Goal: Task Accomplishment & Management: Manage account settings

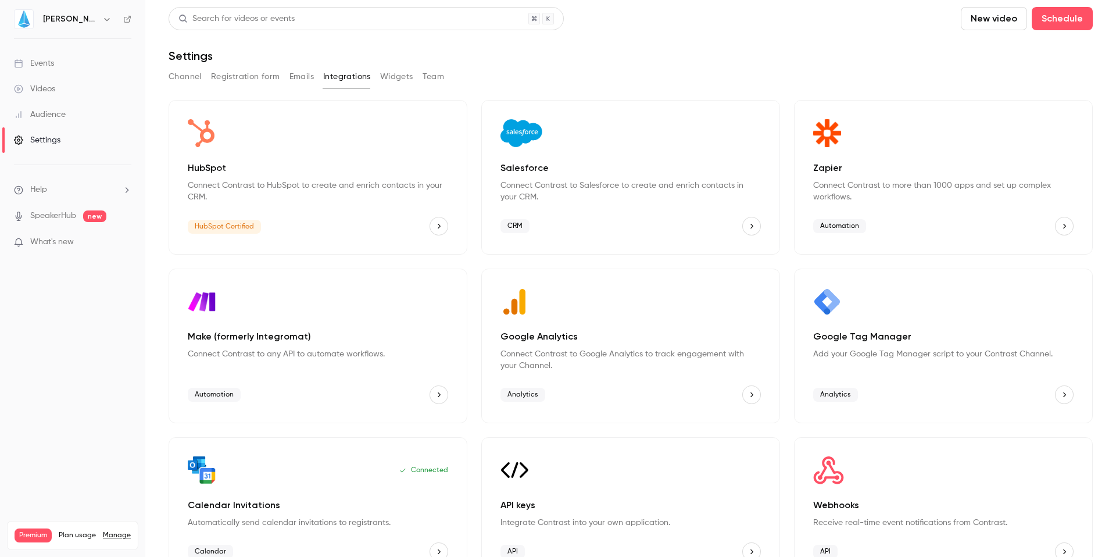
click at [424, 79] on button "Team" at bounding box center [433, 76] width 22 height 19
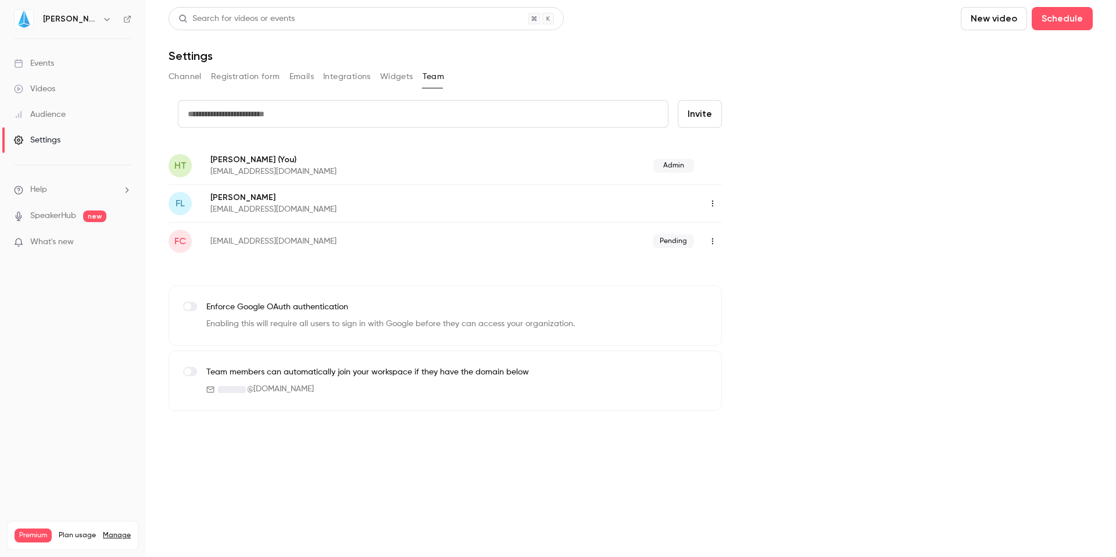
click at [343, 78] on button "Integrations" at bounding box center [347, 76] width 48 height 19
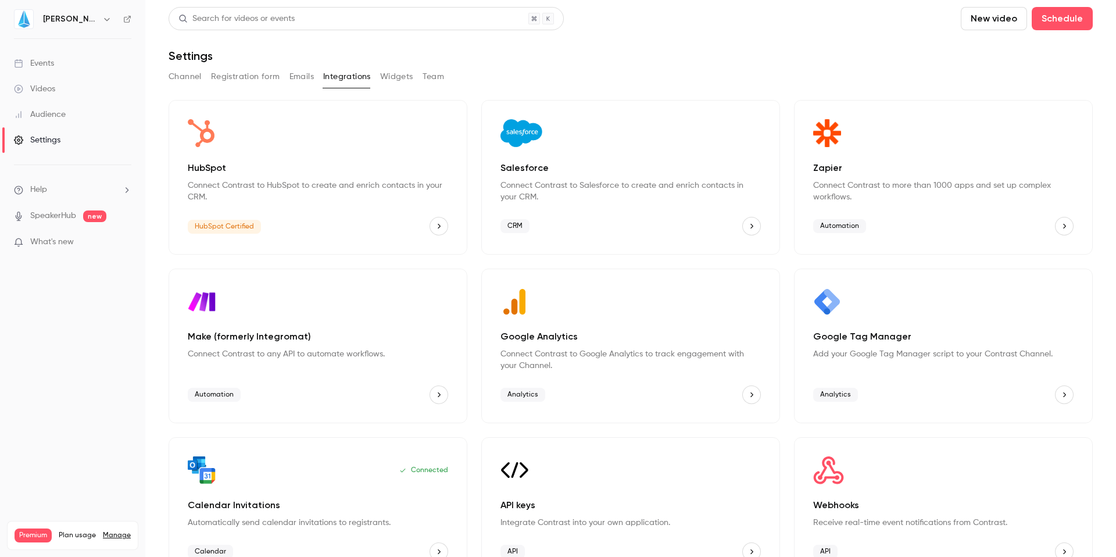
click at [52, 74] on link "Events" at bounding box center [72, 64] width 145 height 26
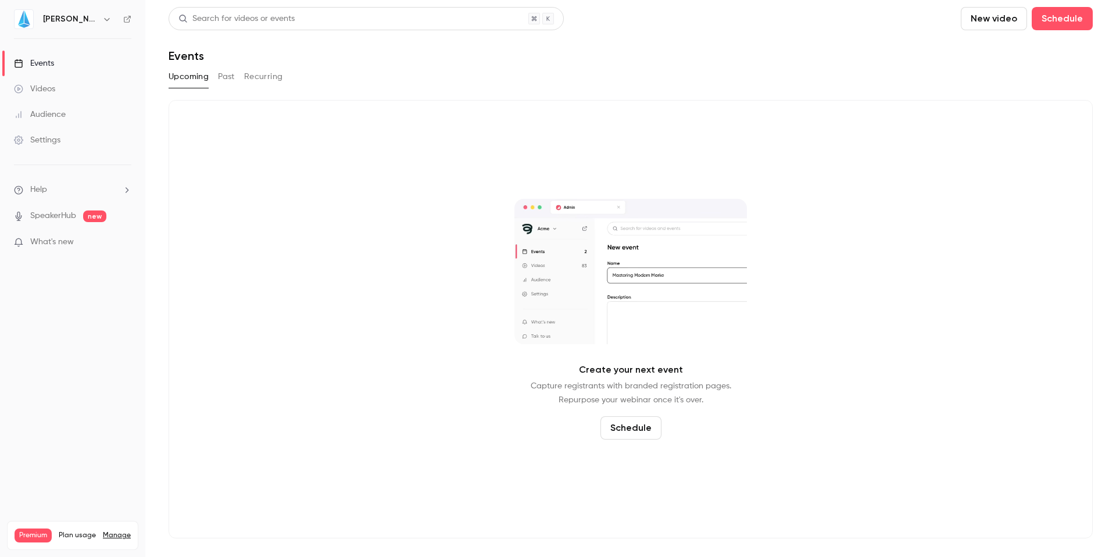
click at [232, 77] on button "Past" at bounding box center [226, 76] width 17 height 19
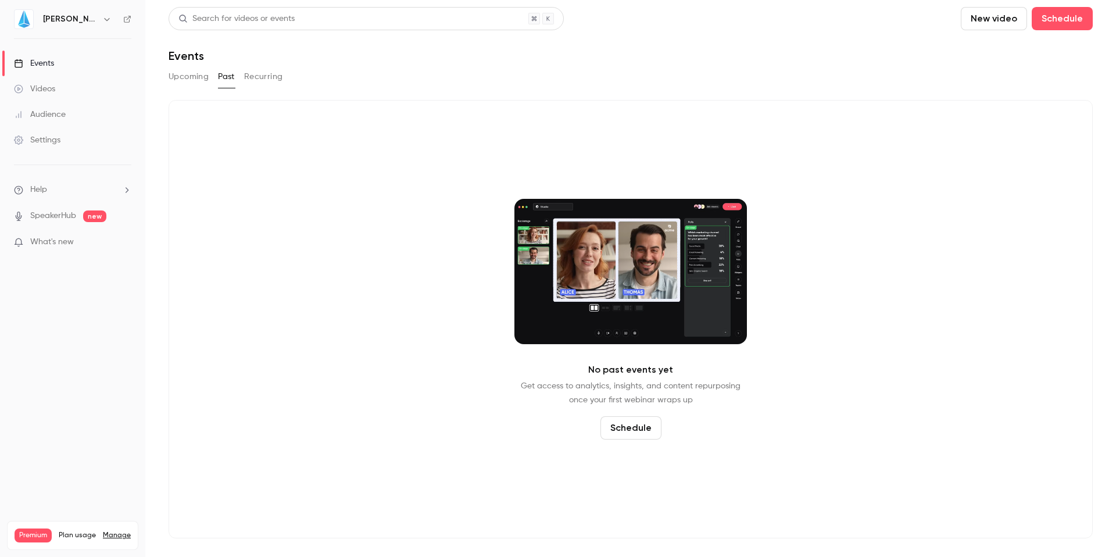
click at [257, 78] on button "Recurring" at bounding box center [263, 76] width 39 height 19
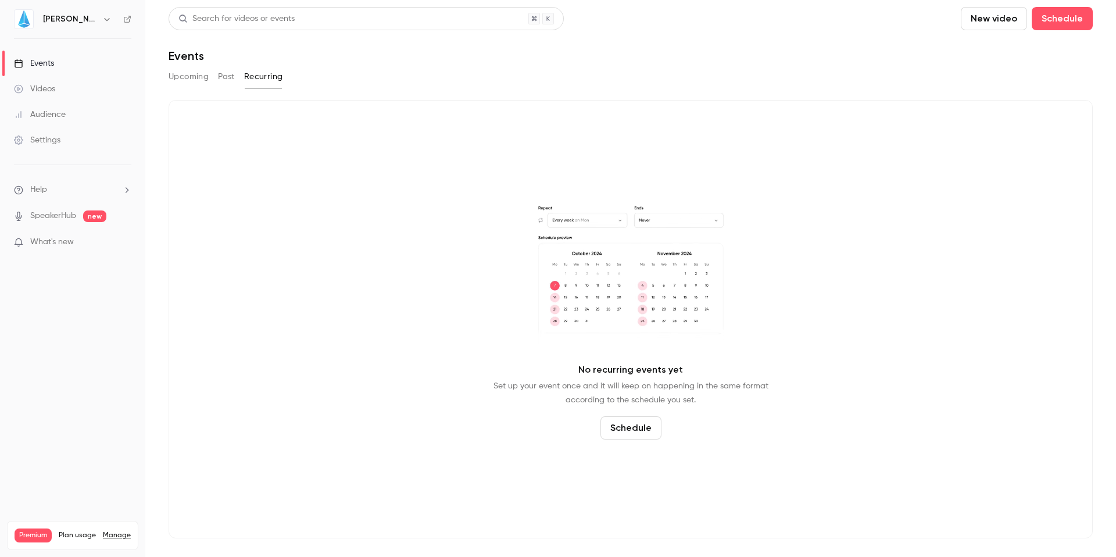
click at [53, 110] on div "Audience" at bounding box center [40, 115] width 52 height 12
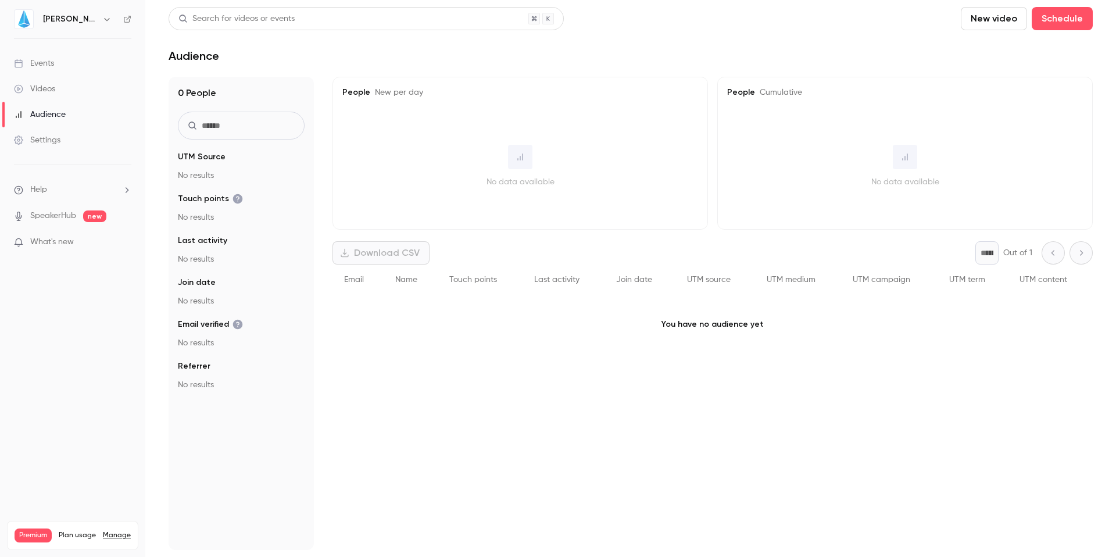
click at [48, 138] on div "Settings" at bounding box center [37, 140] width 46 height 12
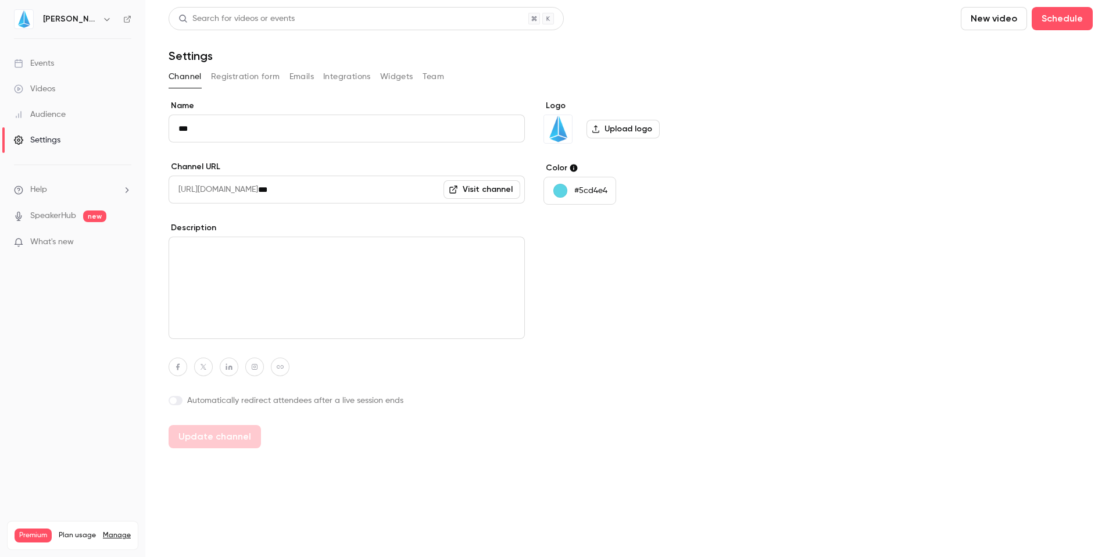
click at [331, 82] on button "Integrations" at bounding box center [347, 76] width 48 height 19
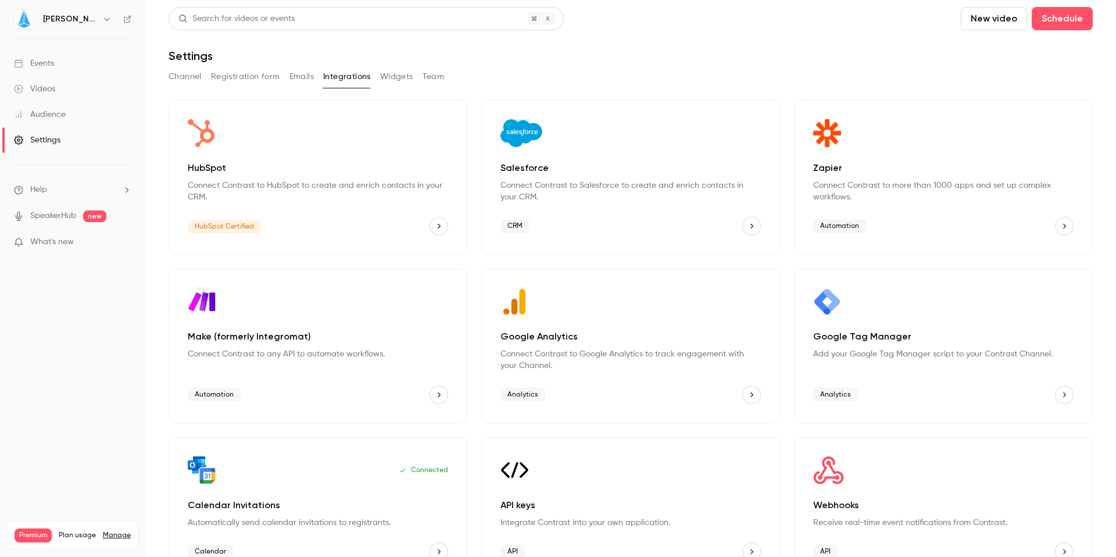
click at [435, 227] on icon "HubSpot" at bounding box center [439, 226] width 8 height 8
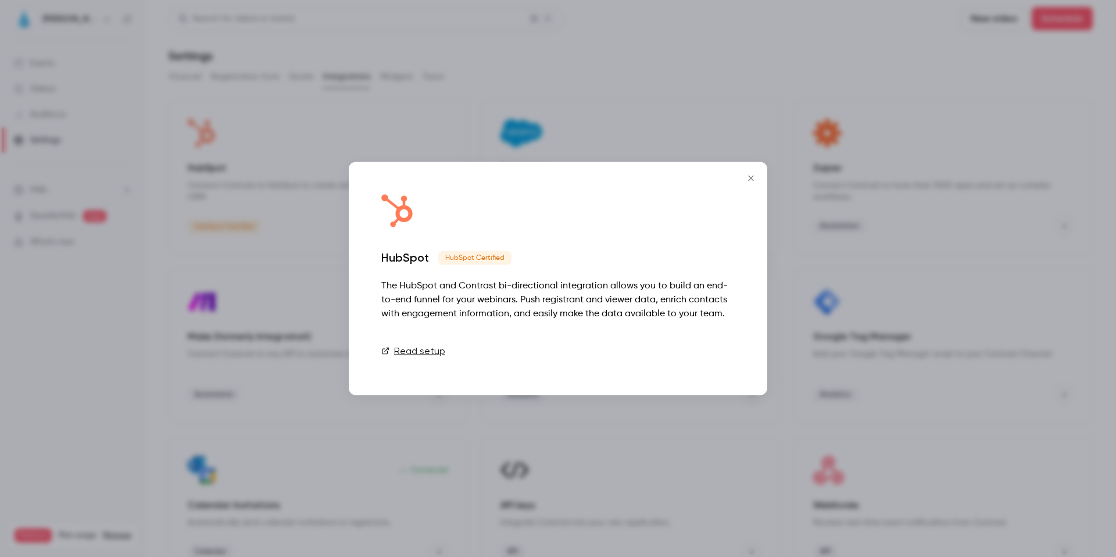
click at [711, 353] on link "Connect" at bounding box center [705, 350] width 58 height 23
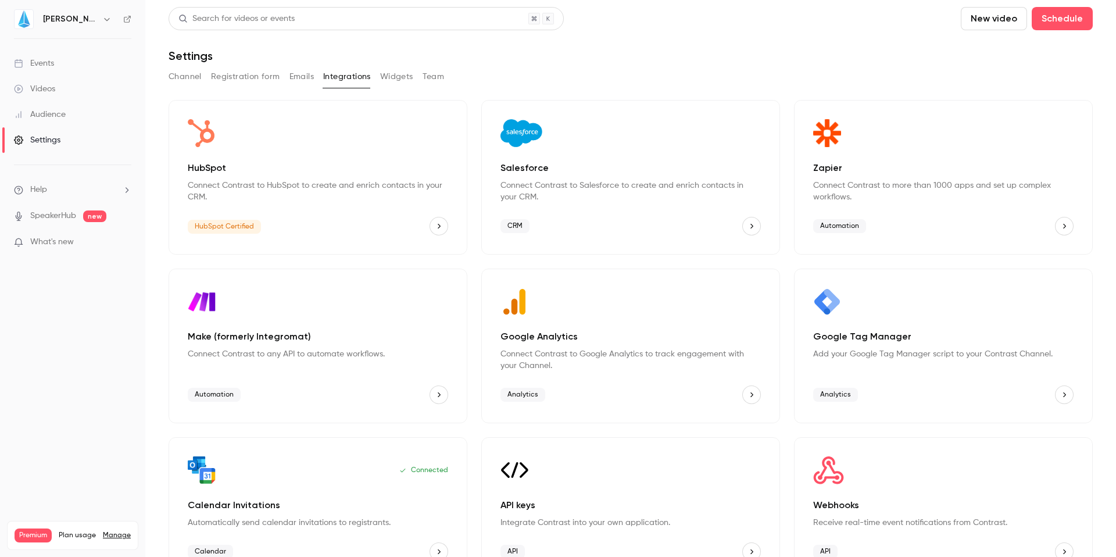
click at [436, 224] on icon "HubSpot" at bounding box center [439, 226] width 8 height 8
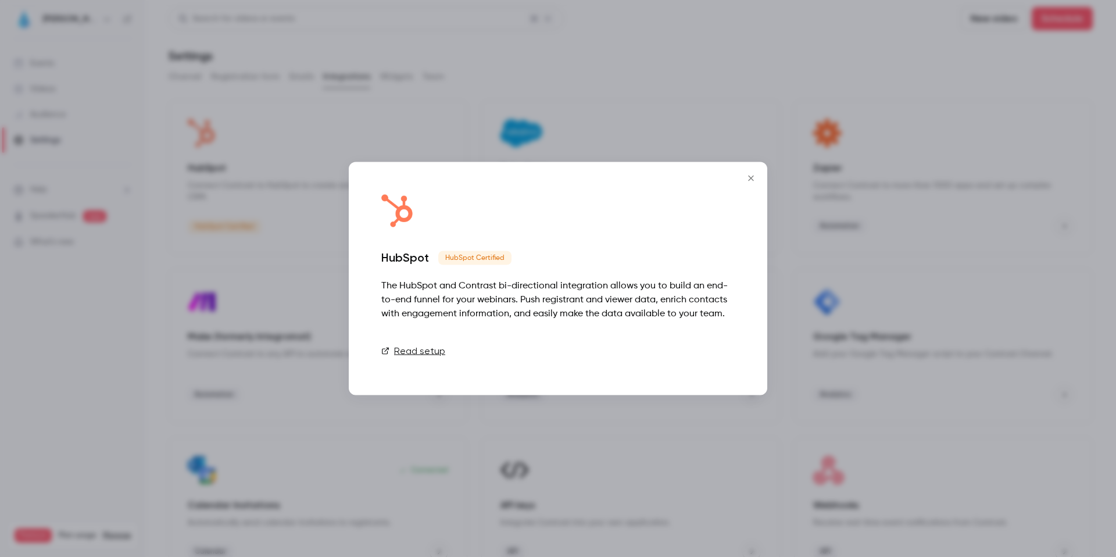
click at [708, 360] on link "Connect" at bounding box center [705, 350] width 58 height 23
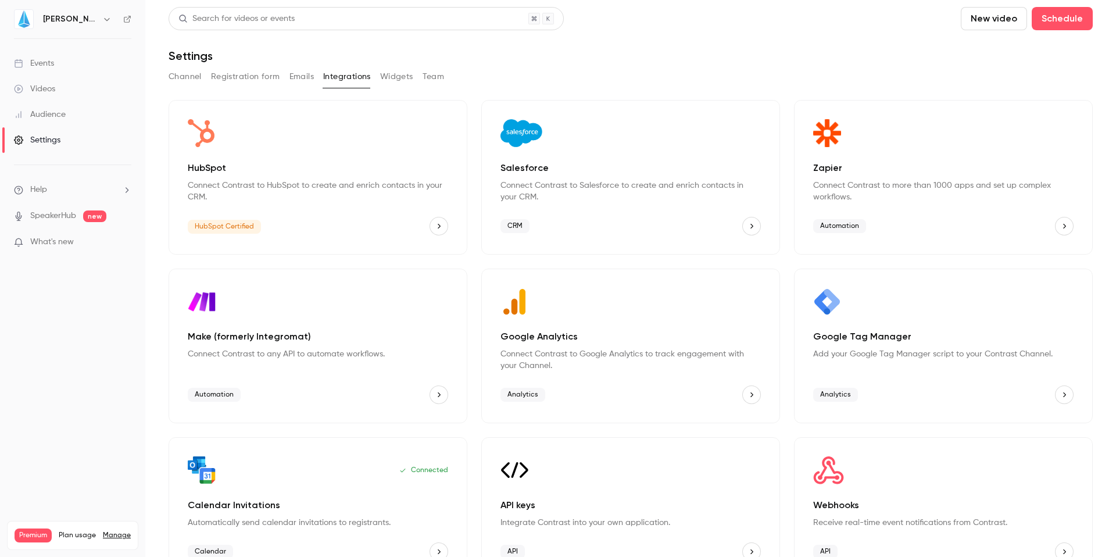
click at [436, 79] on button "Team" at bounding box center [433, 76] width 22 height 19
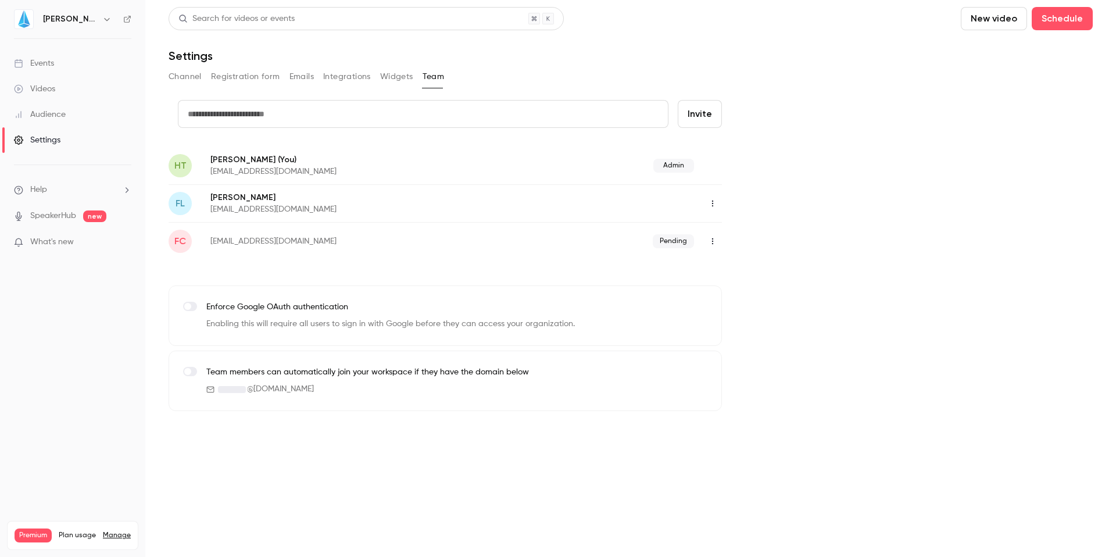
click at [306, 107] on input "text" at bounding box center [423, 114] width 490 height 28
type input "*********"
click at [703, 118] on button "Invite" at bounding box center [700, 114] width 44 height 28
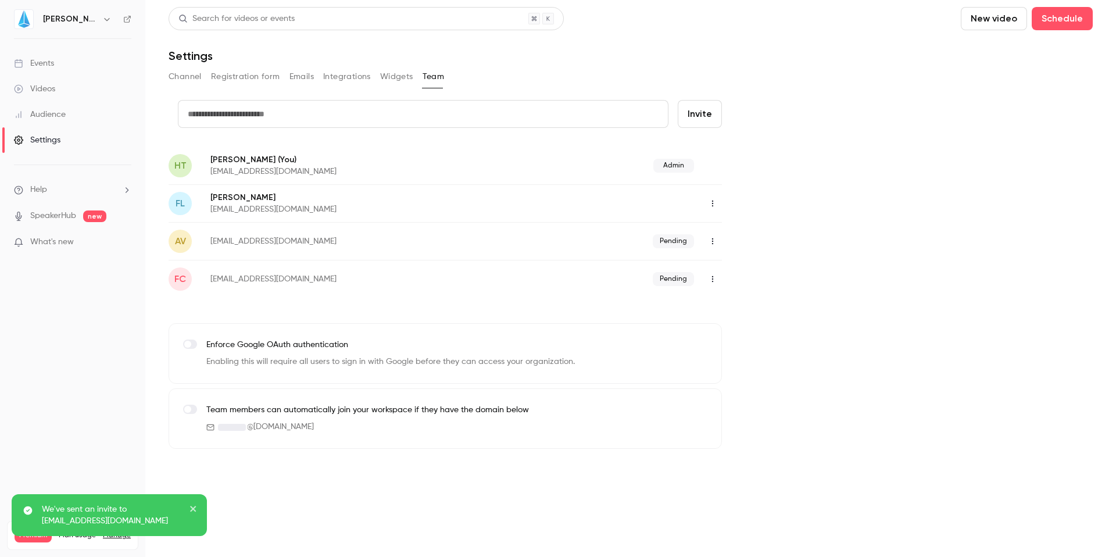
click at [708, 239] on icon "button" at bounding box center [712, 241] width 9 height 8
click at [805, 237] on div at bounding box center [558, 278] width 1116 height 557
click at [30, 67] on div "Events" at bounding box center [34, 64] width 40 height 12
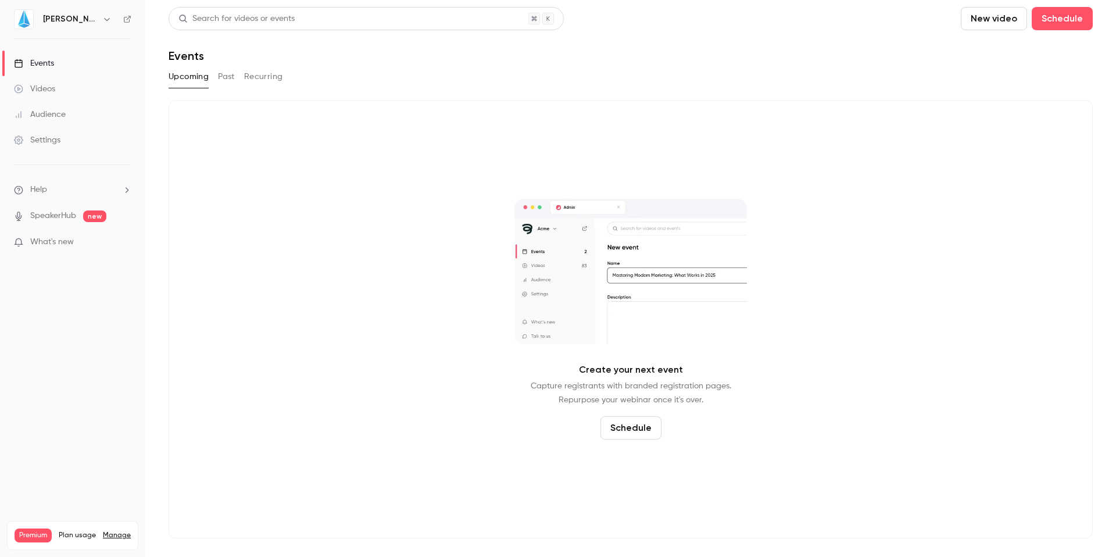
click at [636, 423] on button "Schedule" at bounding box center [630, 427] width 61 height 23
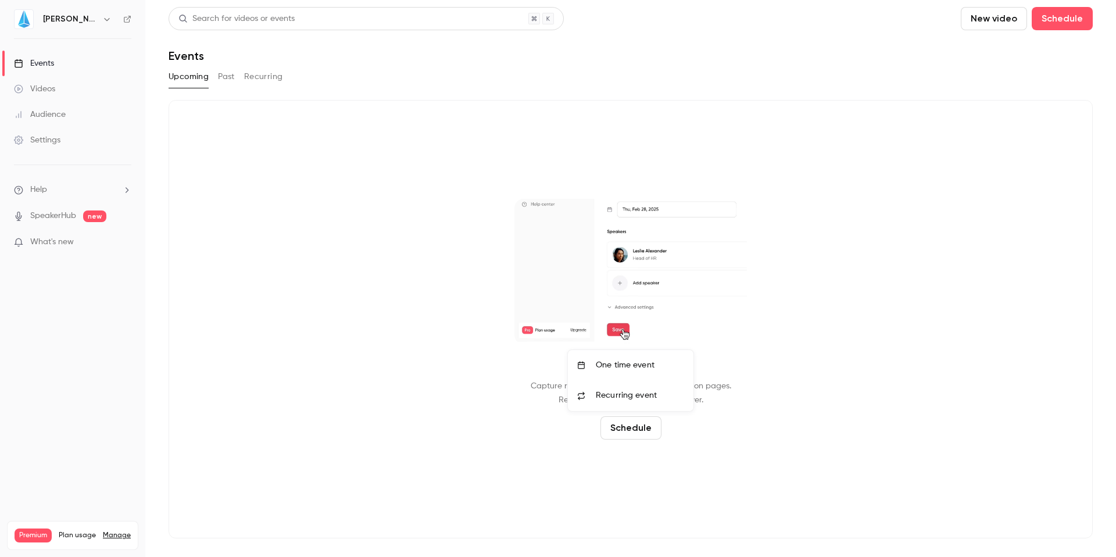
click at [652, 374] on li "One time event" at bounding box center [631, 365] width 126 height 30
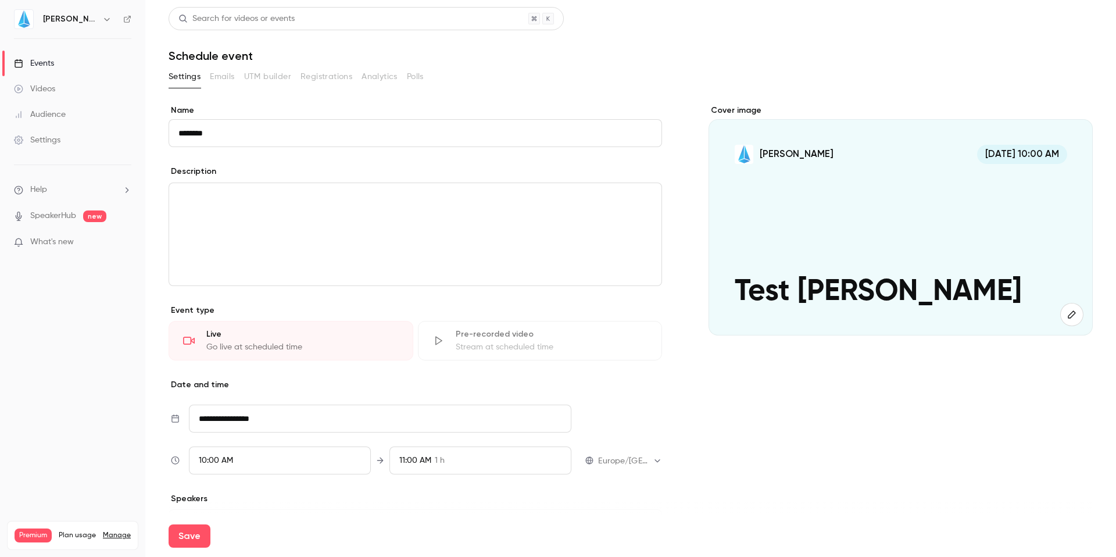
type input "********"
click at [210, 205] on div "editor" at bounding box center [415, 234] width 492 height 102
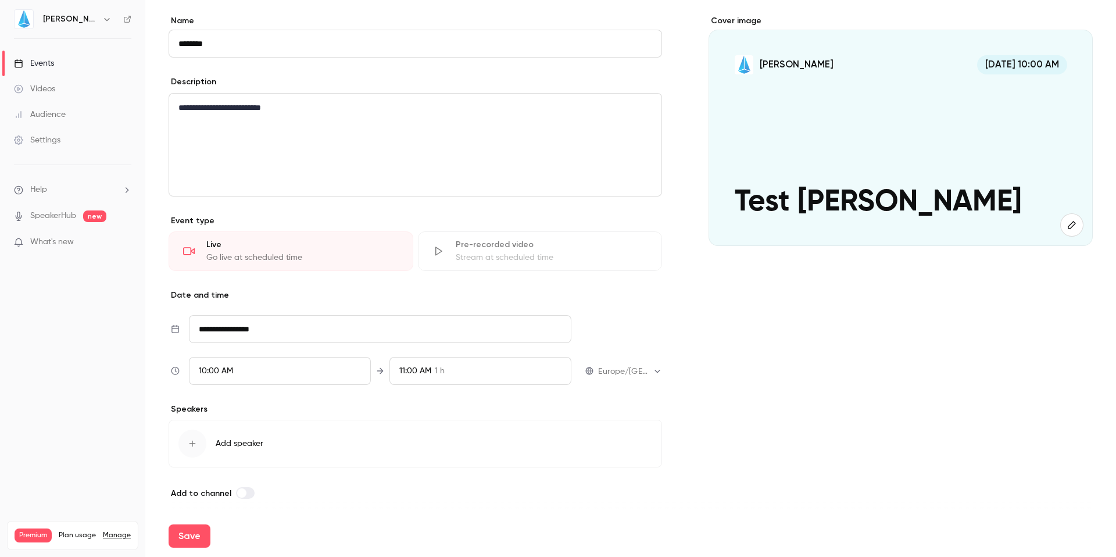
scroll to position [93, 0]
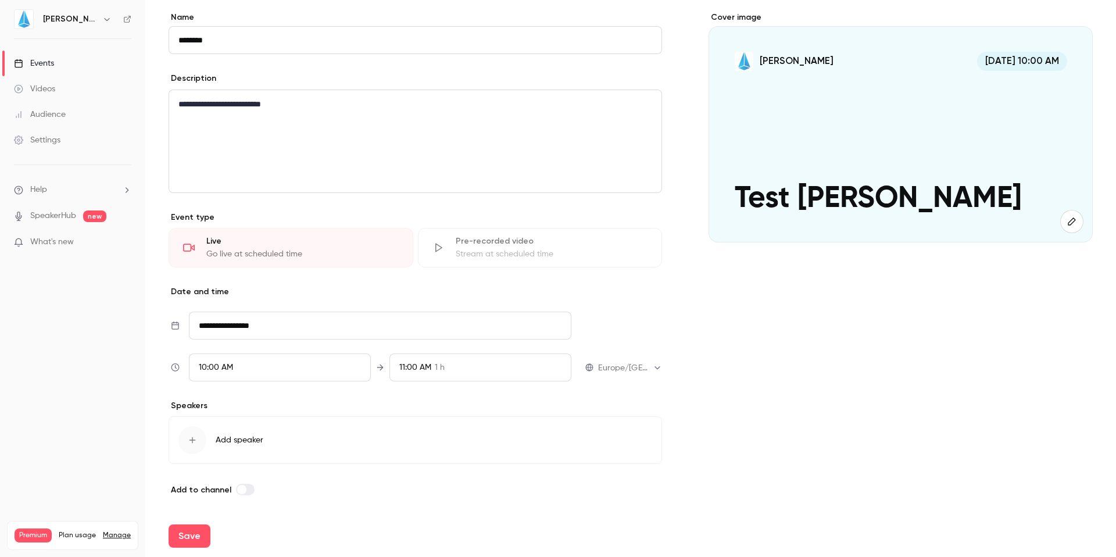
click at [237, 368] on div "10:00 AM" at bounding box center [280, 367] width 182 height 28
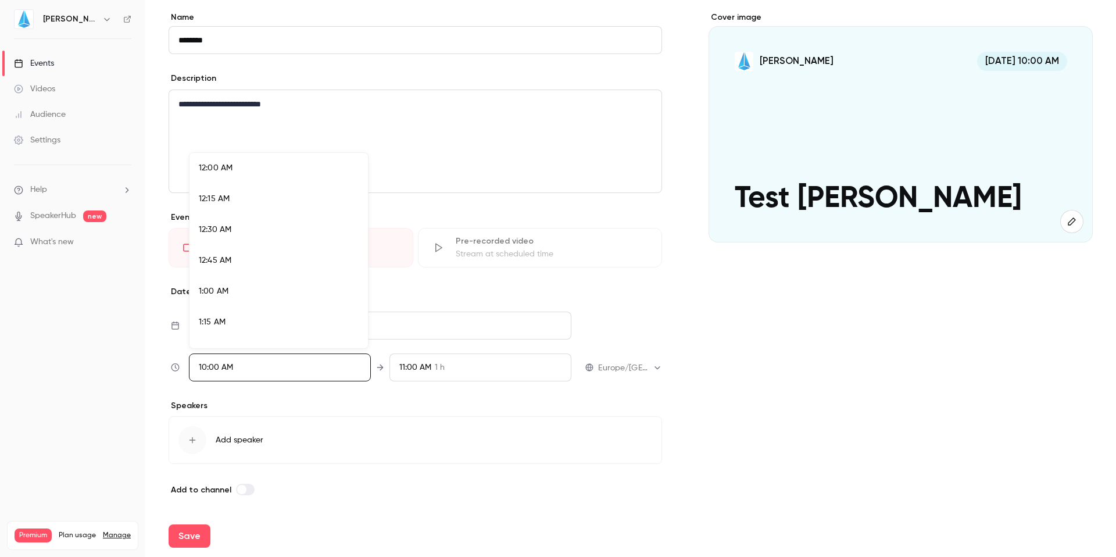
scroll to position [1150, 0]
click at [239, 244] on div "10:00 AM" at bounding box center [279, 250] width 160 height 12
click at [241, 389] on div at bounding box center [558, 278] width 1116 height 557
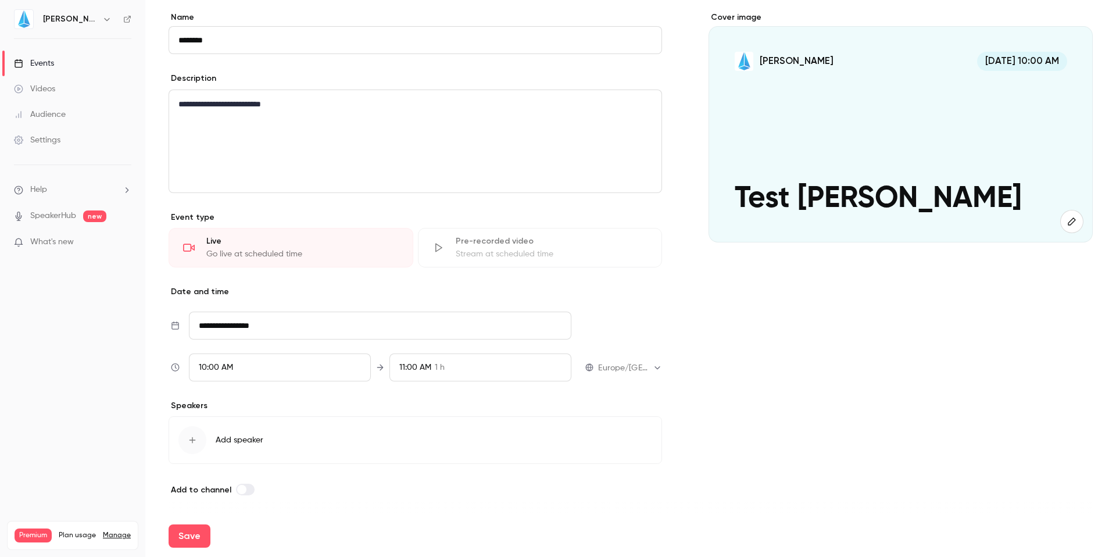
click at [188, 446] on div "button" at bounding box center [192, 440] width 28 height 28
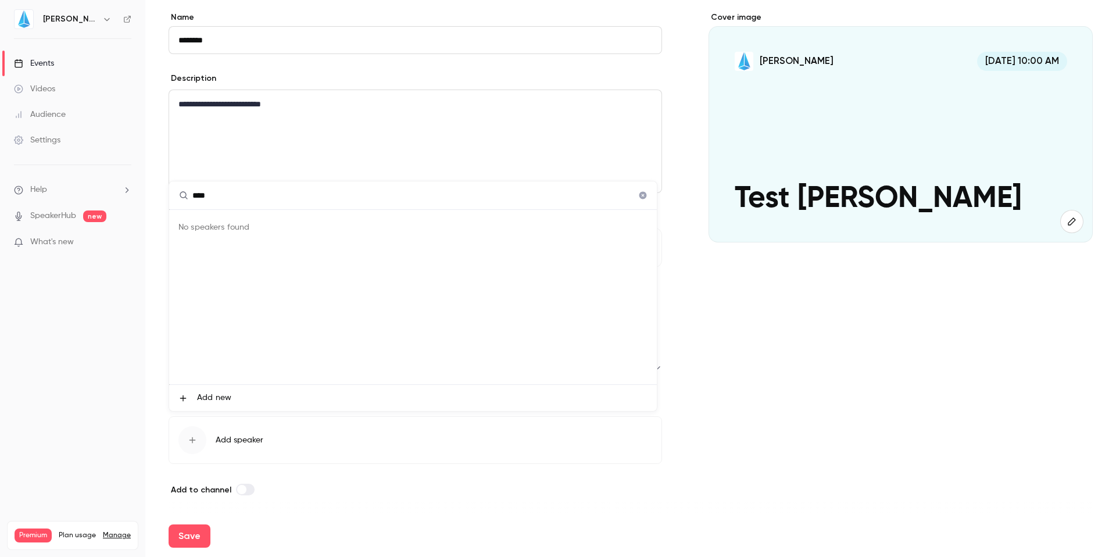
type input "****"
click at [187, 399] on icon at bounding box center [182, 397] width 9 height 9
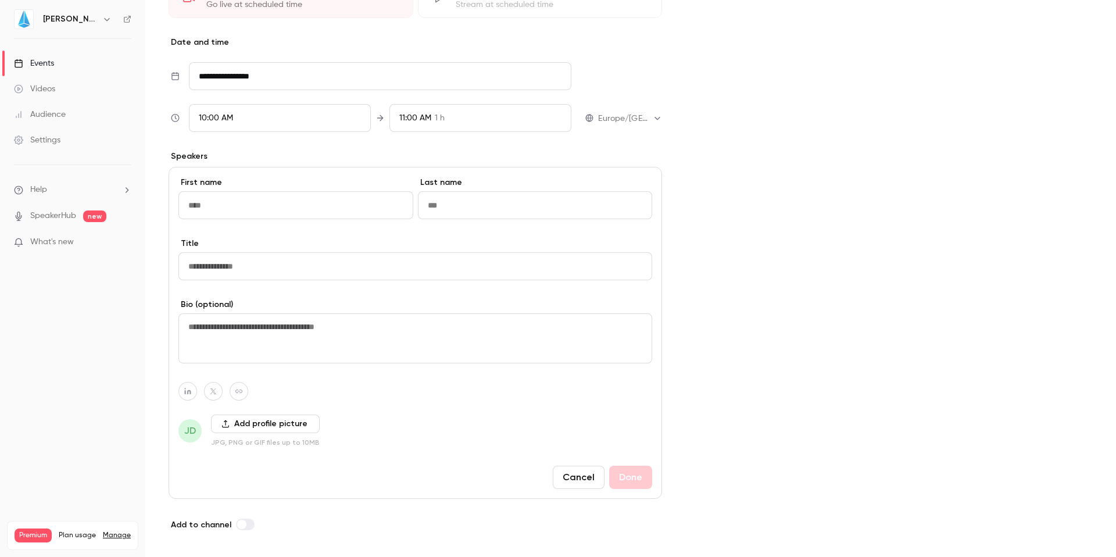
scroll to position [352, 0]
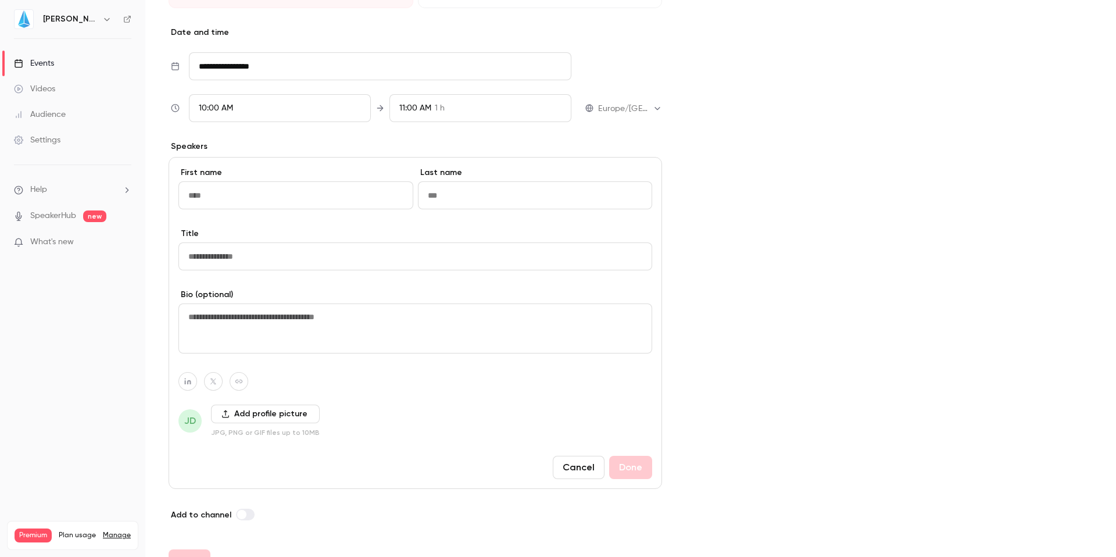
click at [263, 200] on input "First name" at bounding box center [295, 195] width 235 height 28
type input "****"
type input "******"
type input "***"
click at [208, 324] on textarea at bounding box center [415, 328] width 474 height 50
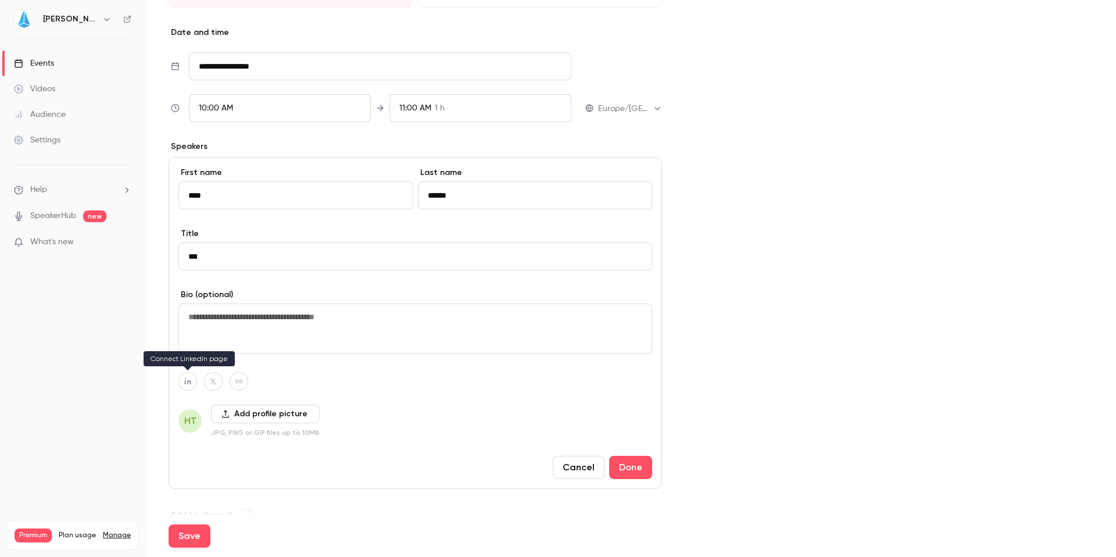
click at [191, 382] on icon "button" at bounding box center [188, 381] width 8 height 7
click at [192, 361] on div at bounding box center [188, 353] width 144 height 23
click at [194, 356] on input at bounding box center [182, 354] width 119 height 10
paste input "**********"
click at [249, 356] on icon "button" at bounding box center [248, 353] width 7 height 7
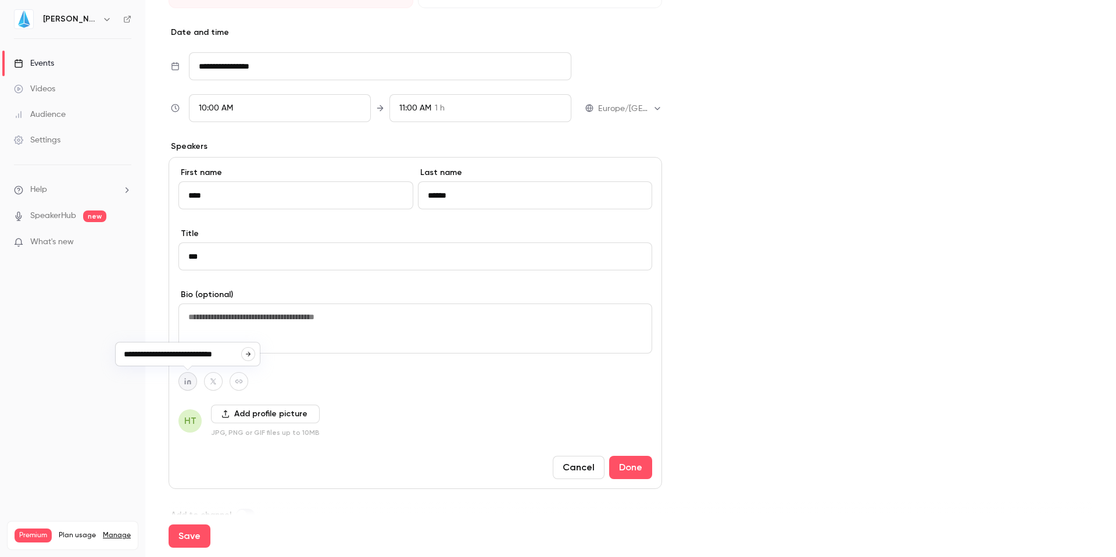
type input "**********"
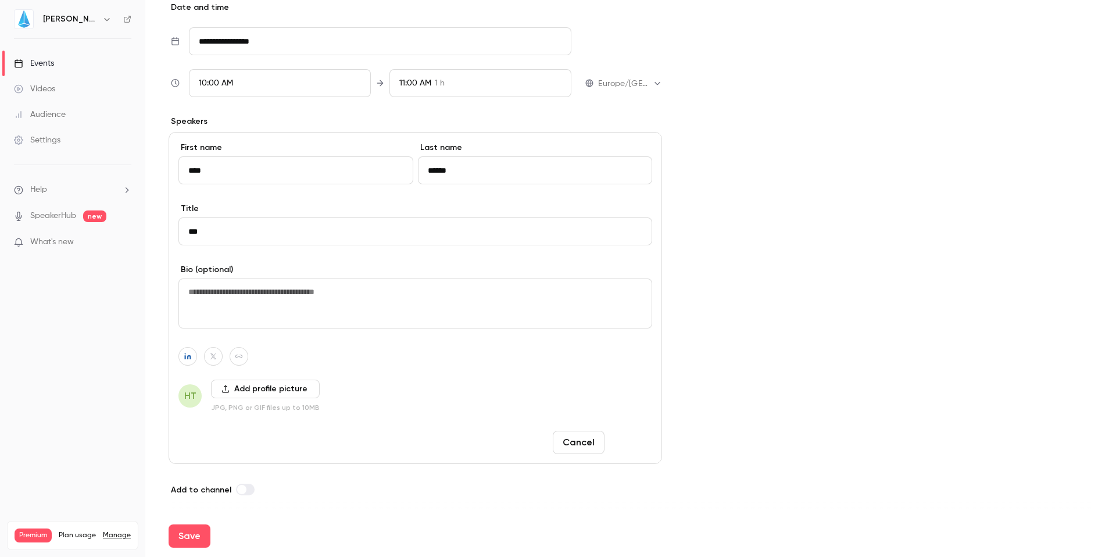
click at [631, 439] on button "Done" at bounding box center [630, 442] width 43 height 23
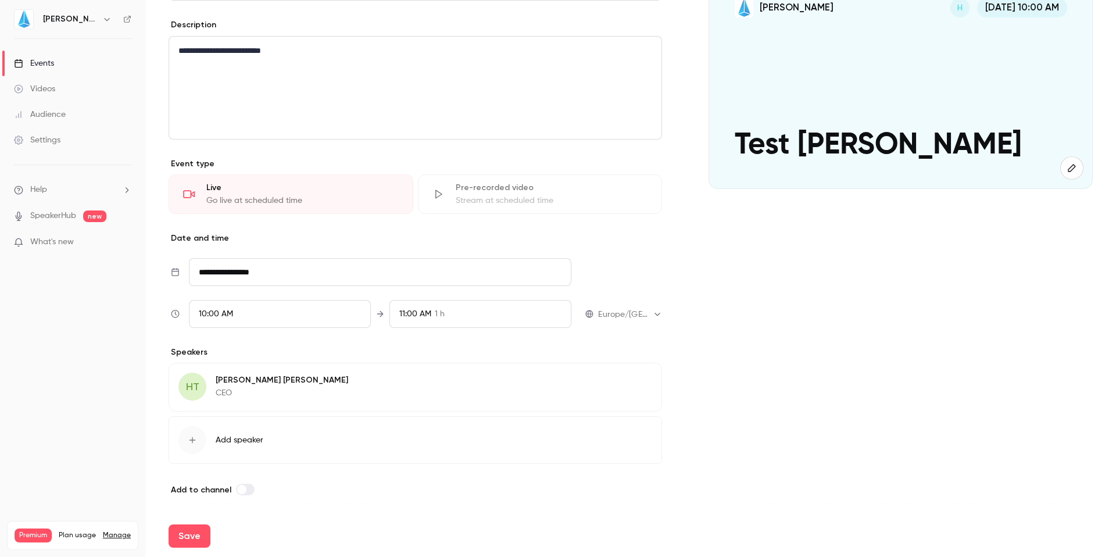
scroll to position [0, 0]
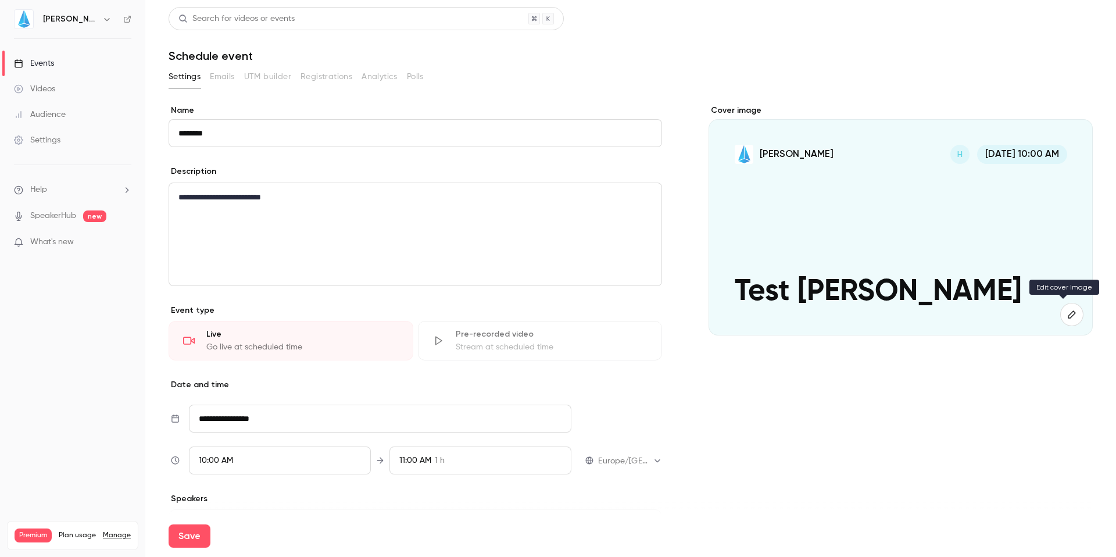
click at [1065, 314] on icon "button" at bounding box center [1071, 314] width 13 height 9
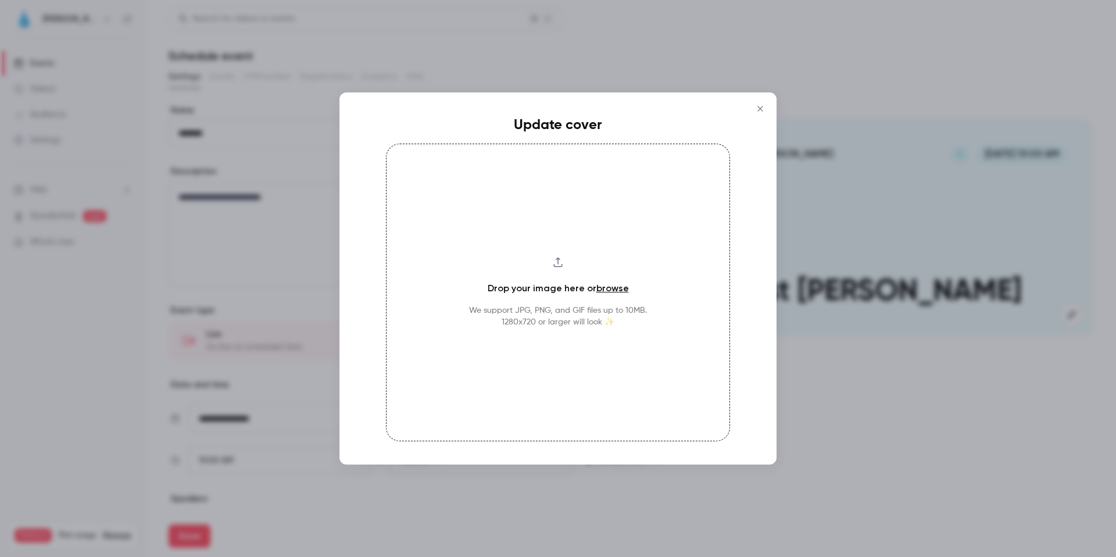
click at [506, 318] on p "We support JPG, PNG, and GIF files up to 10MB. 1280x720 or larger will look ✨" at bounding box center [558, 316] width 178 height 23
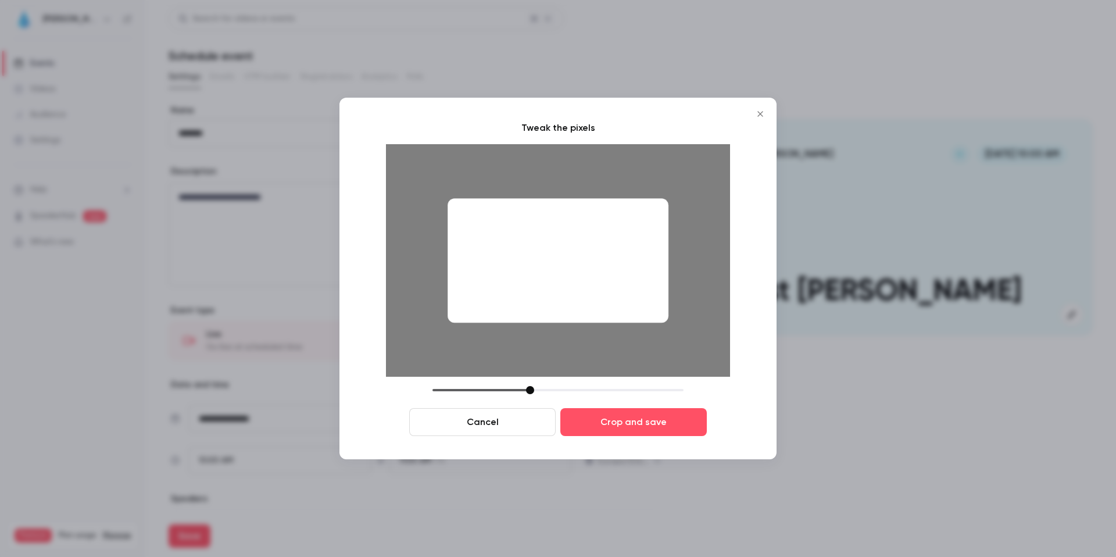
drag, startPoint x: 517, startPoint y: 389, endPoint x: 535, endPoint y: 396, distance: 19.3
click at [535, 396] on div "Cancel Crop and save" at bounding box center [558, 411] width 344 height 50
drag, startPoint x: 555, startPoint y: 274, endPoint x: 557, endPoint y: 234, distance: 39.6
click at [557, 234] on div at bounding box center [557, 260] width 221 height 124
click at [631, 424] on button "Crop and save" at bounding box center [633, 422] width 146 height 28
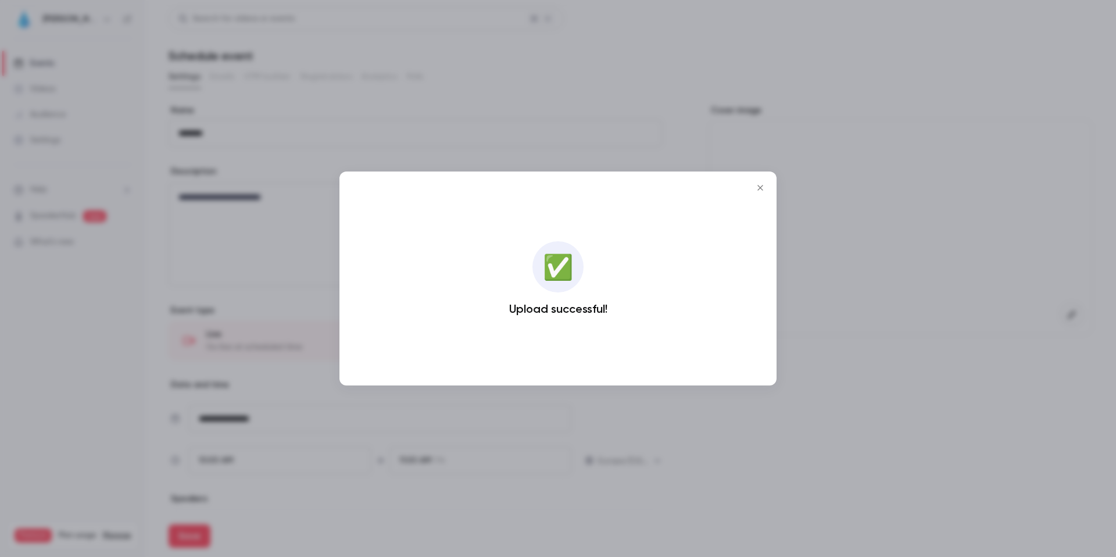
click at [764, 192] on icon "Close" at bounding box center [760, 187] width 14 height 9
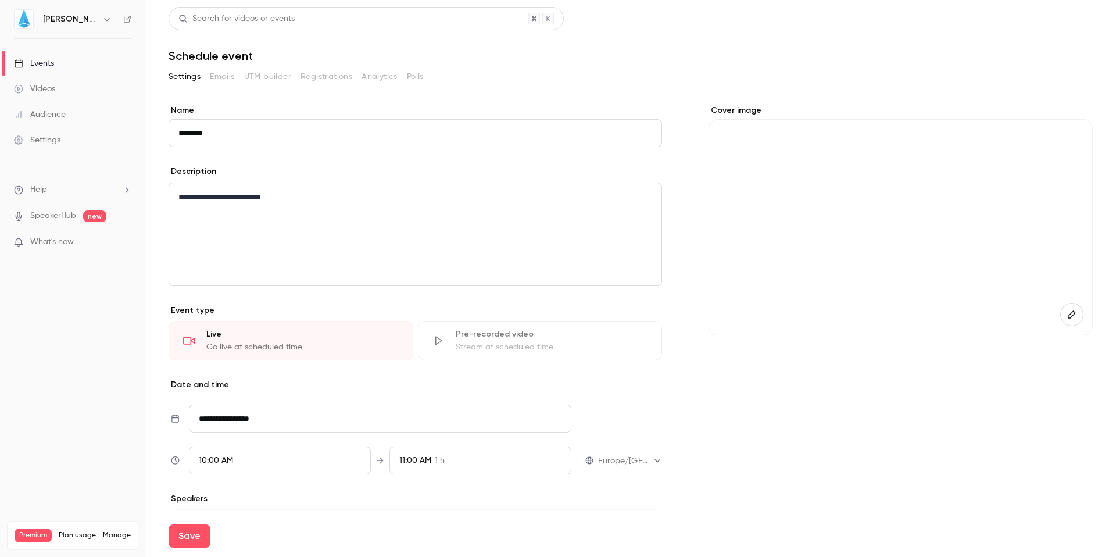
click at [905, 196] on div at bounding box center [900, 227] width 384 height 216
click at [1070, 307] on button "button" at bounding box center [1071, 314] width 23 height 23
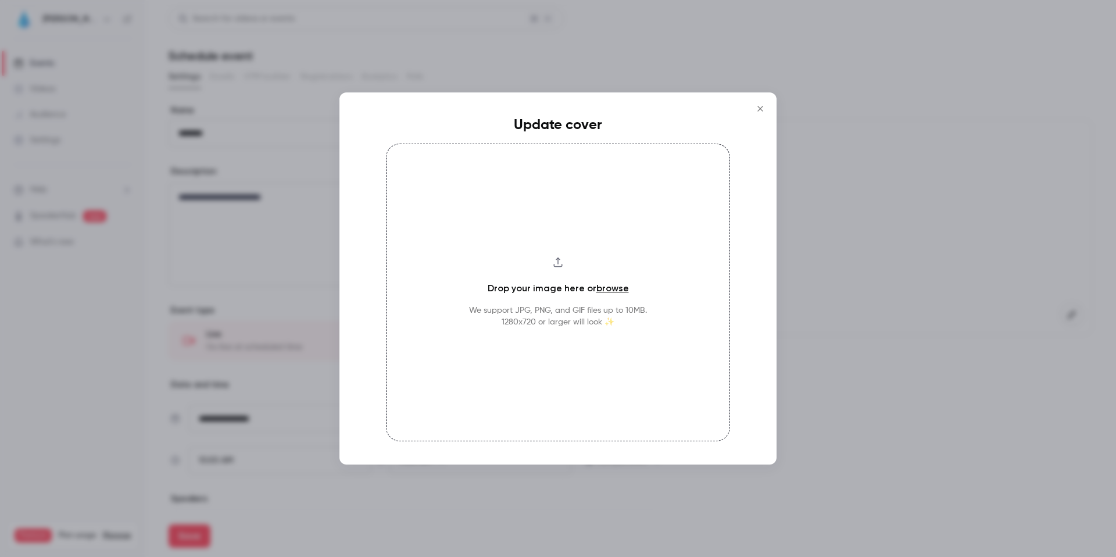
click at [757, 108] on icon "Close" at bounding box center [760, 108] width 14 height 9
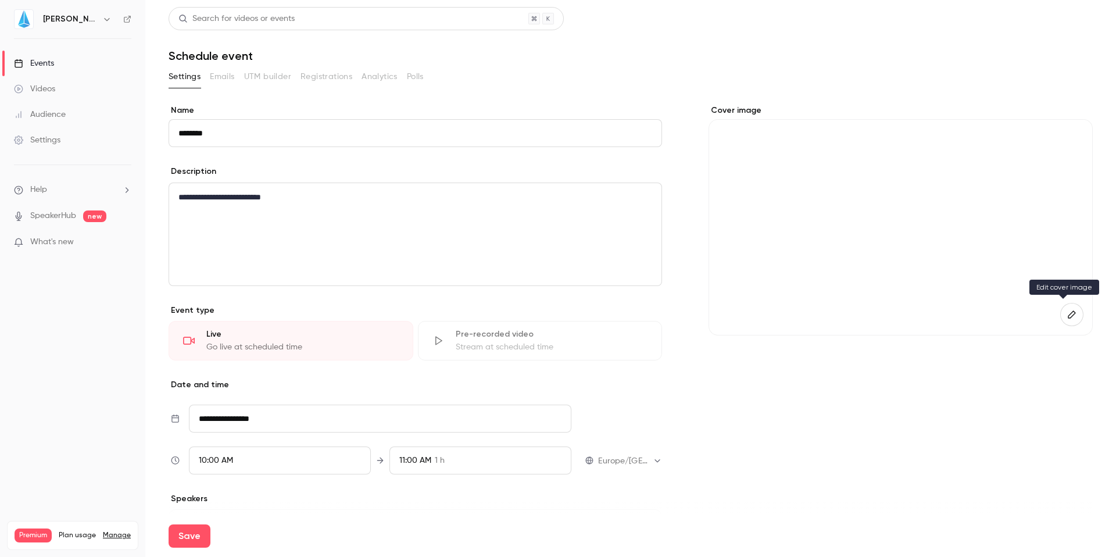
click at [1065, 310] on icon "button" at bounding box center [1071, 314] width 13 height 9
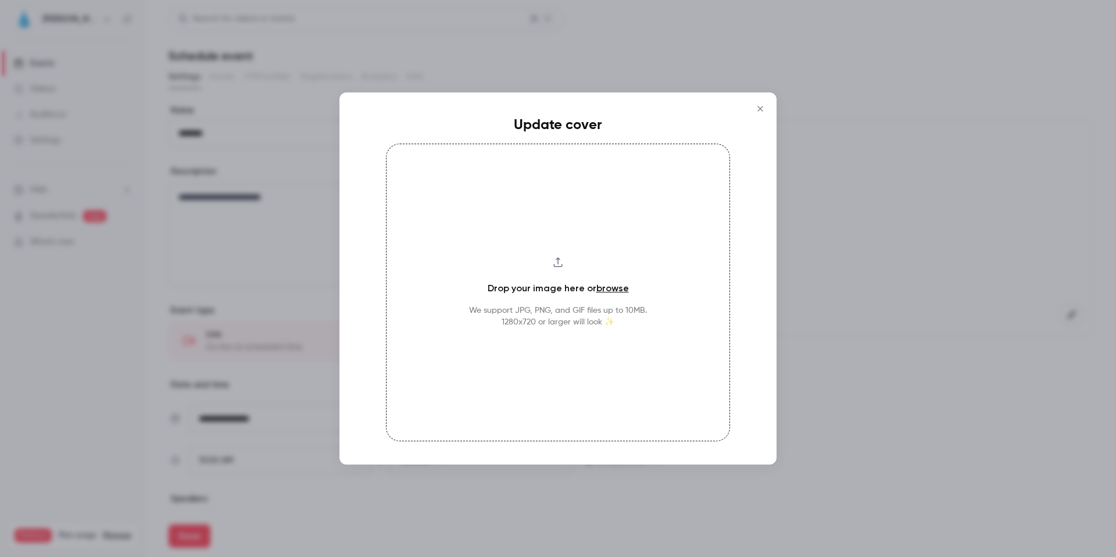
click at [757, 101] on button "Close" at bounding box center [759, 108] width 23 height 23
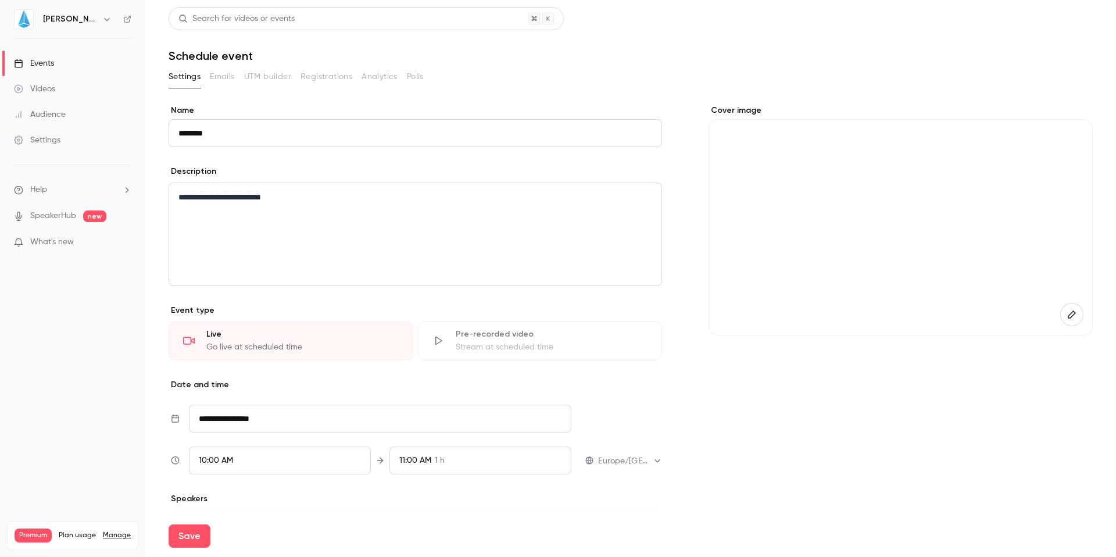
click at [830, 170] on div at bounding box center [900, 227] width 384 height 216
click at [314, 188] on div "**********" at bounding box center [415, 234] width 492 height 102
click at [1068, 314] on icon "button" at bounding box center [1072, 314] width 8 height 8
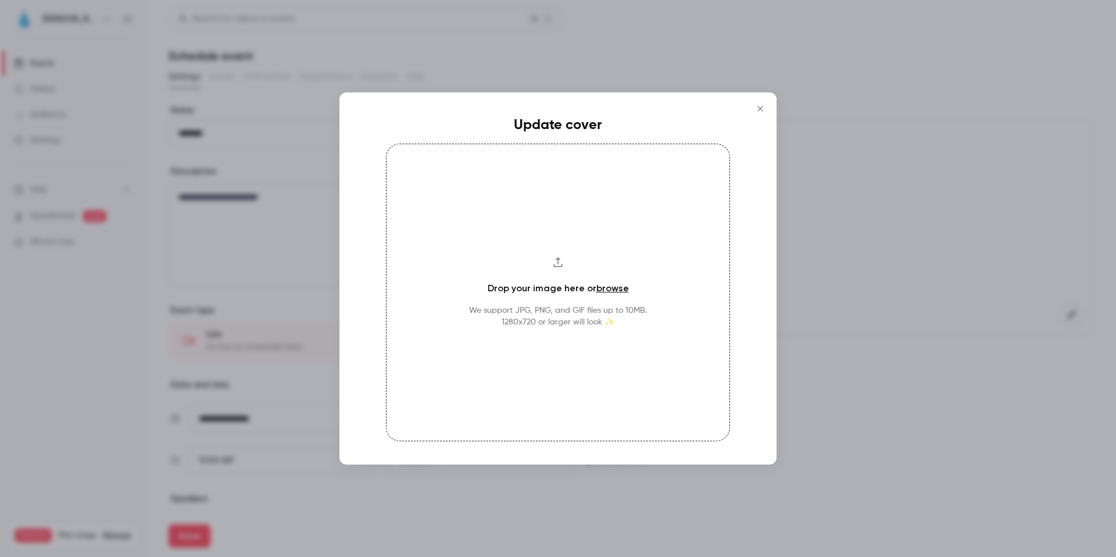
click at [559, 250] on div "Drop your image here or browse We support JPG, PNG, and GIF files up to 10MB. 1…" at bounding box center [558, 293] width 344 height 298
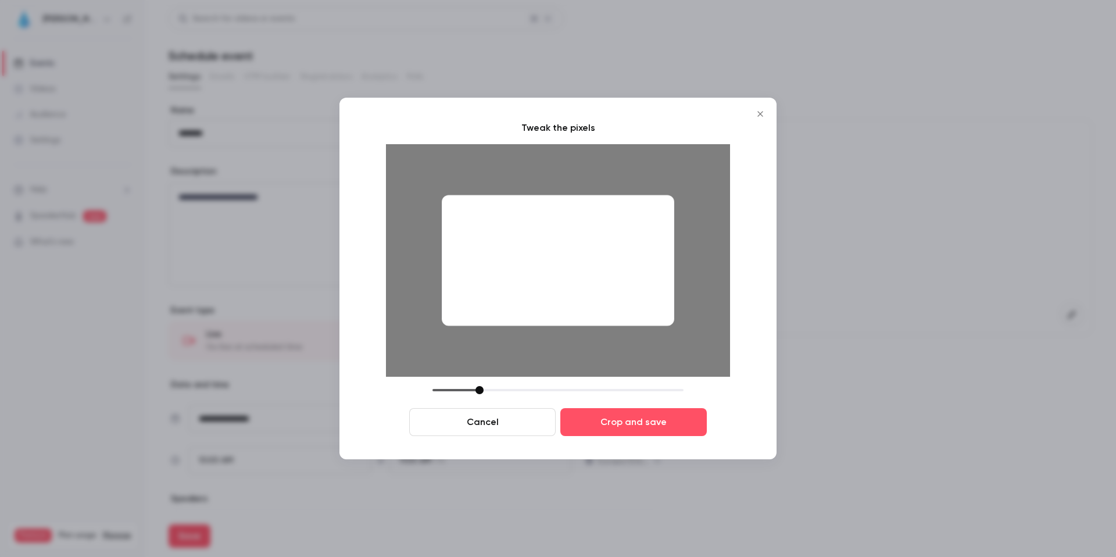
drag, startPoint x: 518, startPoint y: 387, endPoint x: 482, endPoint y: 389, distance: 36.1
click at [482, 389] on div at bounding box center [479, 390] width 8 height 8
click at [569, 283] on div at bounding box center [558, 260] width 232 height 131
click at [620, 420] on button "Crop and save" at bounding box center [633, 422] width 146 height 28
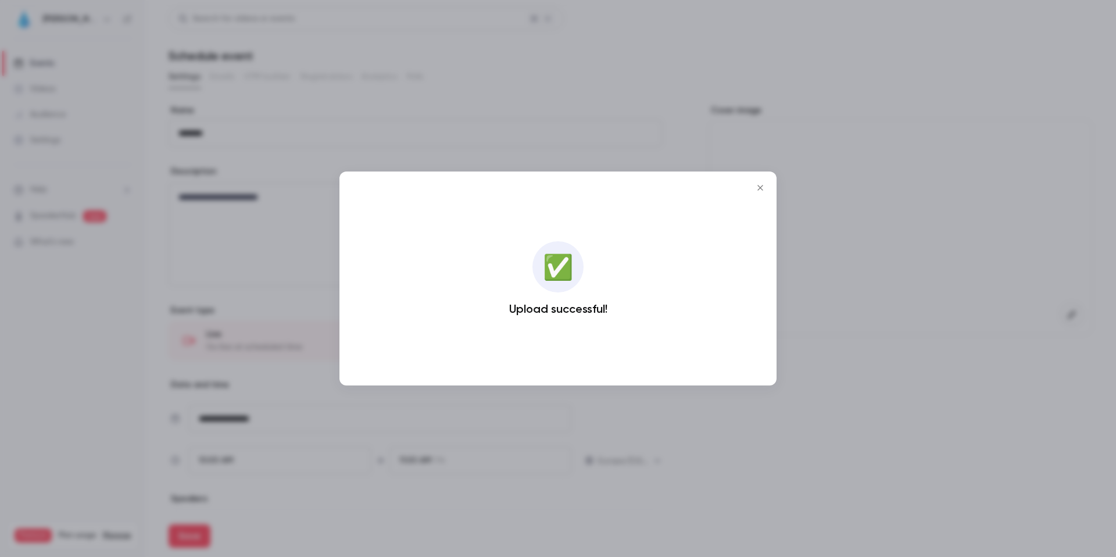
click at [764, 191] on icon "Close" at bounding box center [760, 187] width 14 height 9
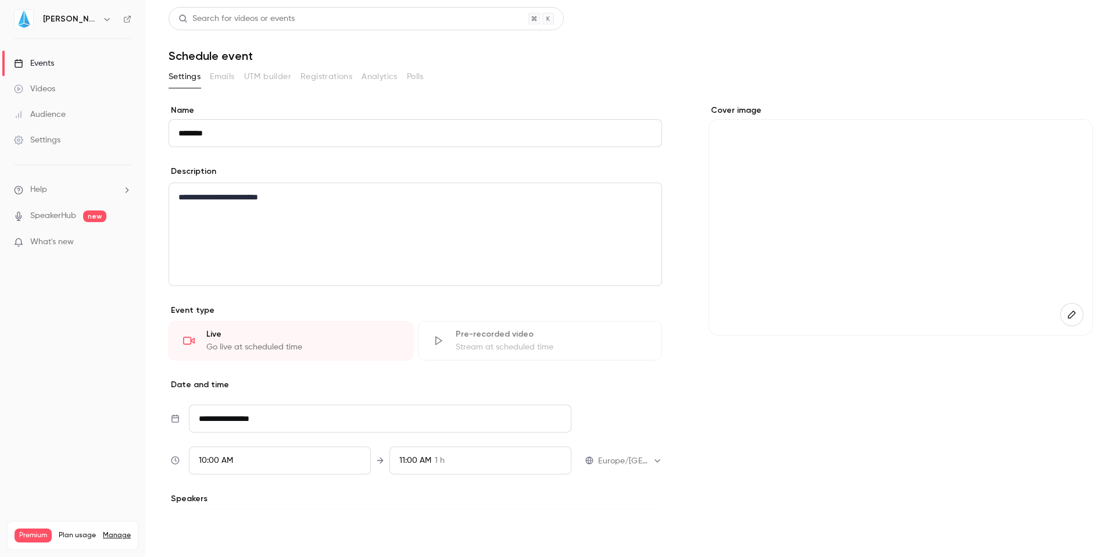
click at [185, 533] on button "Save" at bounding box center [190, 535] width 42 height 23
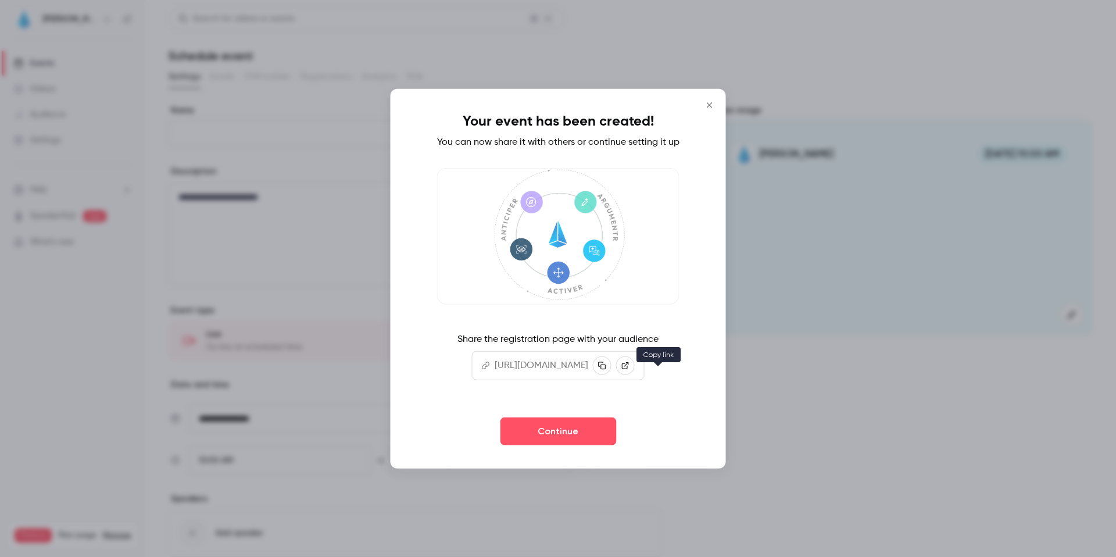
click at [606, 369] on icon "button" at bounding box center [602, 365] width 8 height 8
click at [558, 445] on button "Continue" at bounding box center [558, 431] width 116 height 28
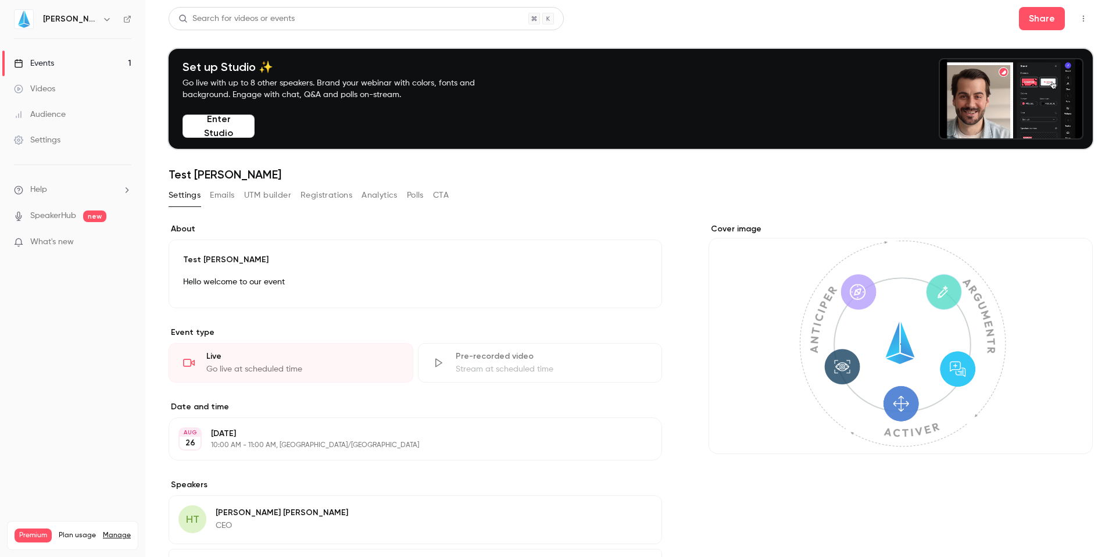
click at [227, 197] on button "Emails" at bounding box center [222, 195] width 24 height 19
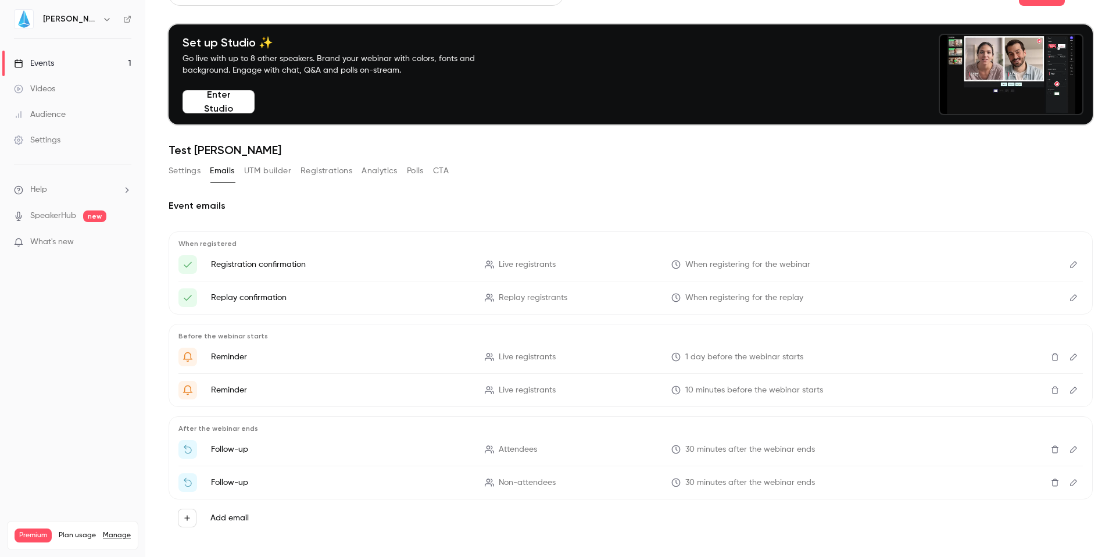
scroll to position [34, 0]
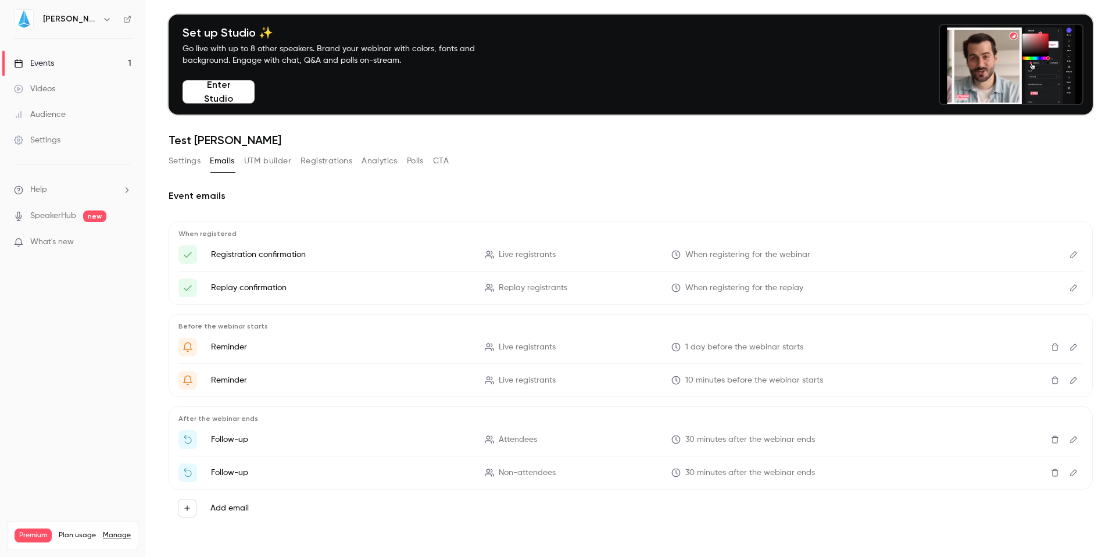
click at [262, 159] on button "UTM builder" at bounding box center [267, 161] width 47 height 19
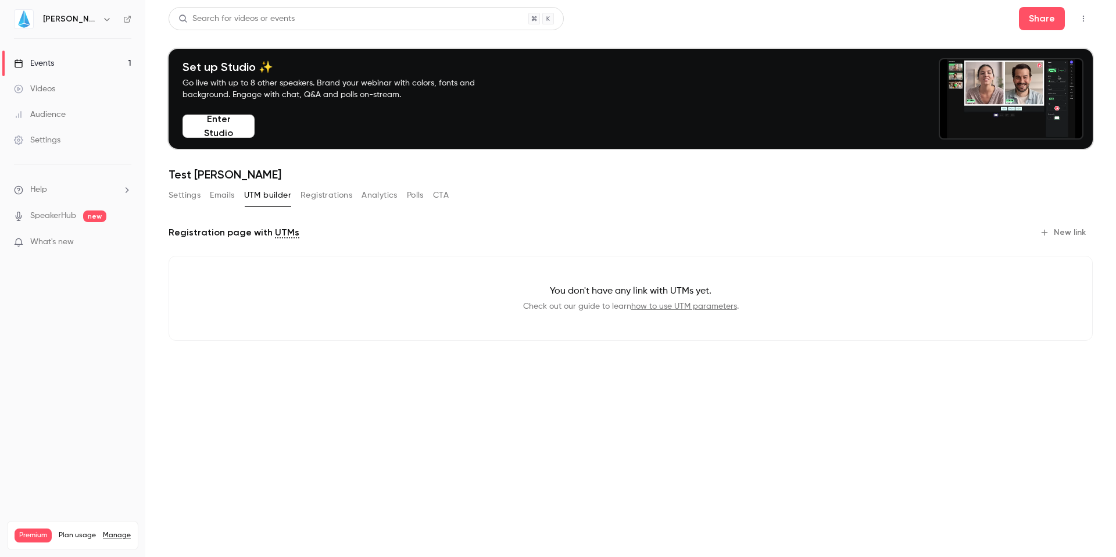
click at [318, 191] on button "Registrations" at bounding box center [326, 195] width 52 height 19
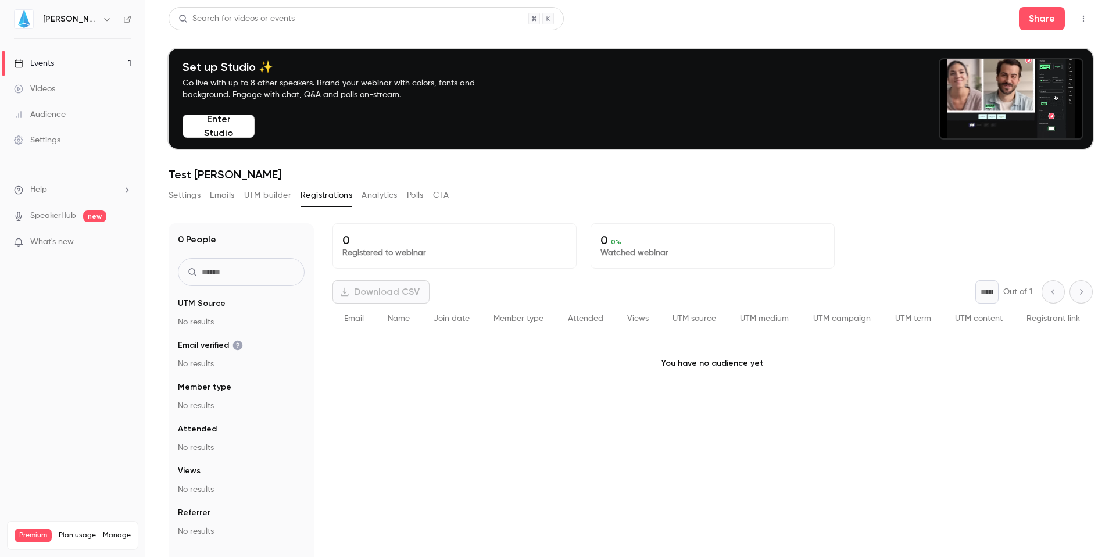
click at [371, 196] on button "Analytics" at bounding box center [379, 195] width 36 height 19
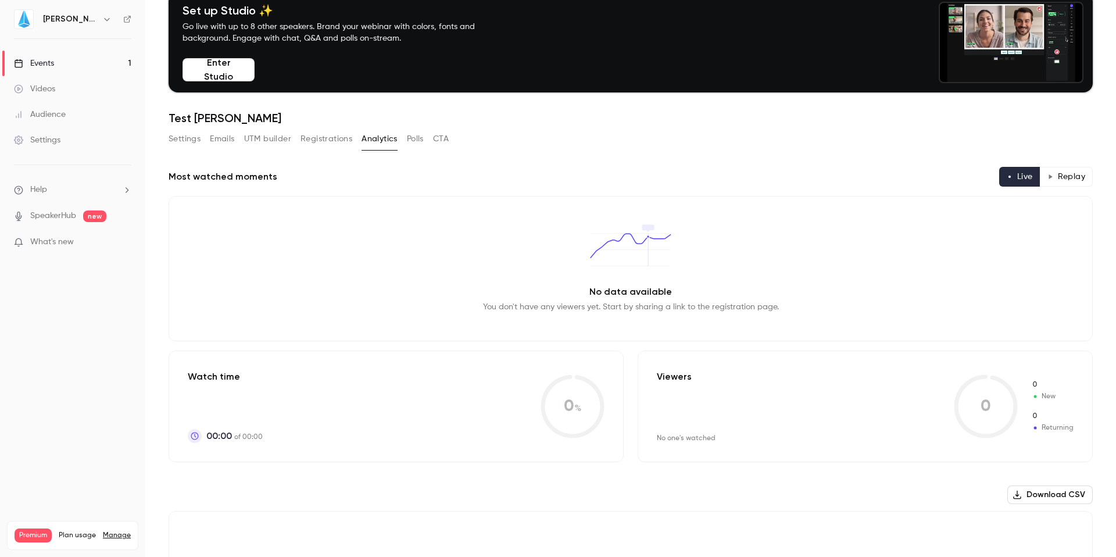
scroll to position [53, 0]
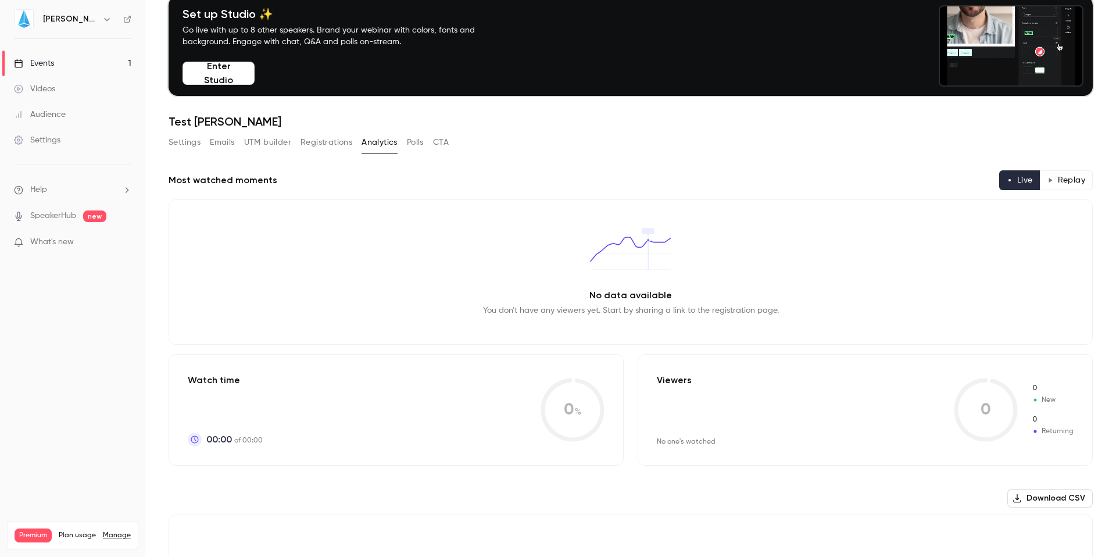
click at [418, 143] on button "Polls" at bounding box center [415, 142] width 17 height 19
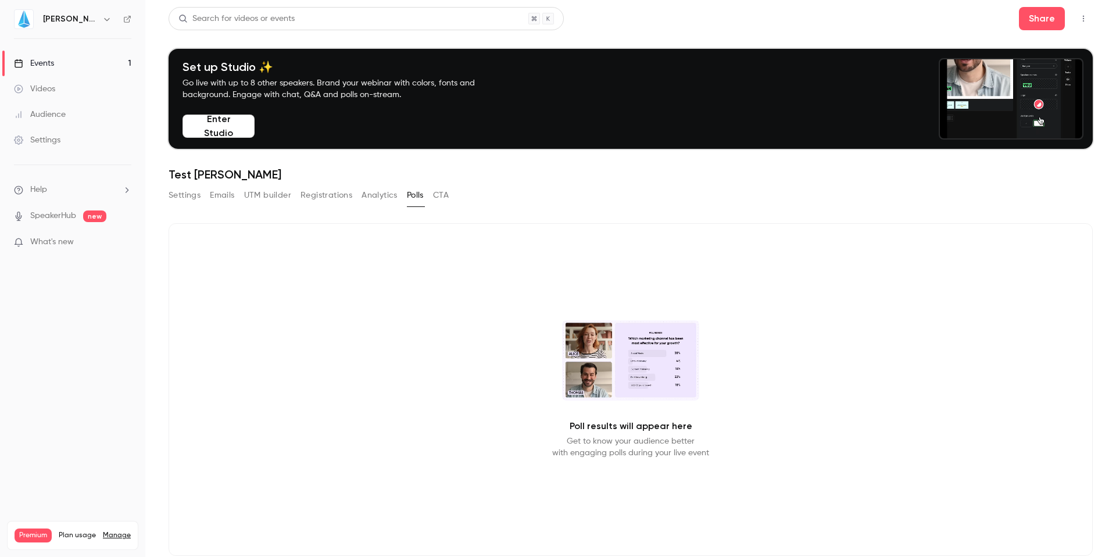
click at [446, 200] on button "CTA" at bounding box center [441, 195] width 16 height 19
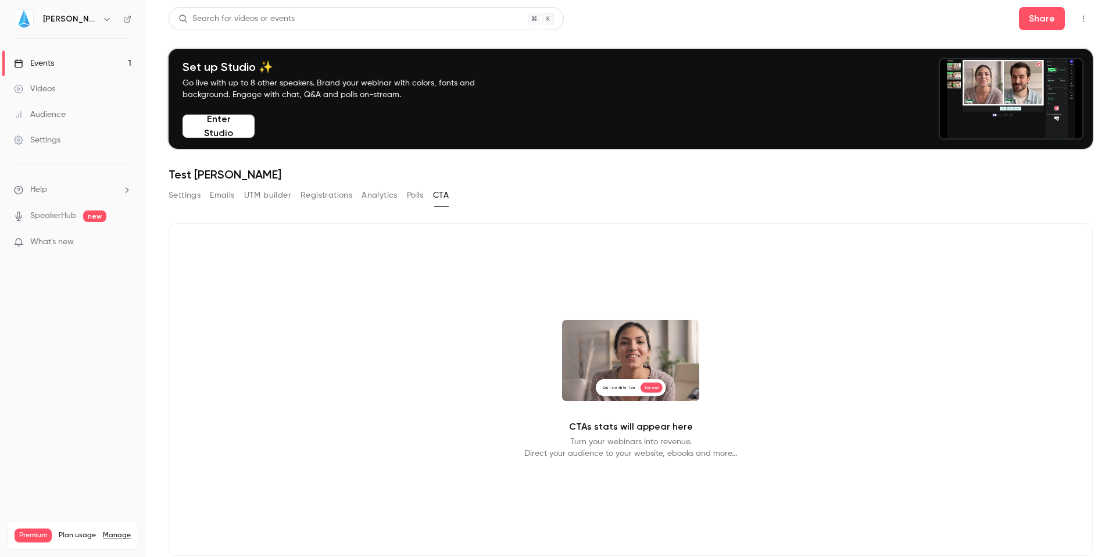
click at [268, 198] on button "UTM builder" at bounding box center [267, 195] width 47 height 19
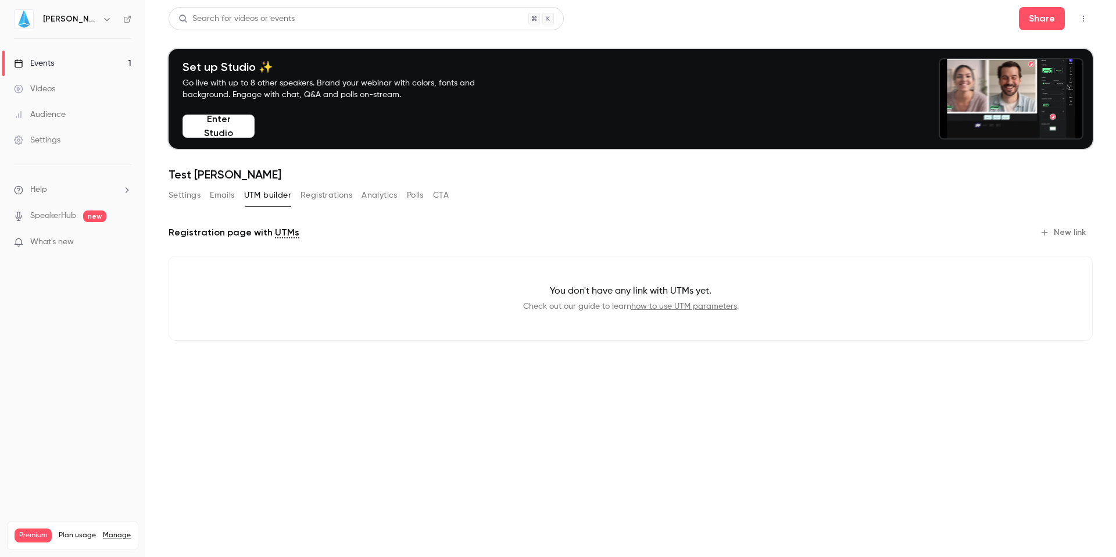
click at [216, 191] on button "Emails" at bounding box center [222, 195] width 24 height 19
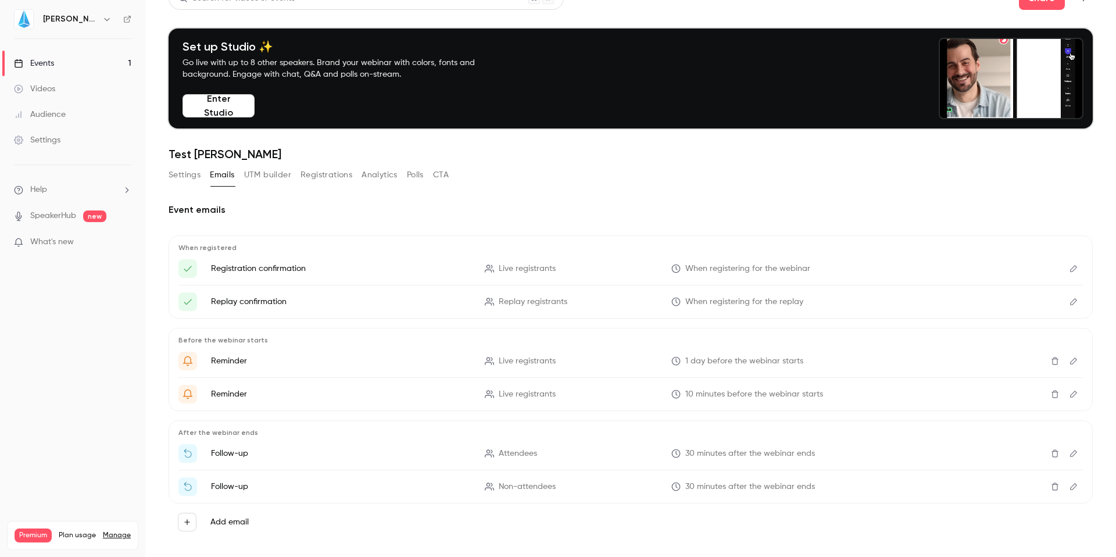
scroll to position [34, 0]
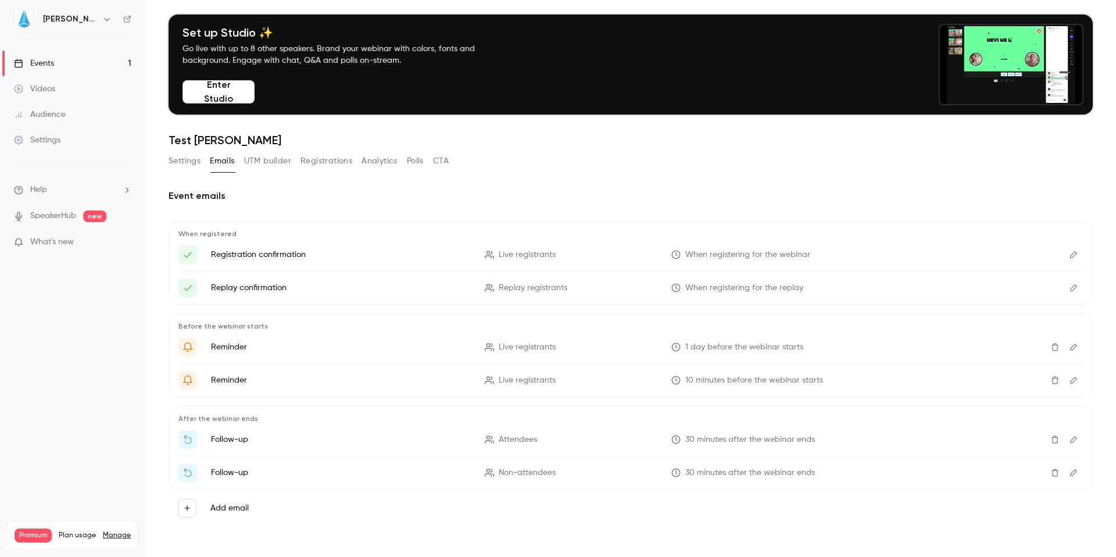
click at [179, 158] on button "Settings" at bounding box center [185, 161] width 32 height 19
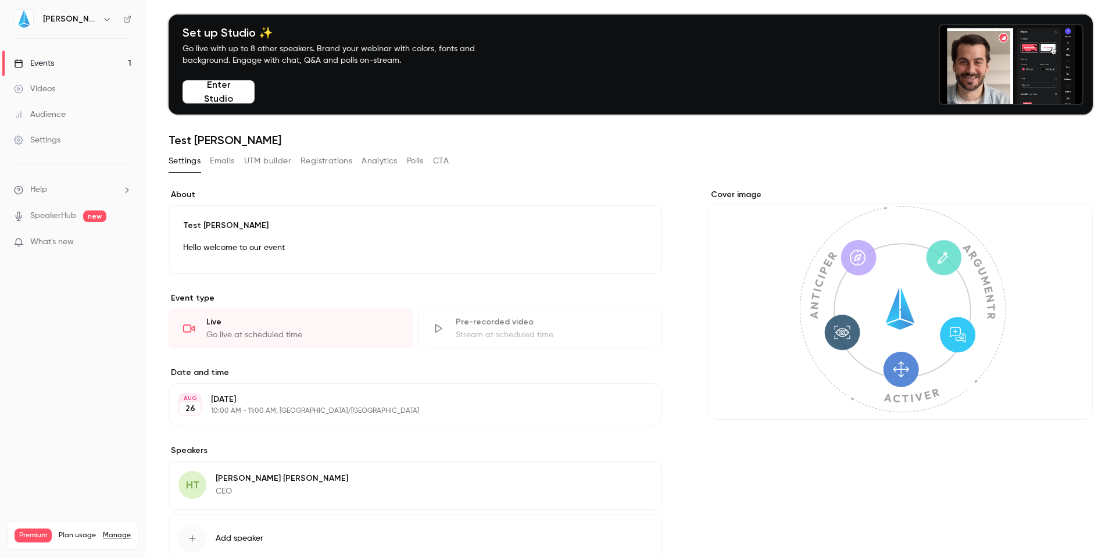
click at [217, 163] on button "Emails" at bounding box center [222, 161] width 24 height 19
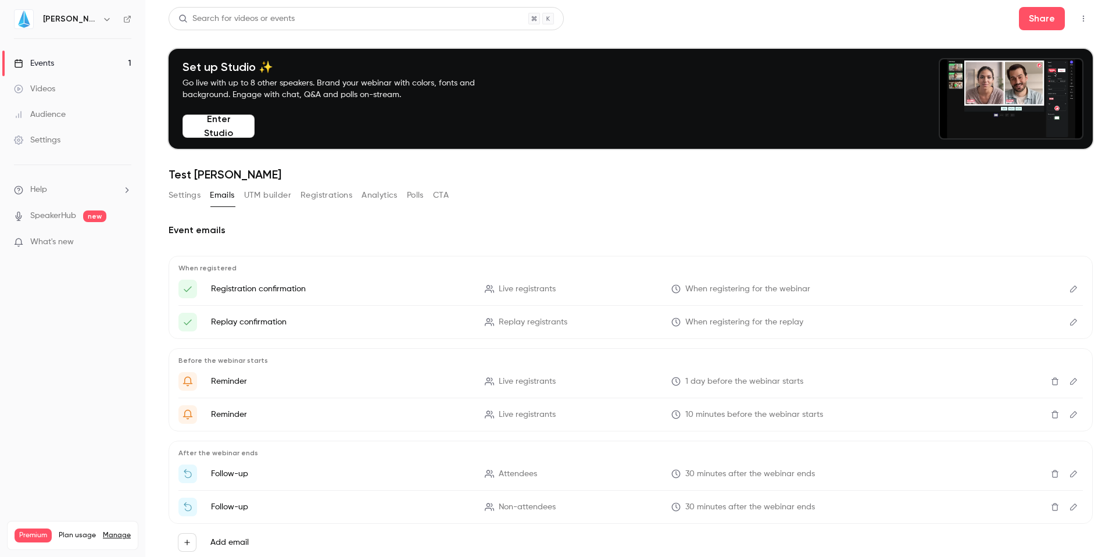
click at [271, 163] on header "Search for videos or events Share Set up Studio ✨ Go live with up to 8 other sp…" at bounding box center [631, 94] width 924 height 174
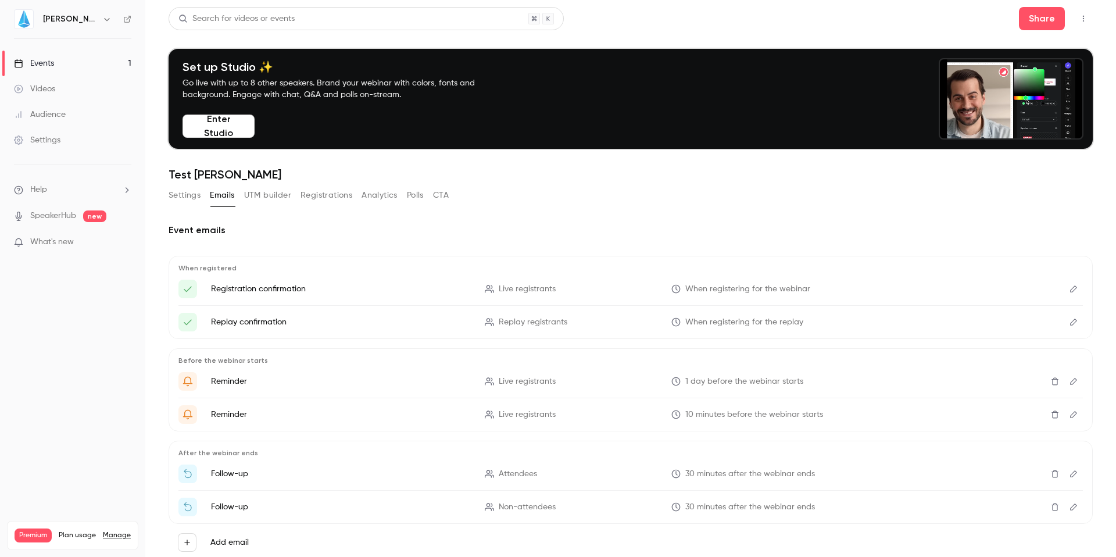
click at [271, 181] on h1 "Test [PERSON_NAME]" at bounding box center [631, 174] width 924 height 14
click at [278, 195] on button "UTM builder" at bounding box center [267, 195] width 47 height 19
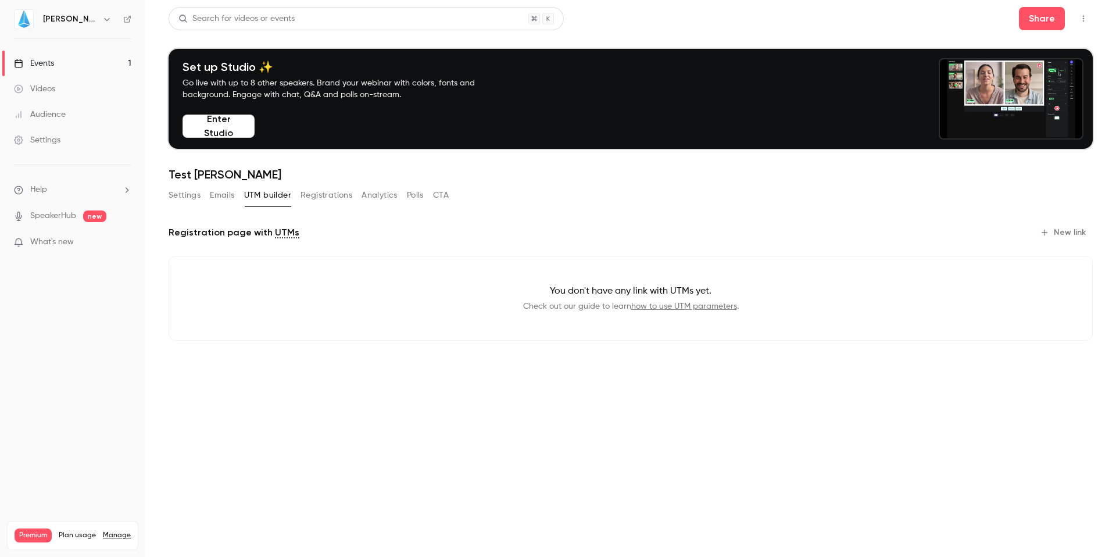
click at [227, 193] on button "Emails" at bounding box center [222, 195] width 24 height 19
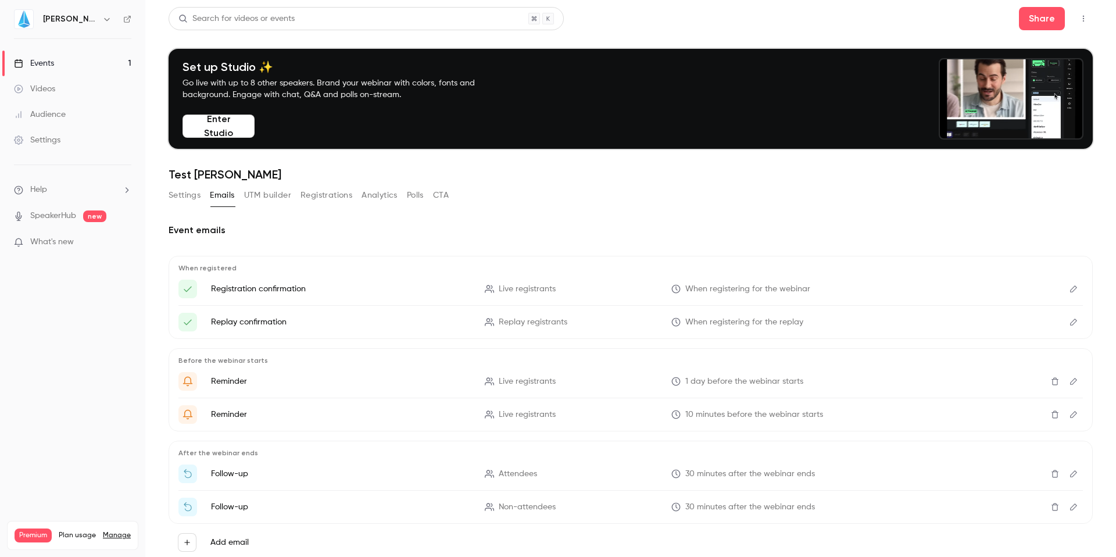
scroll to position [34, 0]
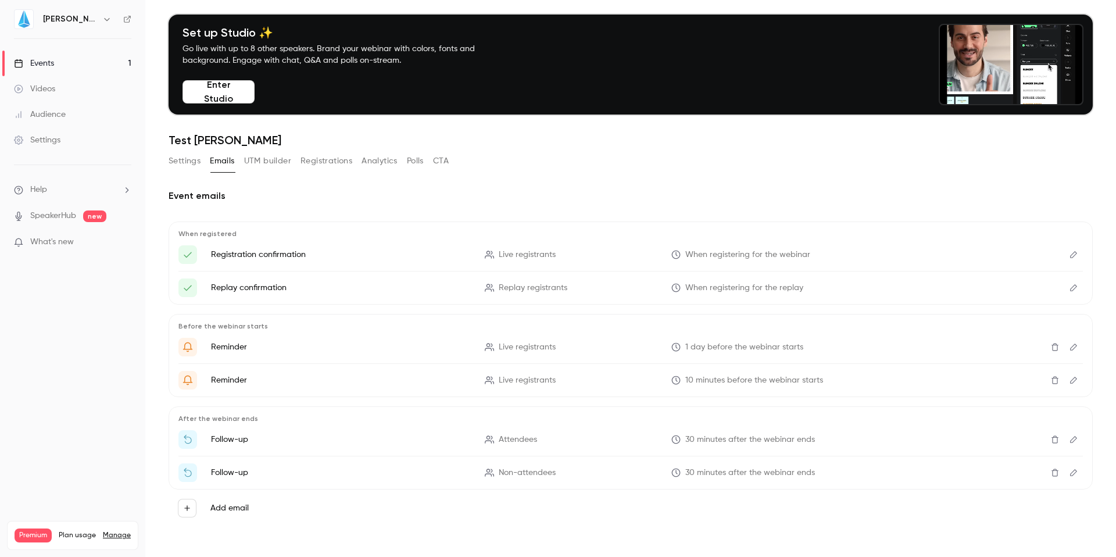
click at [180, 157] on button "Settings" at bounding box center [185, 161] width 32 height 19
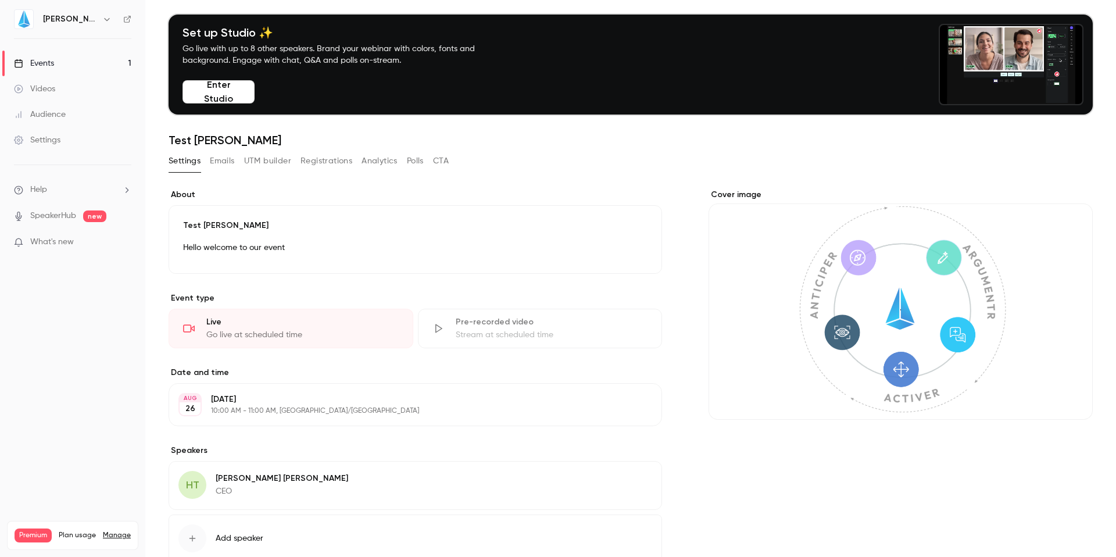
click at [250, 408] on p "10:00 AM - 11:00 AM, Europe/Paris" at bounding box center [405, 410] width 389 height 9
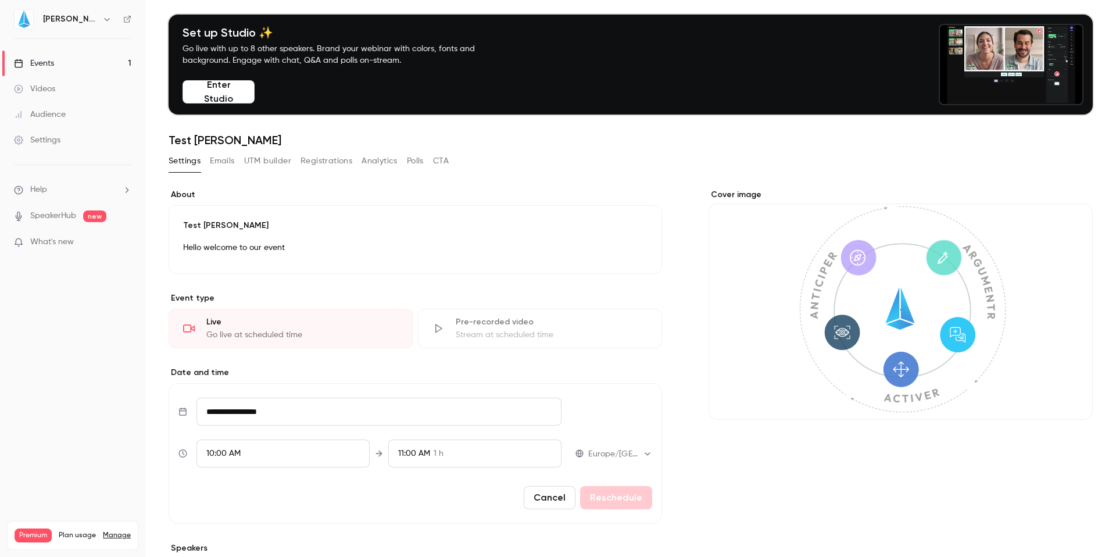
click at [253, 457] on div "10:00 AM" at bounding box center [282, 453] width 173 height 28
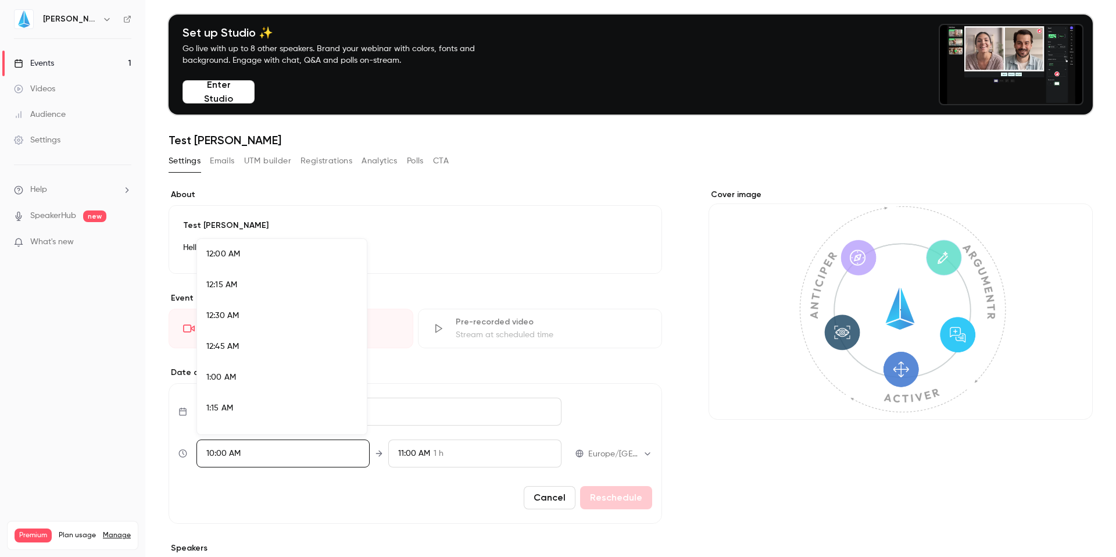
scroll to position [1150, 0]
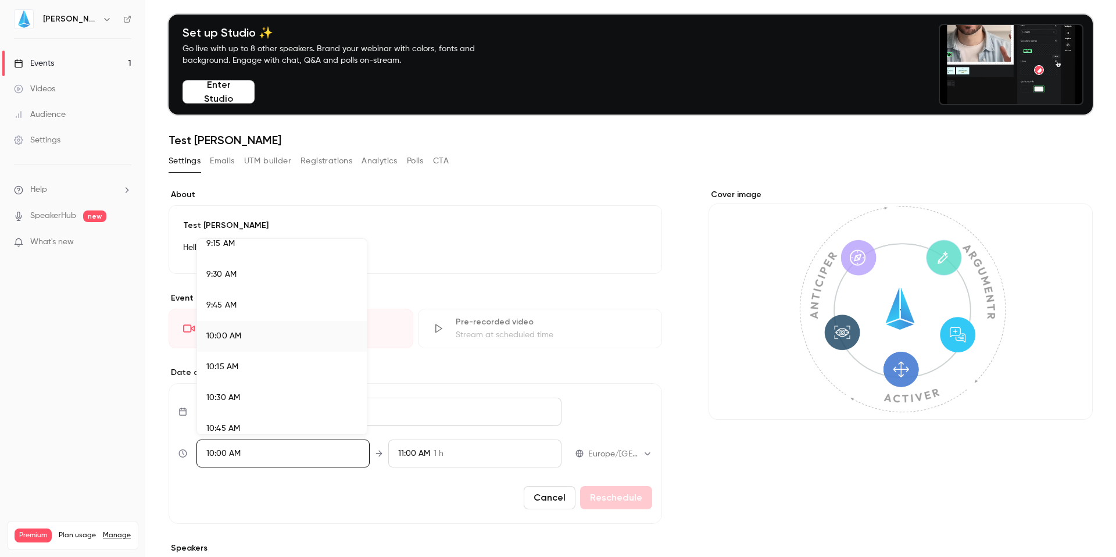
click at [228, 368] on span "10:15 AM" at bounding box center [222, 367] width 32 height 8
click at [614, 498] on div at bounding box center [558, 278] width 1116 height 557
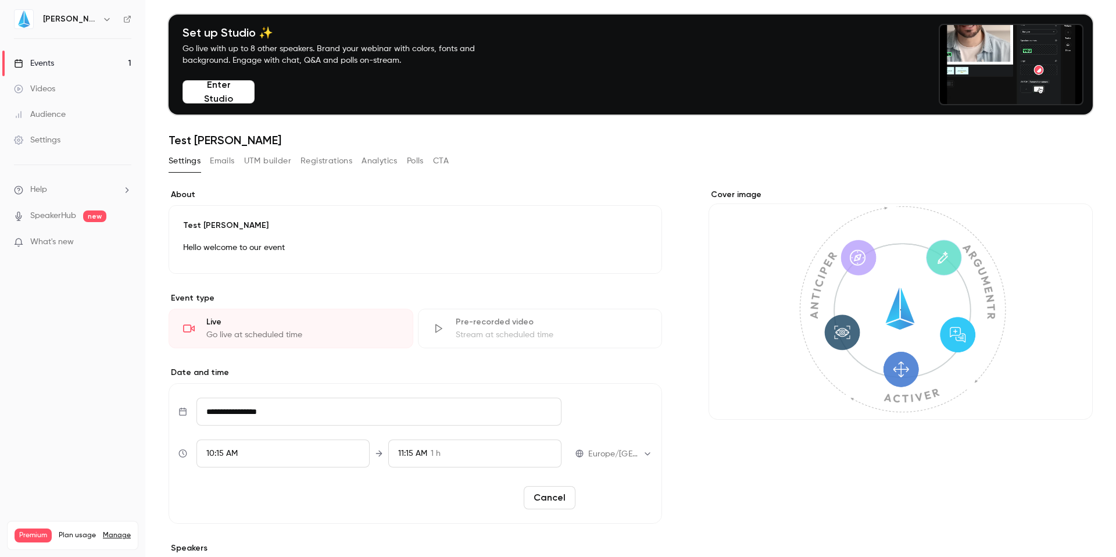
click at [601, 494] on button "Reschedule" at bounding box center [616, 497] width 72 height 23
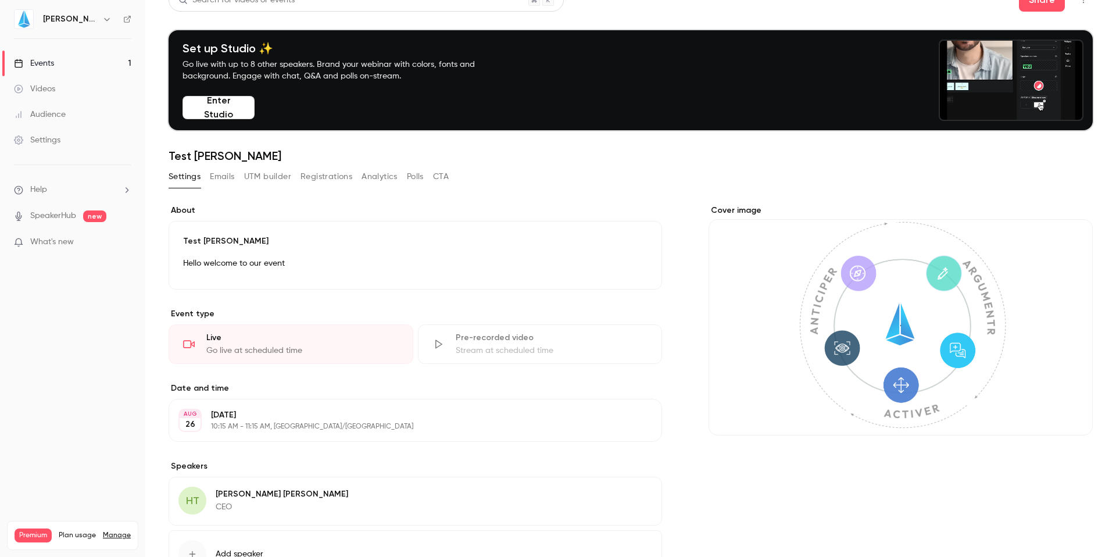
scroll to position [0, 0]
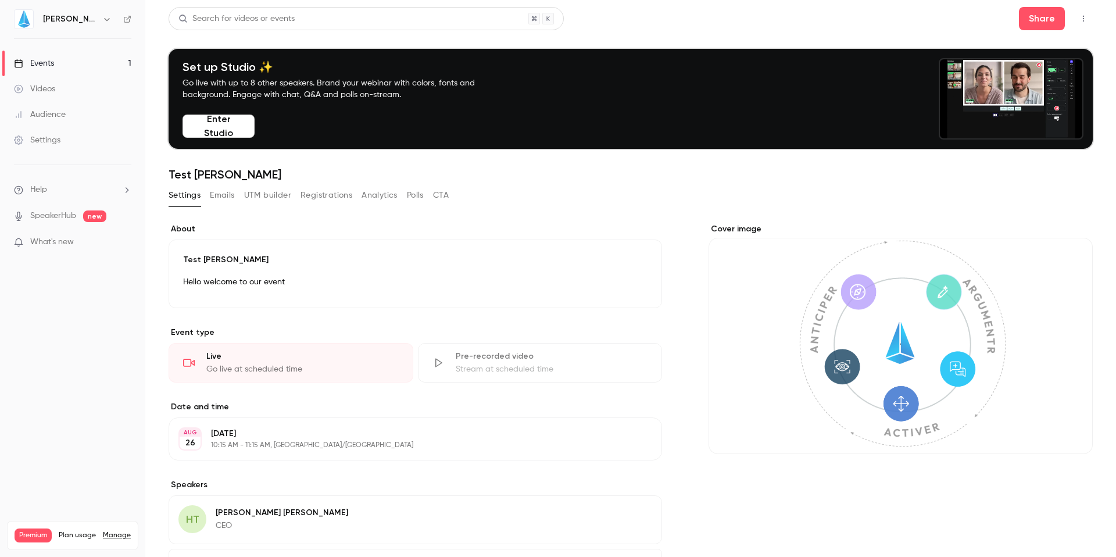
click at [220, 194] on button "Emails" at bounding box center [222, 195] width 24 height 19
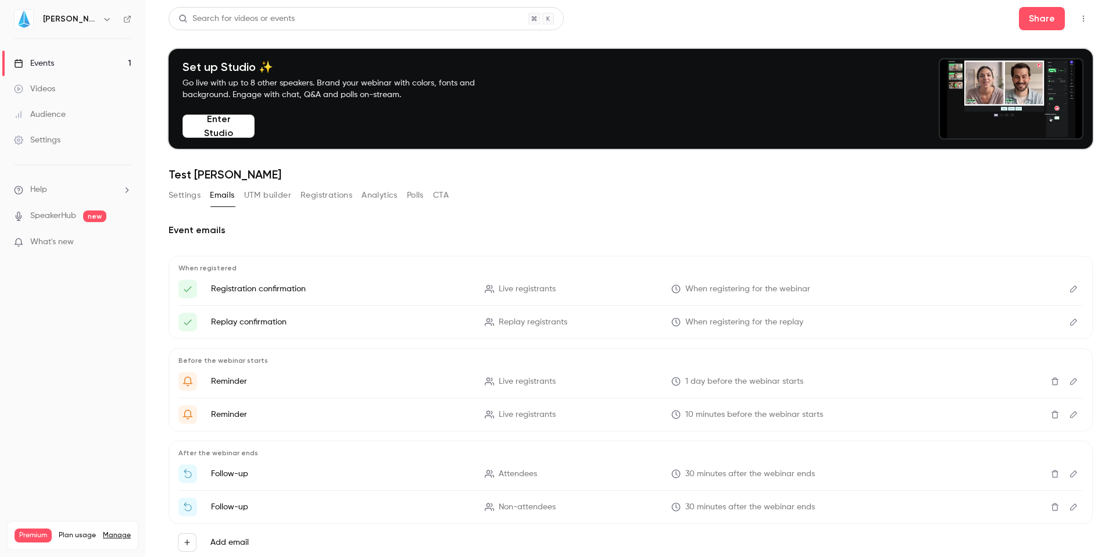
scroll to position [34, 0]
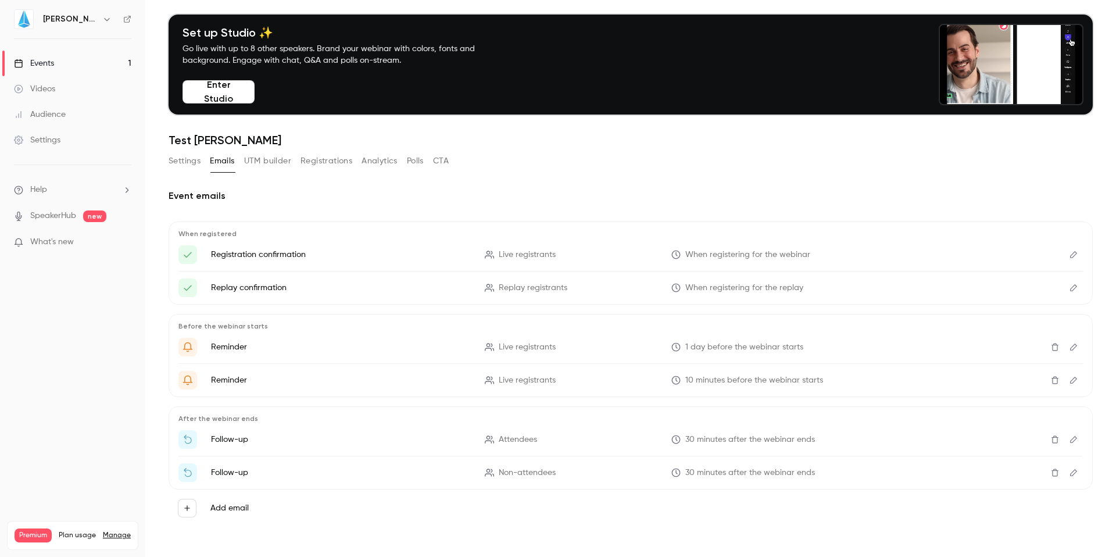
click at [1070, 436] on icon "Edit" at bounding box center [1073, 439] width 7 height 7
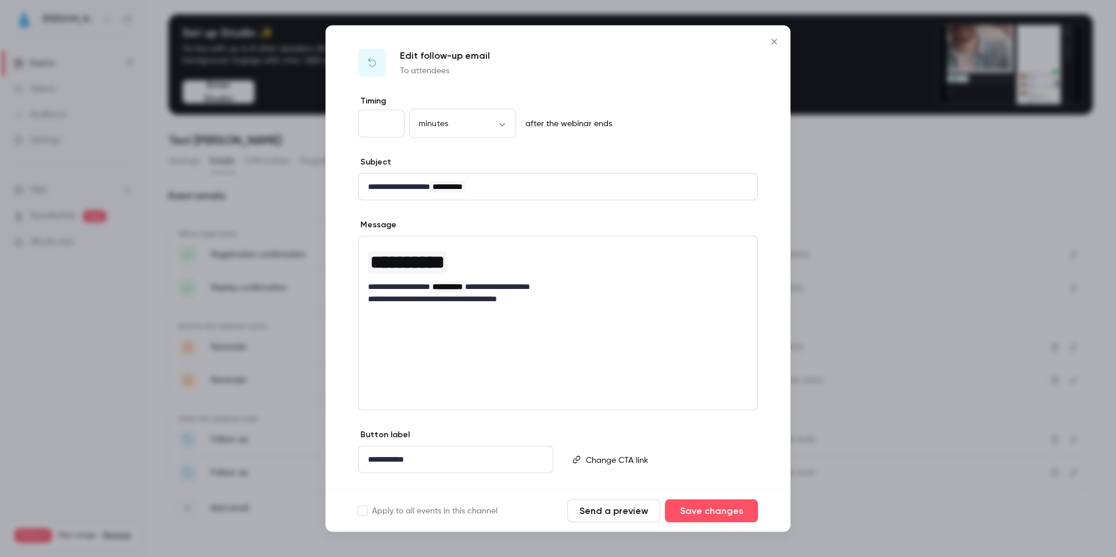
scroll to position [5, 0]
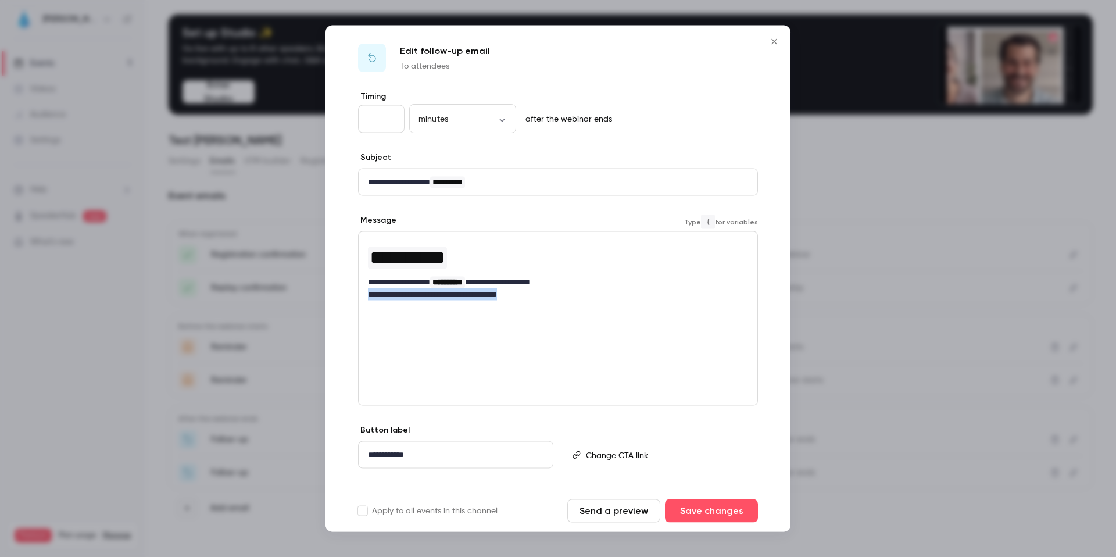
drag, startPoint x: 537, startPoint y: 294, endPoint x: 361, endPoint y: 298, distance: 176.1
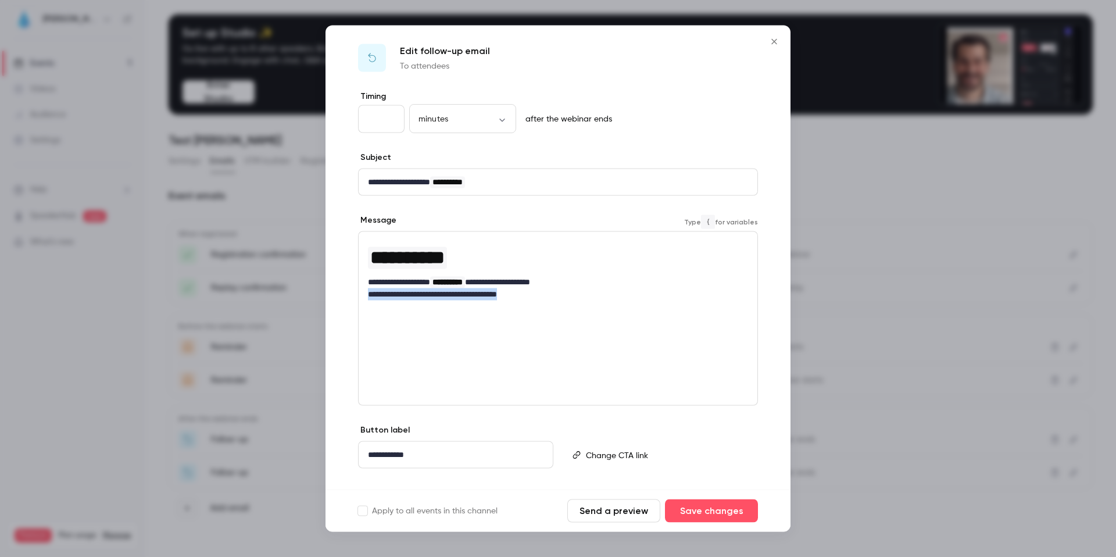
click at [361, 298] on div "**********" at bounding box center [558, 270] width 399 height 76
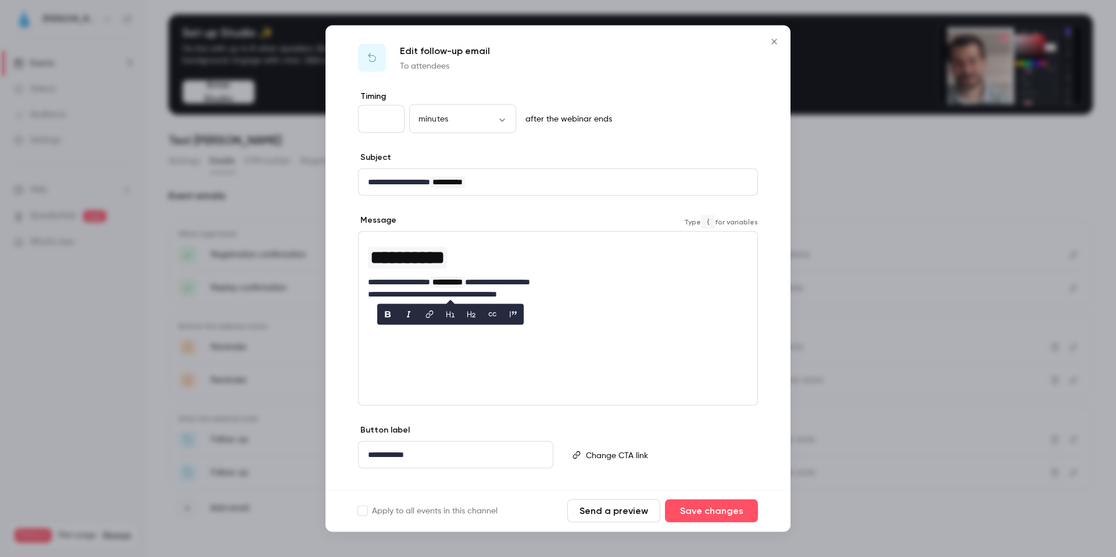
click at [812, 434] on div at bounding box center [558, 278] width 1116 height 557
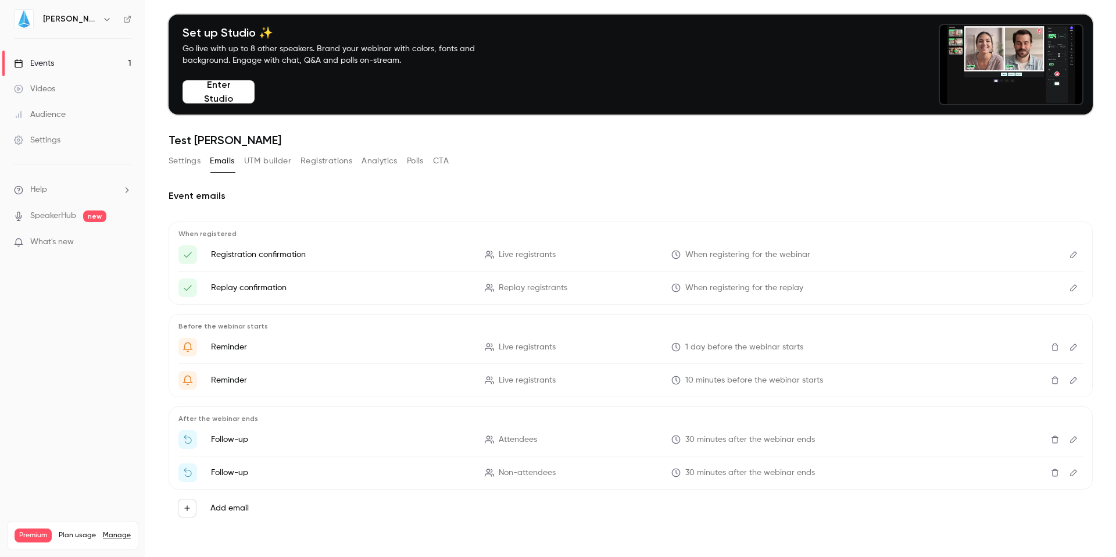
click at [1050, 439] on icon "Delete" at bounding box center [1054, 439] width 9 height 8
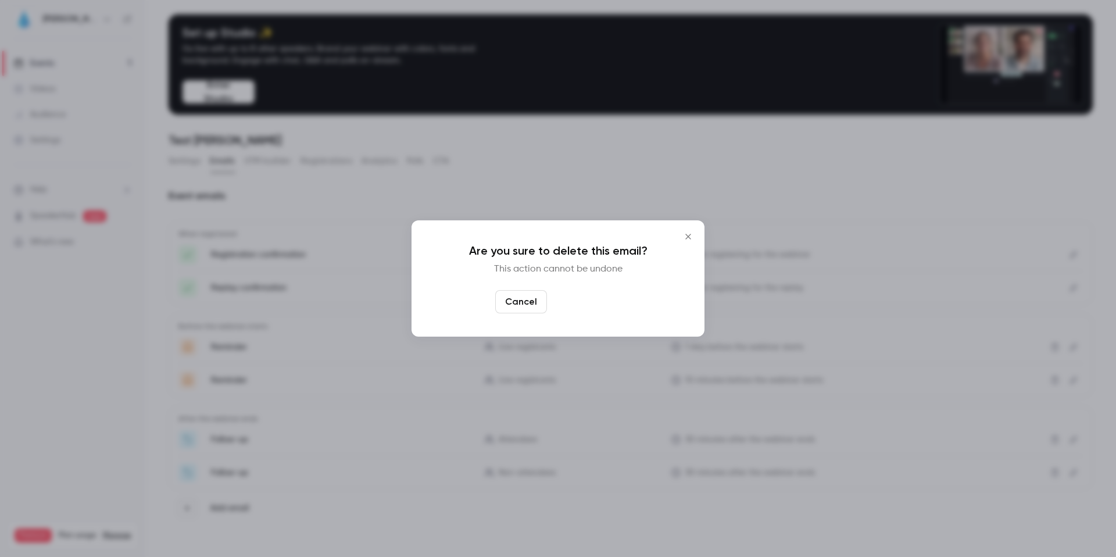
click at [603, 304] on button "Yes, delete" at bounding box center [586, 301] width 70 height 23
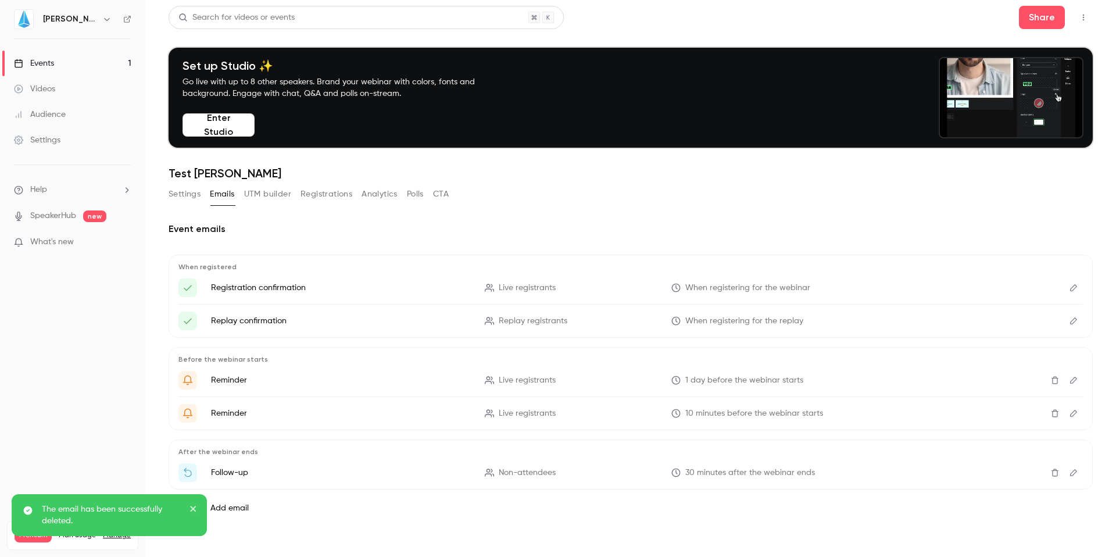
scroll to position [1, 0]
click at [1050, 475] on icon "Delete" at bounding box center [1054, 472] width 9 height 8
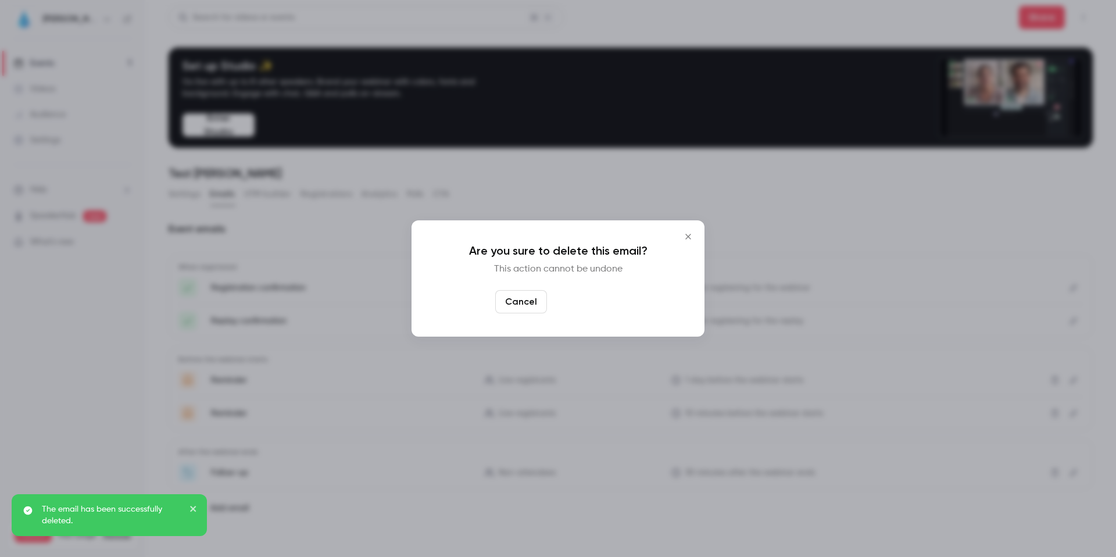
click at [578, 303] on button "Yes, delete" at bounding box center [586, 301] width 70 height 23
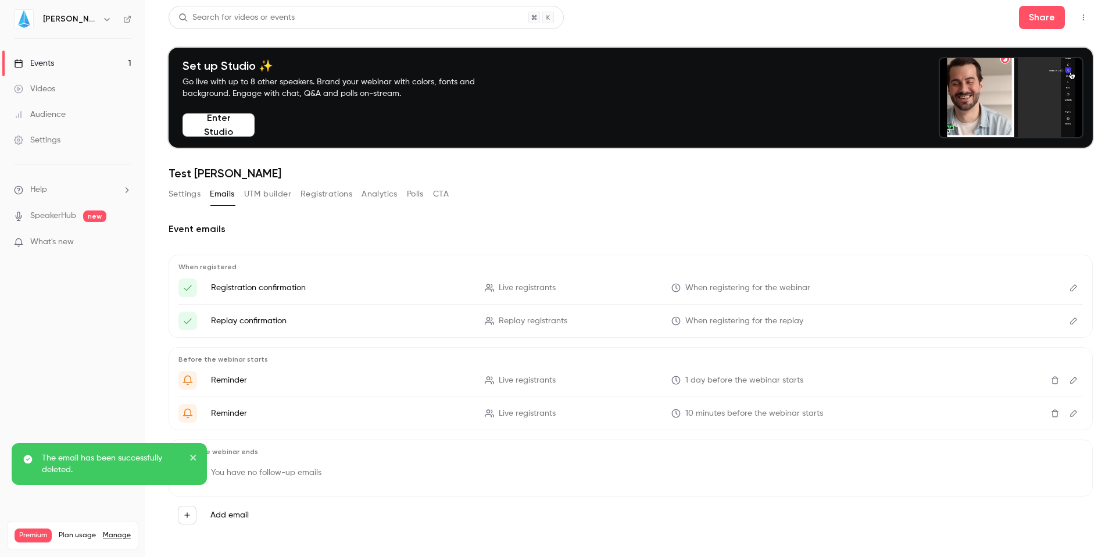
scroll to position [8, 0]
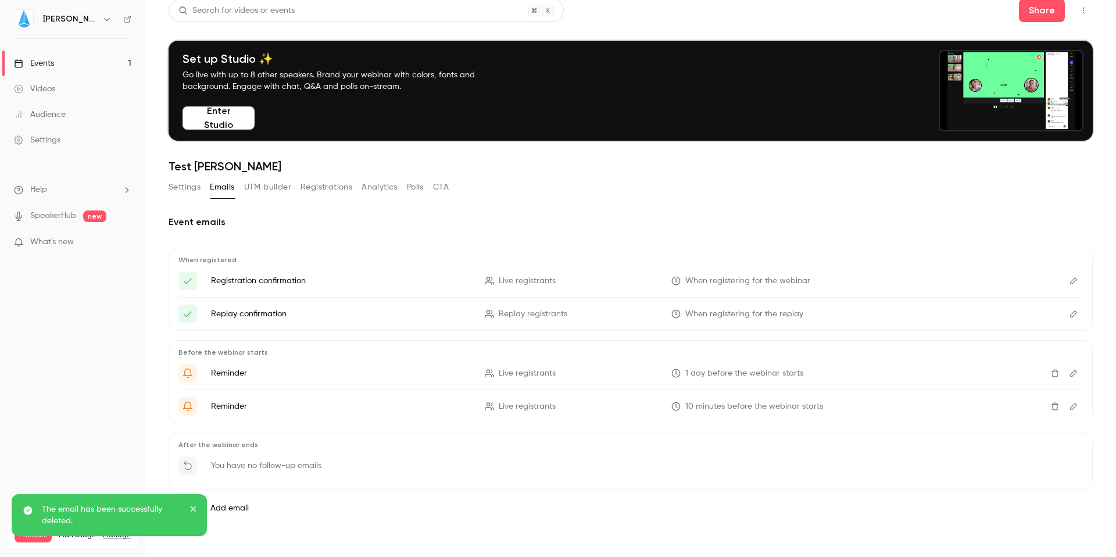
click at [190, 508] on icon "close" at bounding box center [193, 508] width 8 height 9
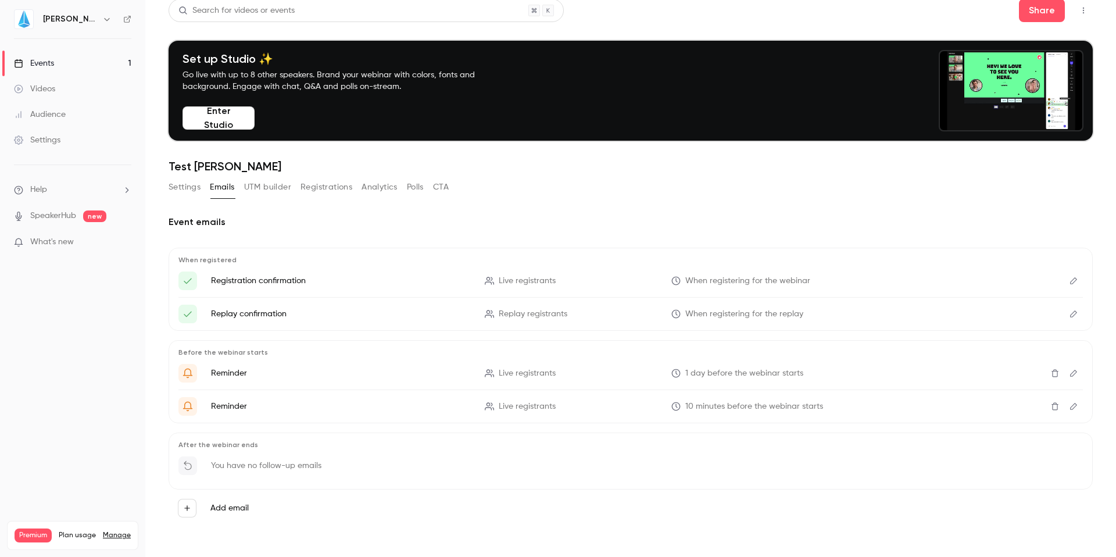
click at [190, 506] on div "The email has been successfully deleted." at bounding box center [109, 520] width 200 height 56
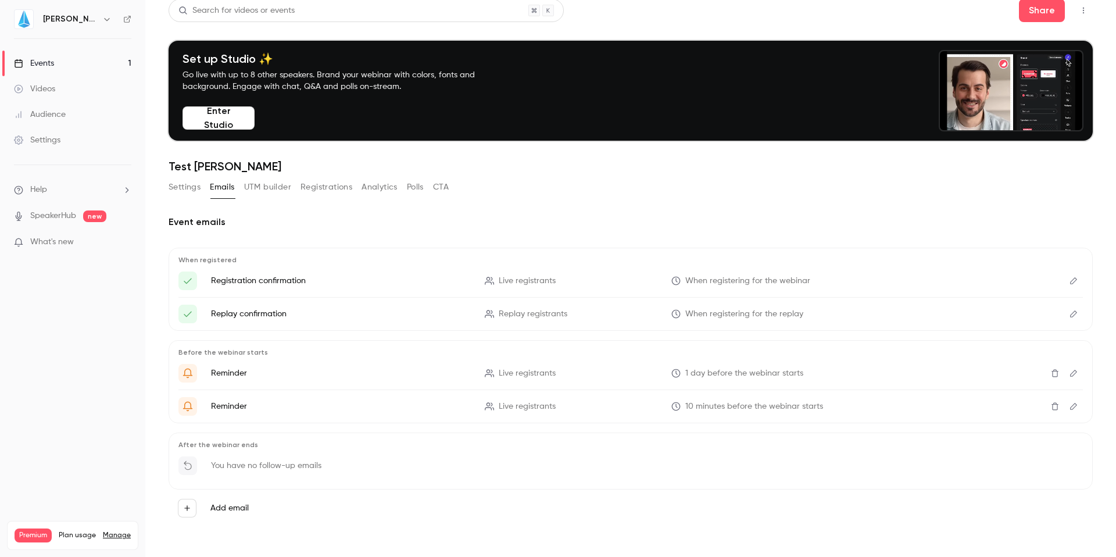
click at [190, 506] on icon "button" at bounding box center [187, 508] width 8 height 8
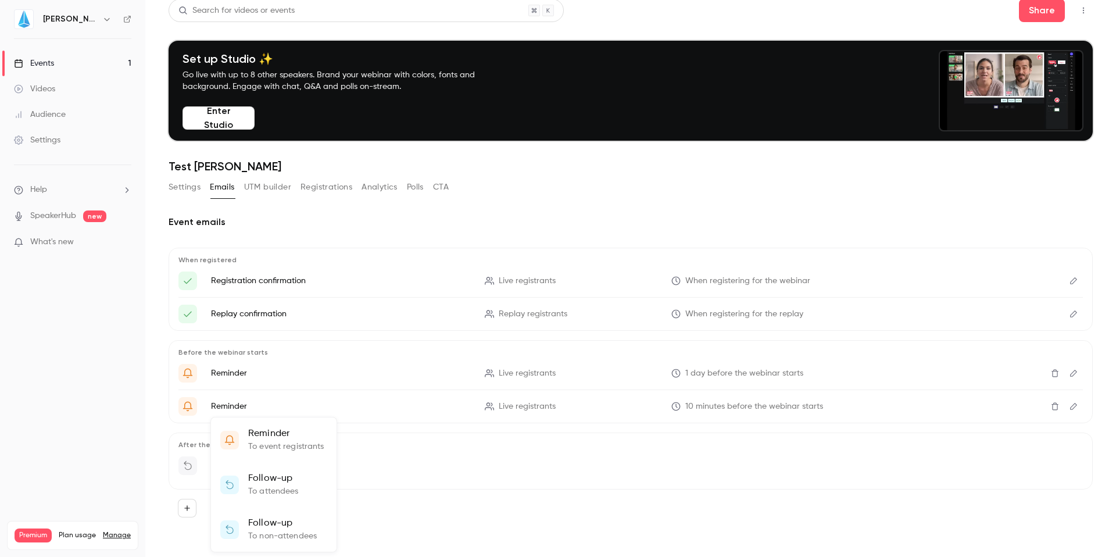
click at [509, 542] on div at bounding box center [558, 278] width 1116 height 557
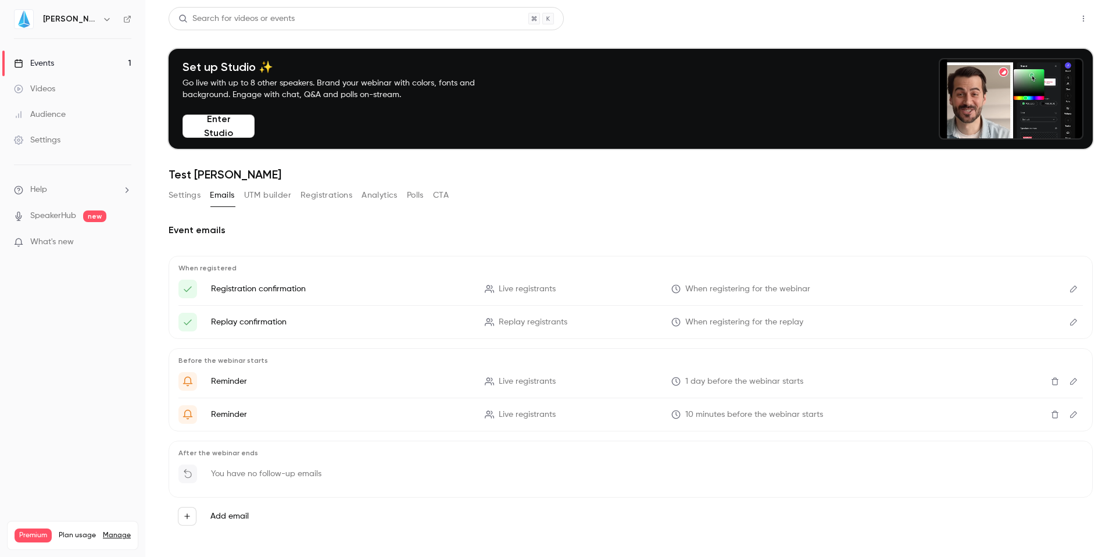
click at [1026, 22] on button "Share" at bounding box center [1042, 18] width 46 height 23
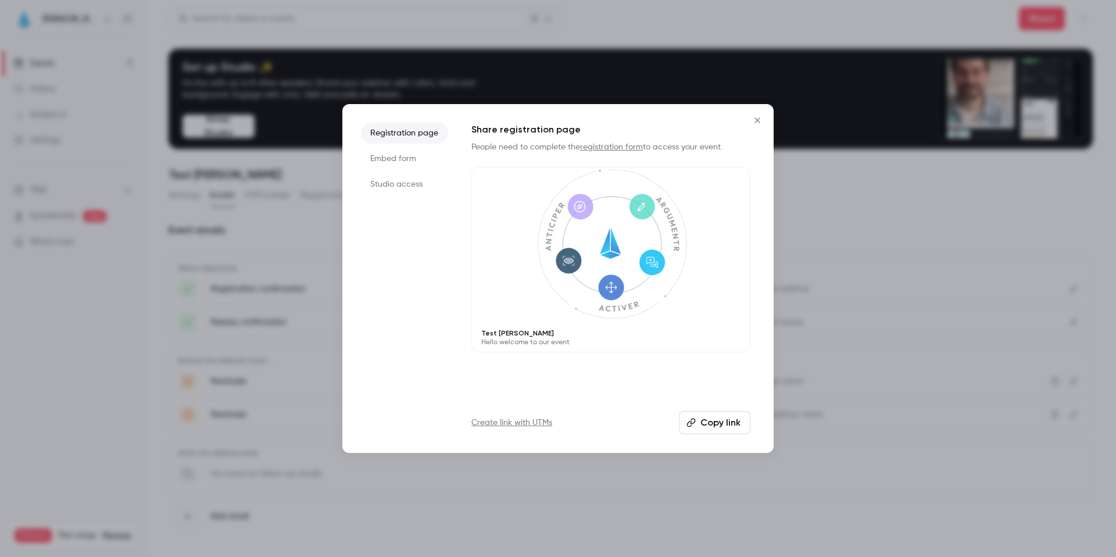
click at [754, 119] on icon "Close" at bounding box center [757, 120] width 14 height 9
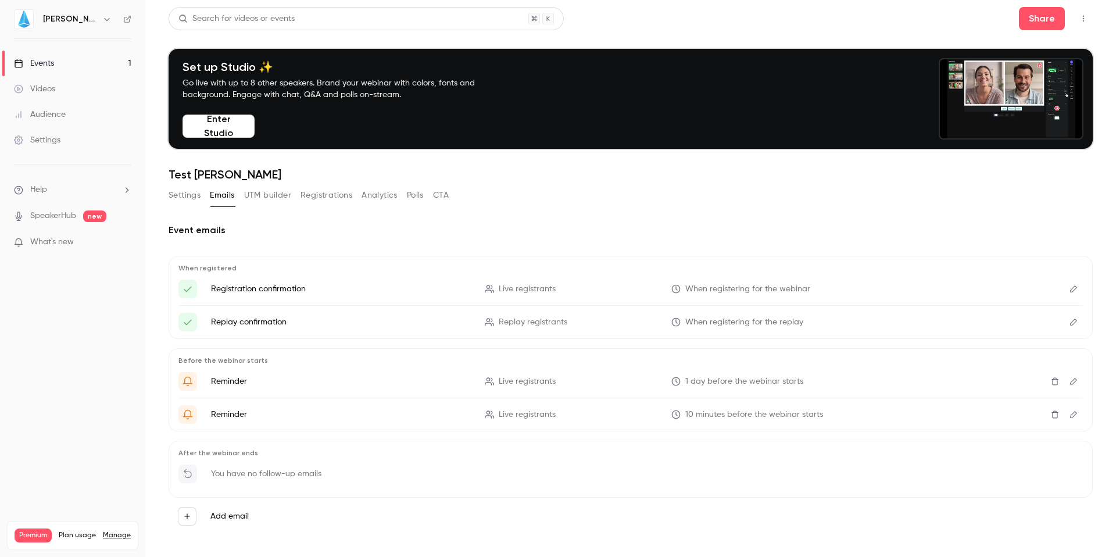
click at [39, 89] on div "Videos" at bounding box center [34, 89] width 41 height 12
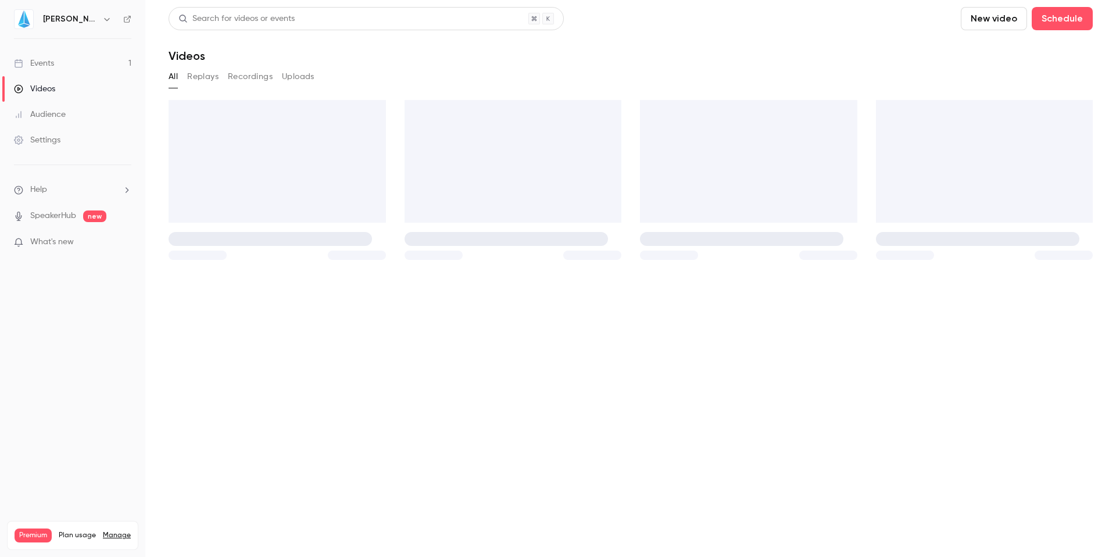
click at [41, 112] on div "Audience" at bounding box center [40, 115] width 52 height 12
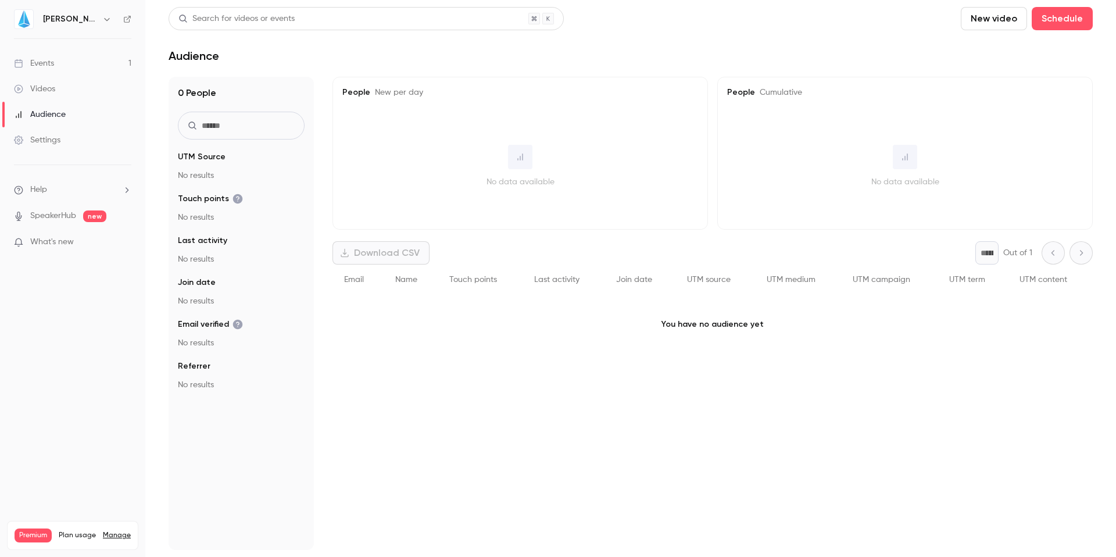
click at [47, 142] on div "Settings" at bounding box center [37, 140] width 46 height 12
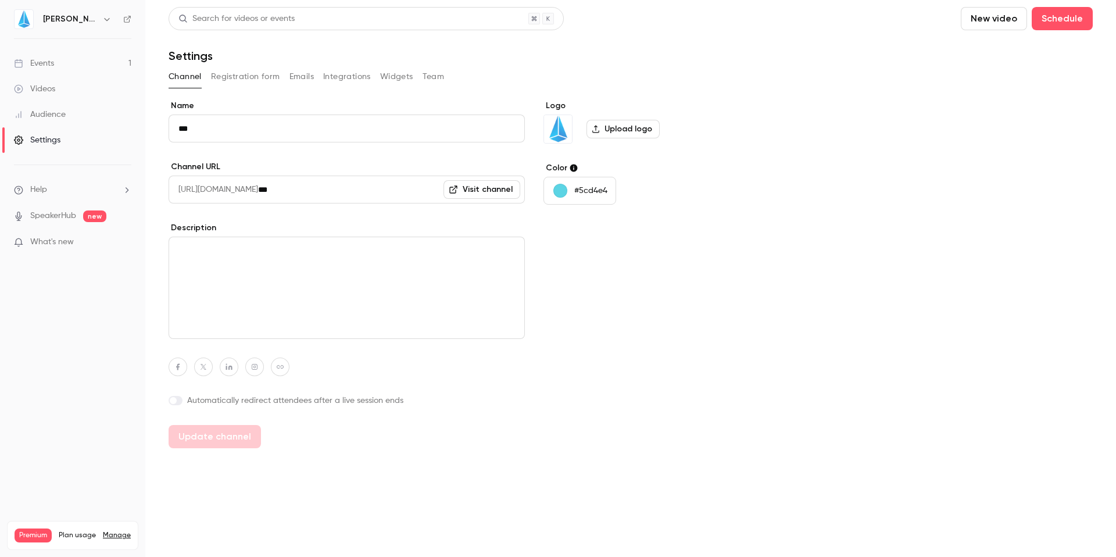
click at [561, 189] on div "button" at bounding box center [560, 191] width 14 height 14
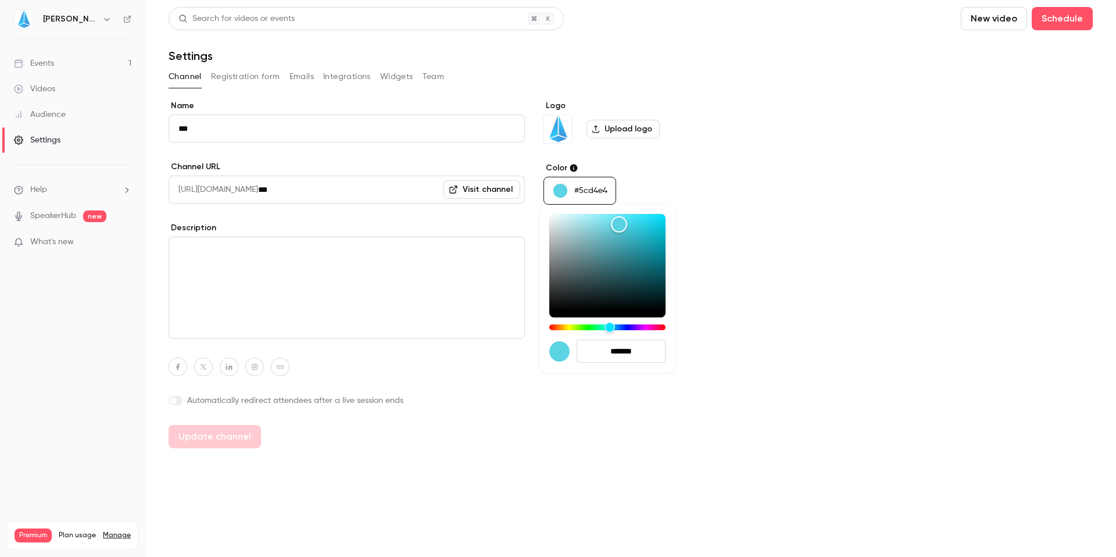
click at [611, 327] on div "Hue" at bounding box center [609, 327] width 10 height 10
type input "*******"
click at [660, 220] on div "Color" at bounding box center [607, 262] width 116 height 96
click at [763, 256] on div at bounding box center [558, 278] width 1116 height 557
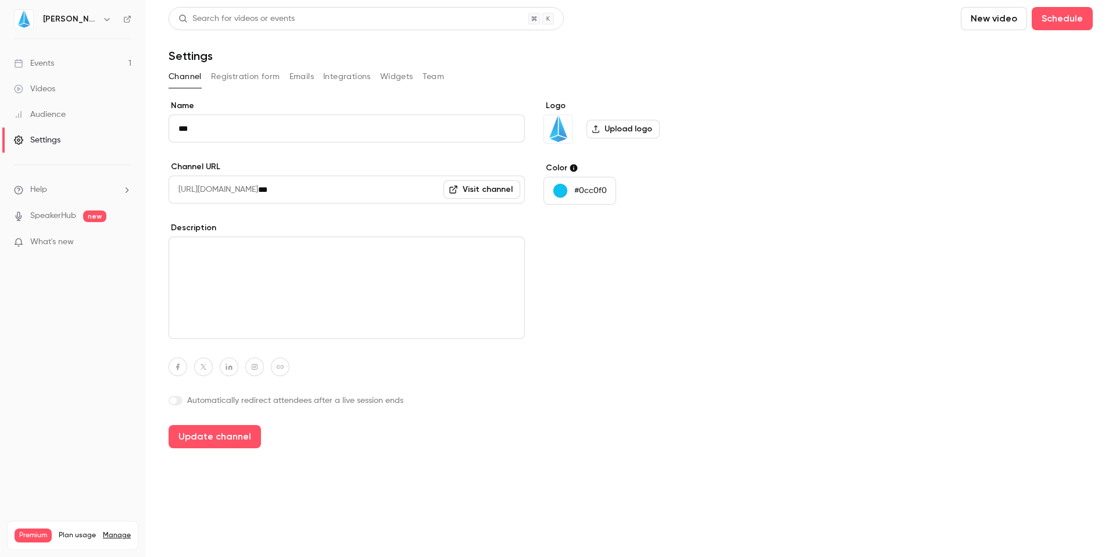
click at [58, 116] on div "Audience" at bounding box center [40, 115] width 52 height 12
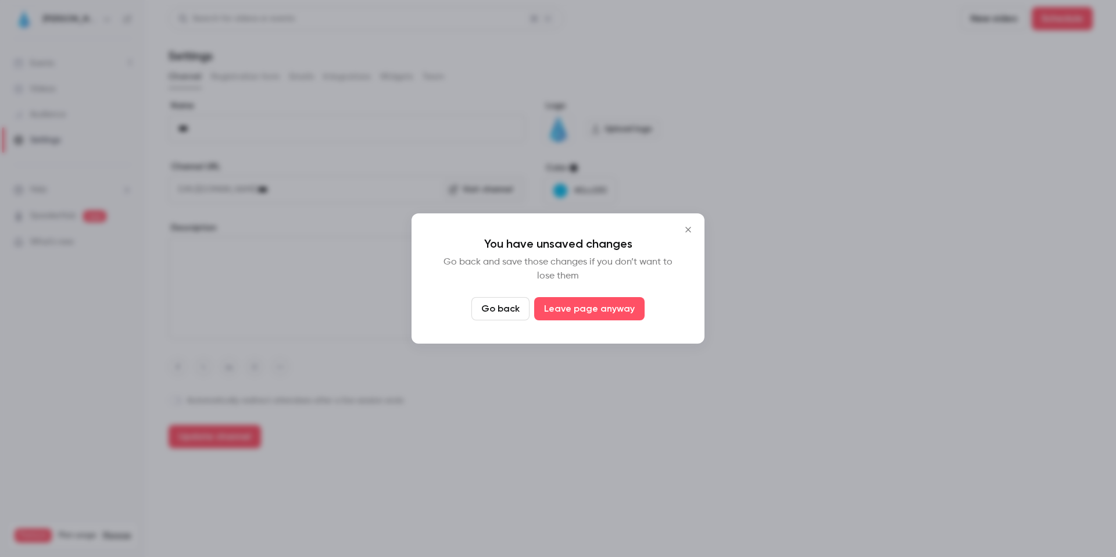
click at [686, 234] on icon "Close" at bounding box center [688, 229] width 14 height 9
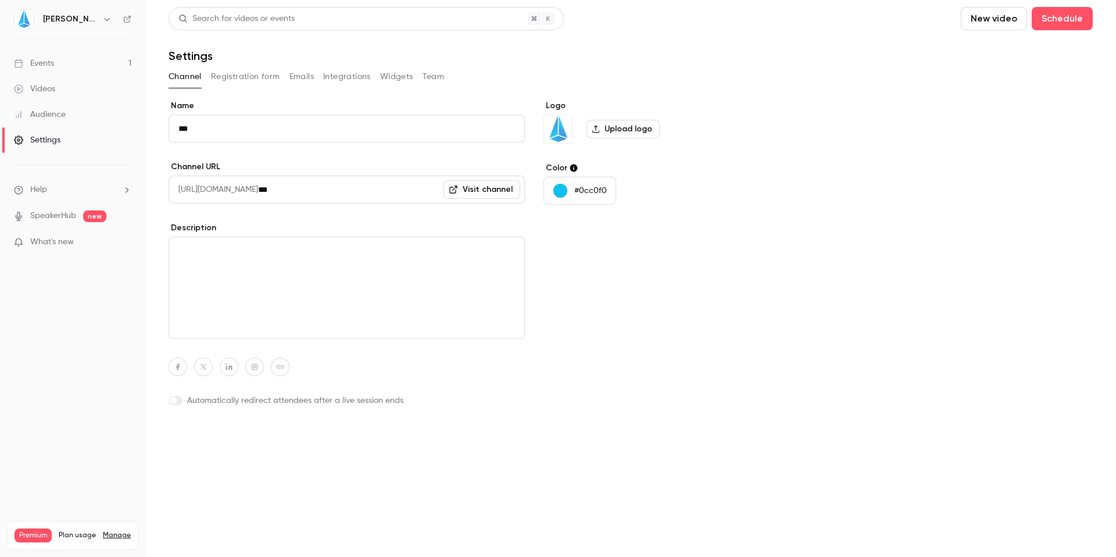
click at [219, 439] on button "Update channel" at bounding box center [215, 436] width 92 height 23
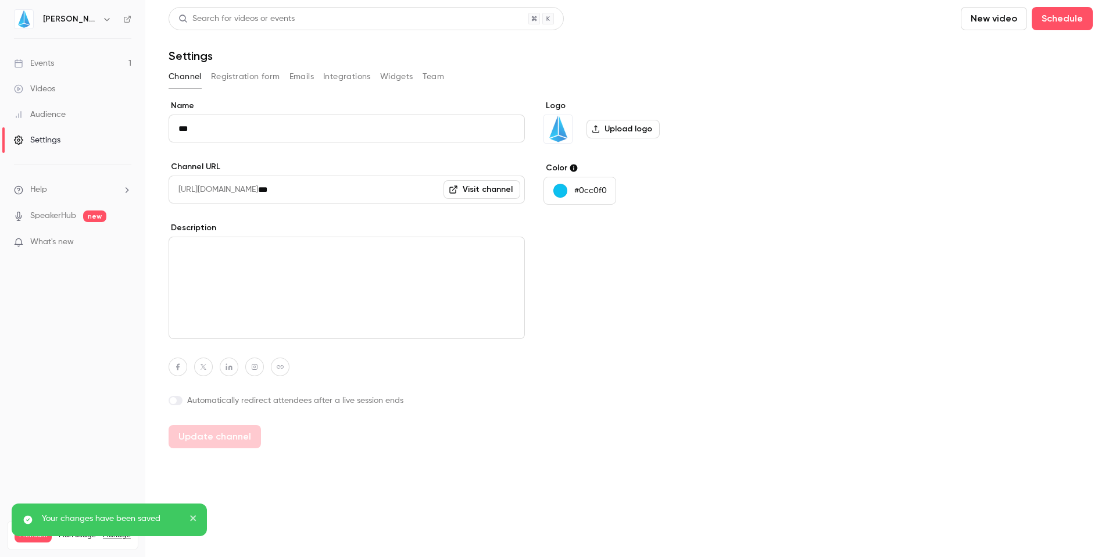
click at [37, 66] on div "Events" at bounding box center [34, 64] width 40 height 12
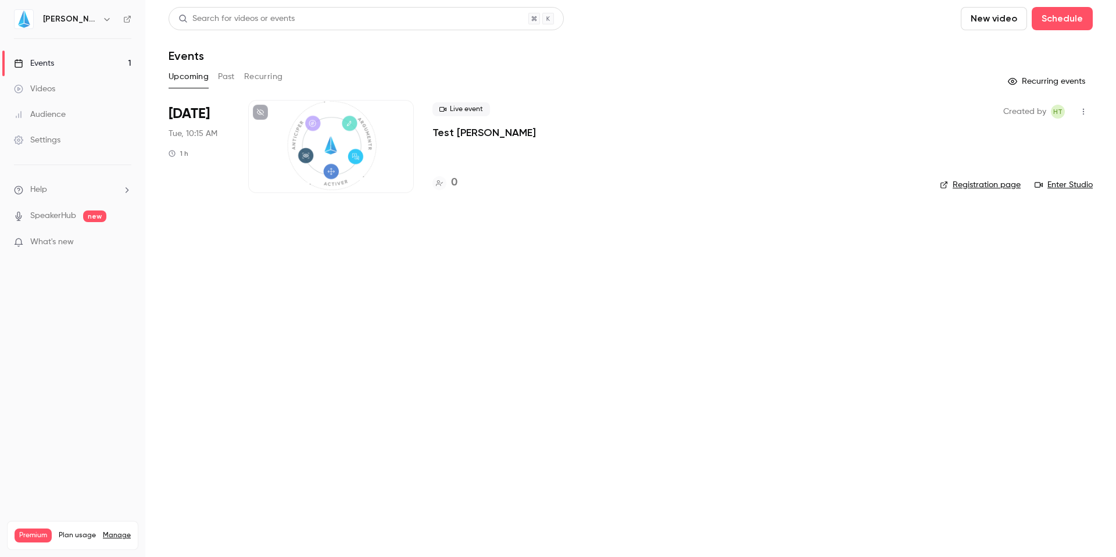
click at [390, 147] on div at bounding box center [331, 146] width 166 height 93
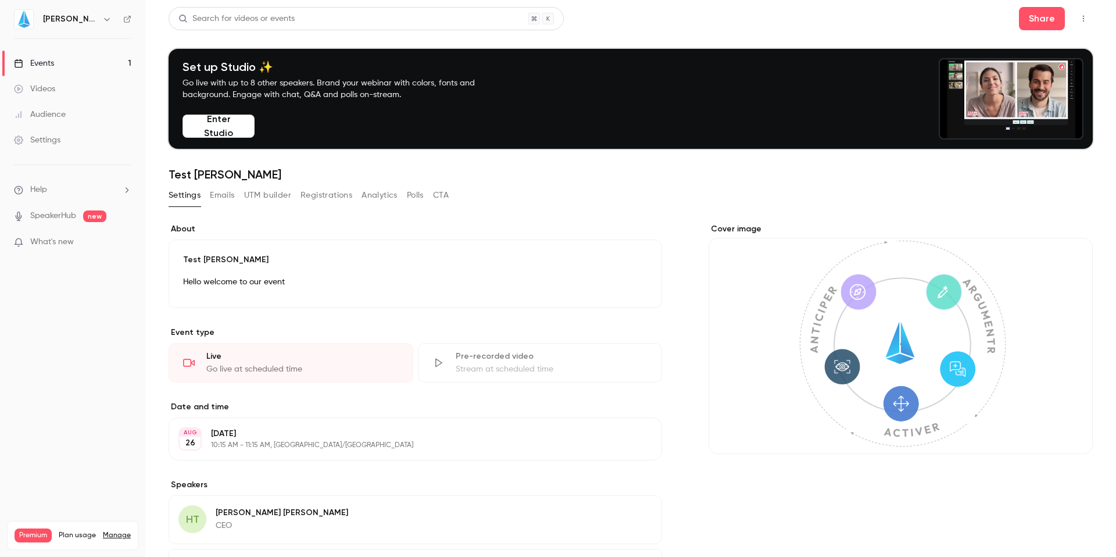
click at [206, 195] on div "Settings Emails UTM builder Registrations Analytics Polls CTA" at bounding box center [309, 195] width 280 height 19
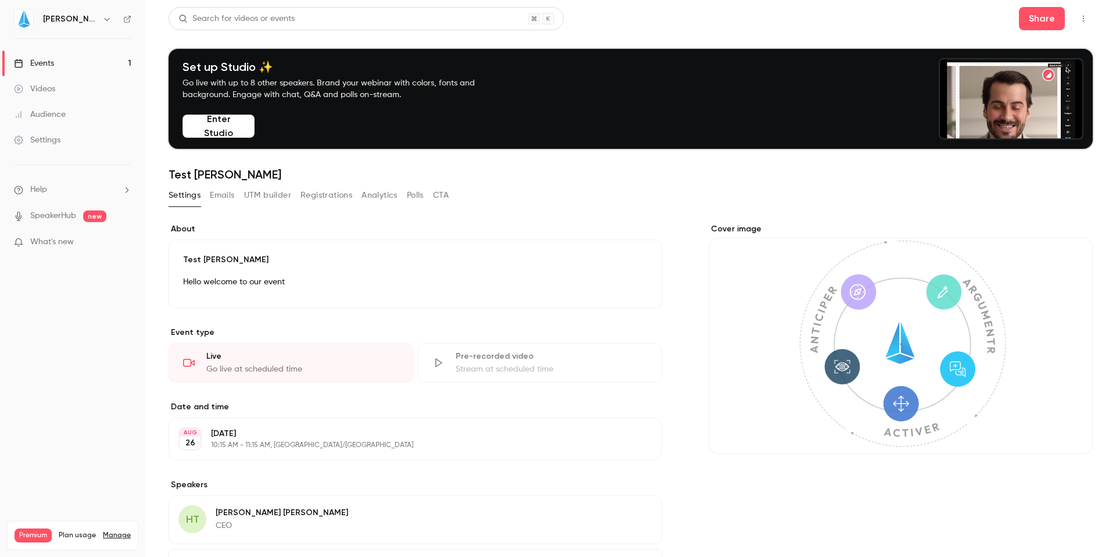
click at [214, 195] on button "Emails" at bounding box center [222, 195] width 24 height 19
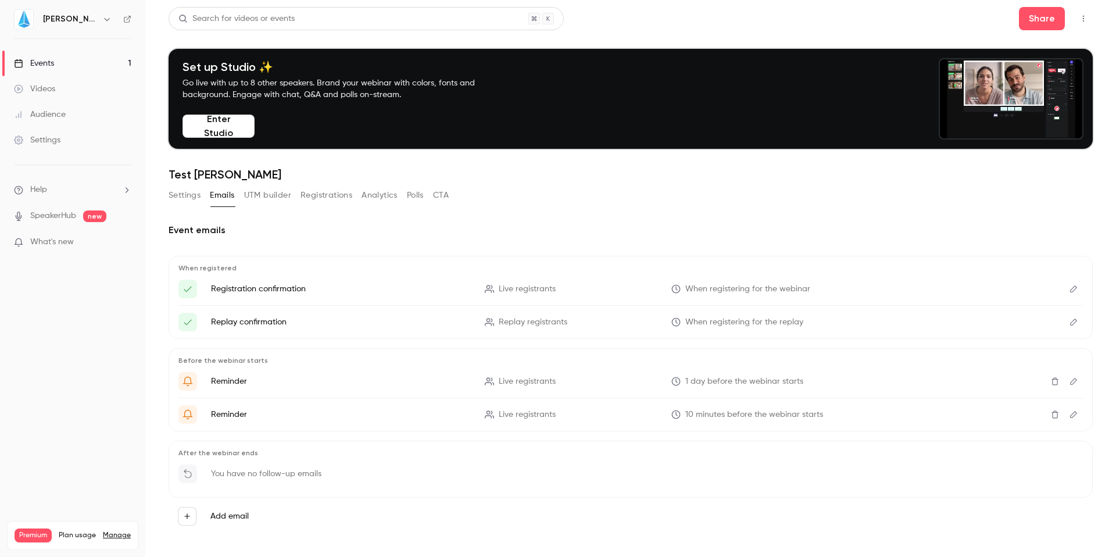
click at [188, 514] on icon "button" at bounding box center [187, 516] width 8 height 8
click at [522, 555] on div at bounding box center [558, 278] width 1116 height 557
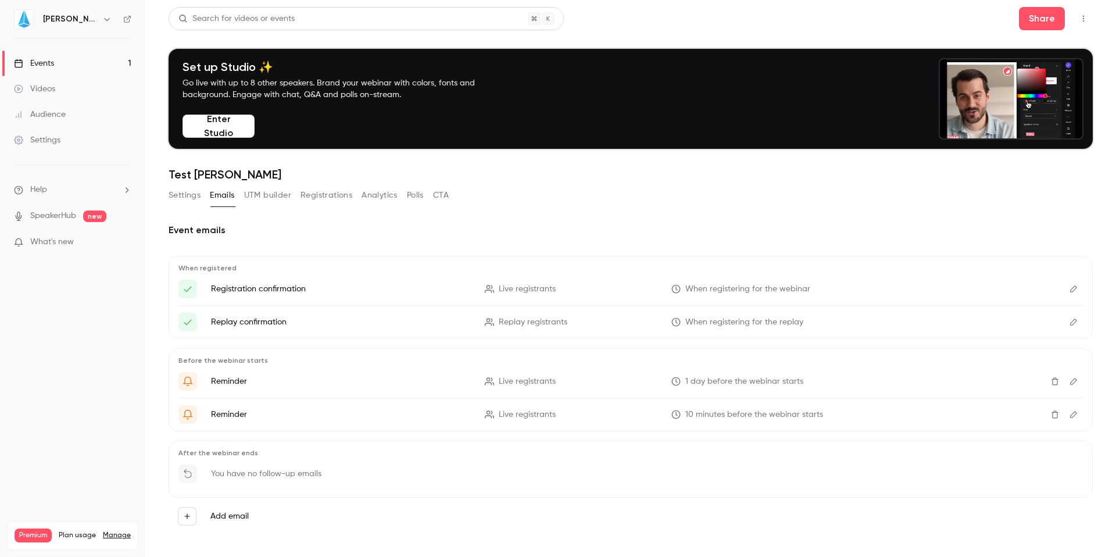
click at [1079, 19] on icon "button" at bounding box center [1083, 19] width 9 height 8
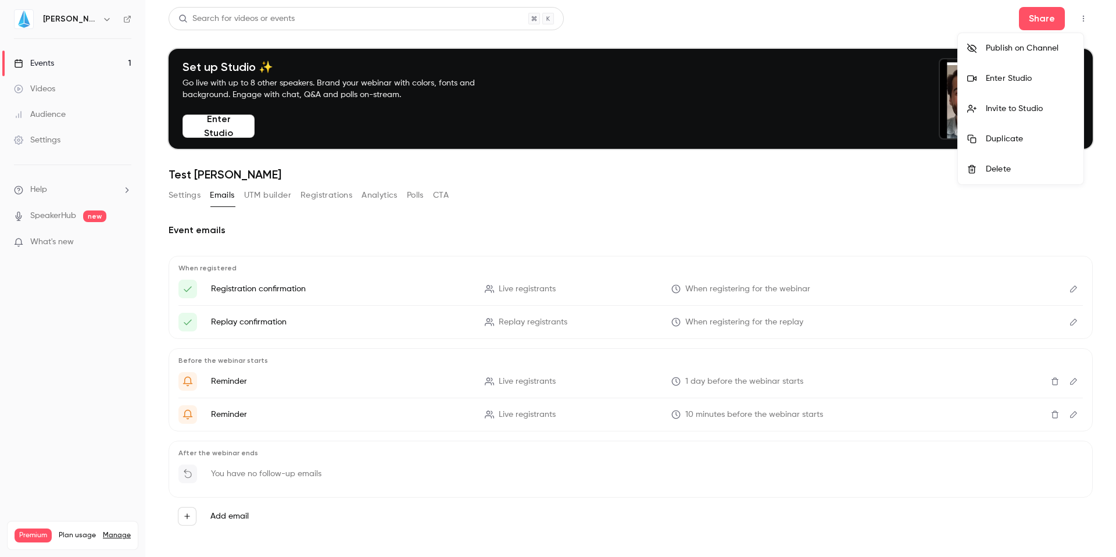
click at [797, 37] on div at bounding box center [558, 278] width 1116 height 557
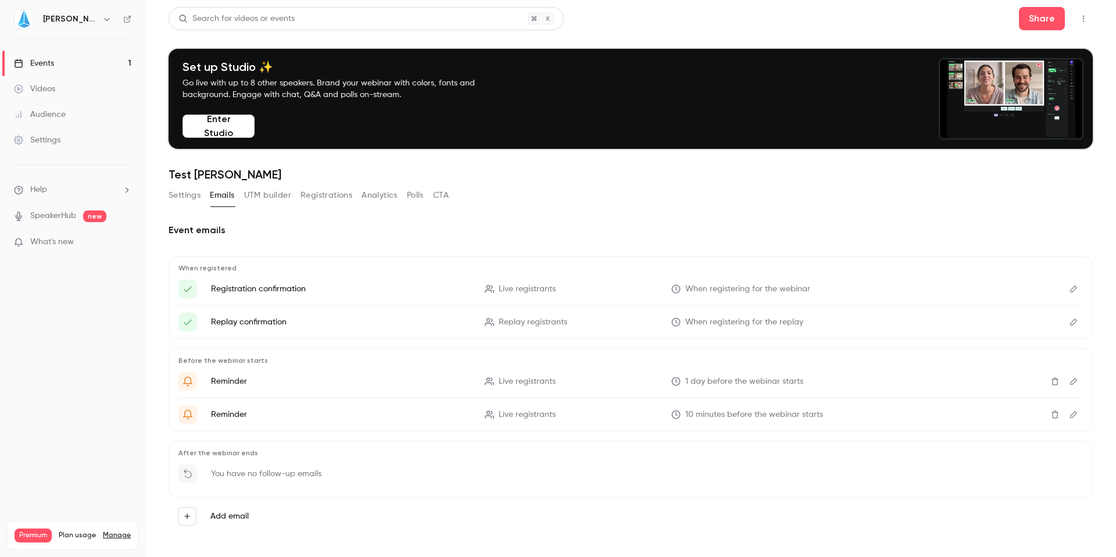
click at [416, 196] on button "Polls" at bounding box center [415, 195] width 17 height 19
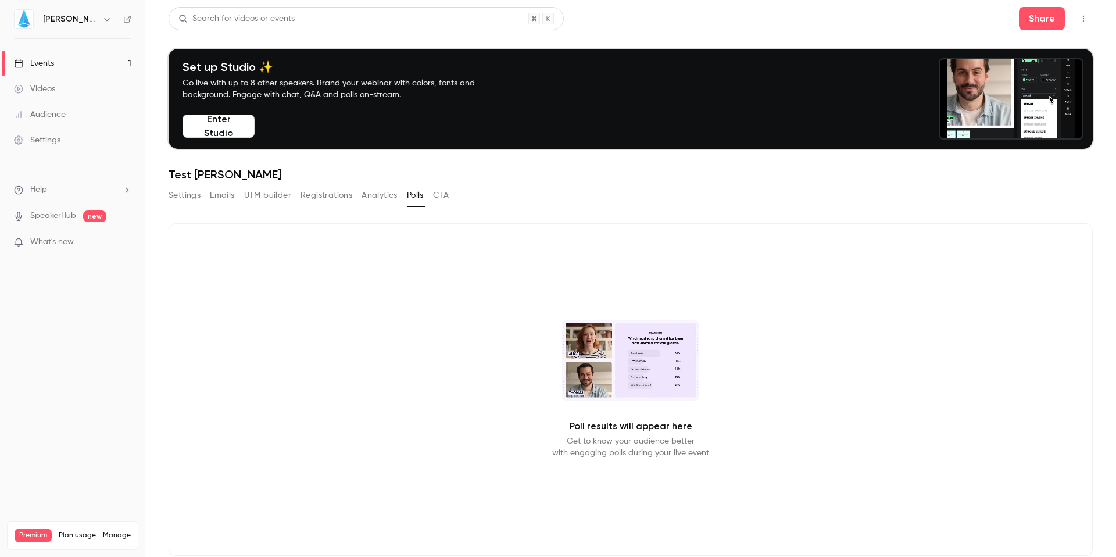
click at [192, 198] on button "Settings" at bounding box center [185, 195] width 32 height 19
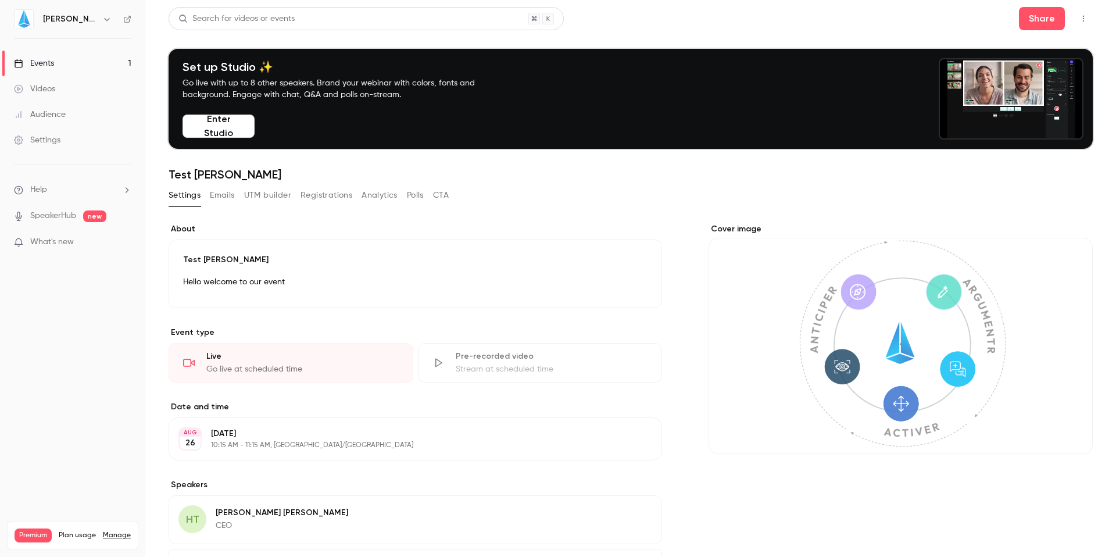
click at [100, 23] on button "button" at bounding box center [107, 19] width 14 height 14
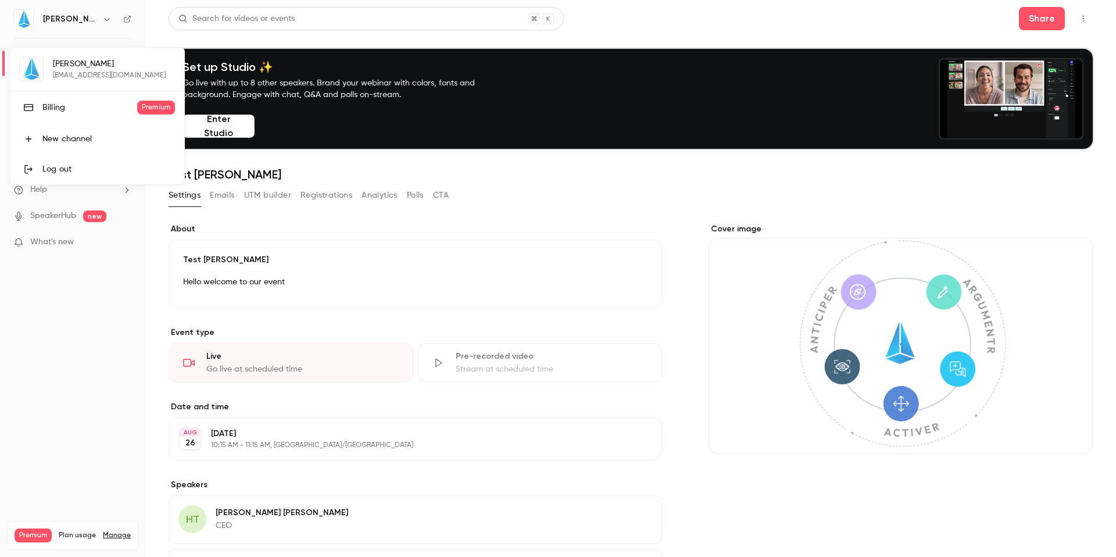
click at [85, 16] on div at bounding box center [558, 278] width 1116 height 557
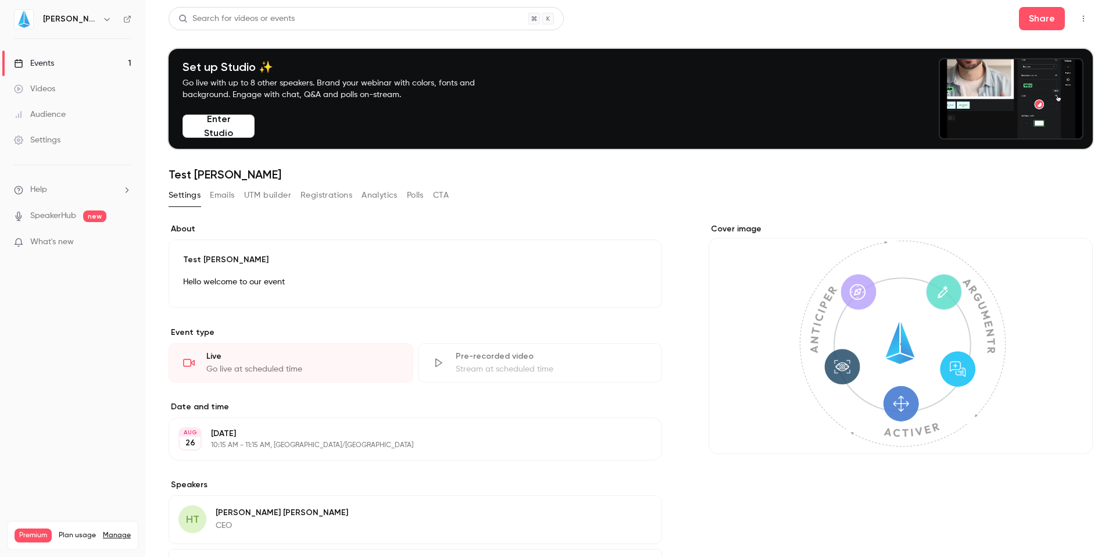
click at [212, 198] on button "Emails" at bounding box center [222, 195] width 24 height 19
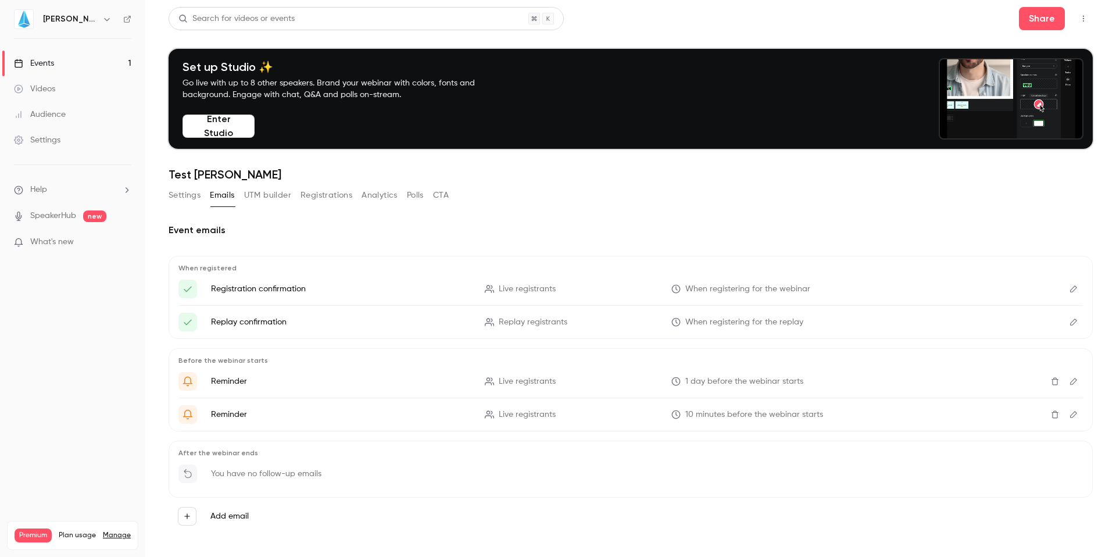
click at [178, 196] on button "Settings" at bounding box center [185, 195] width 32 height 19
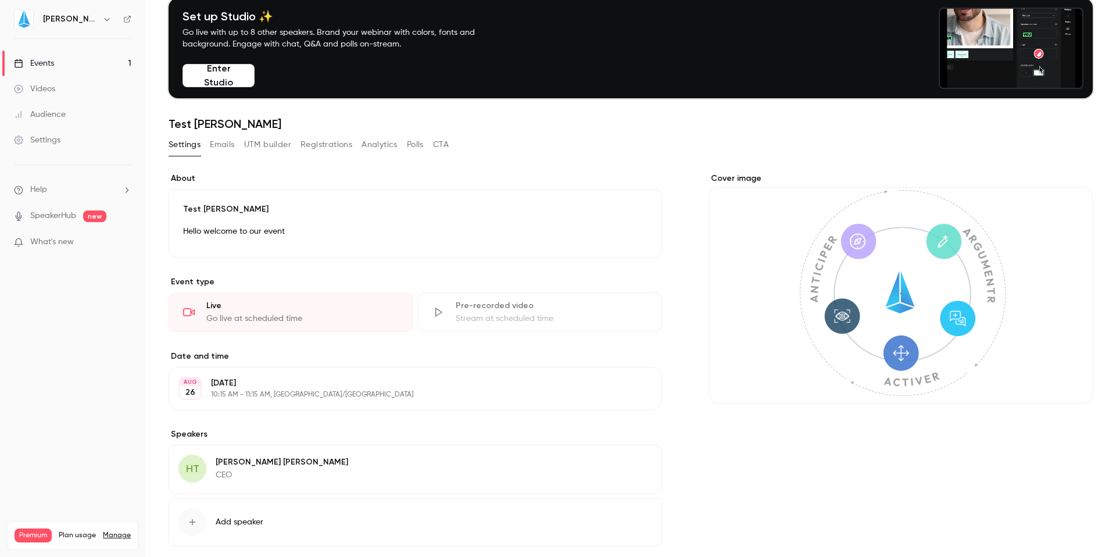
scroll to position [47, 0]
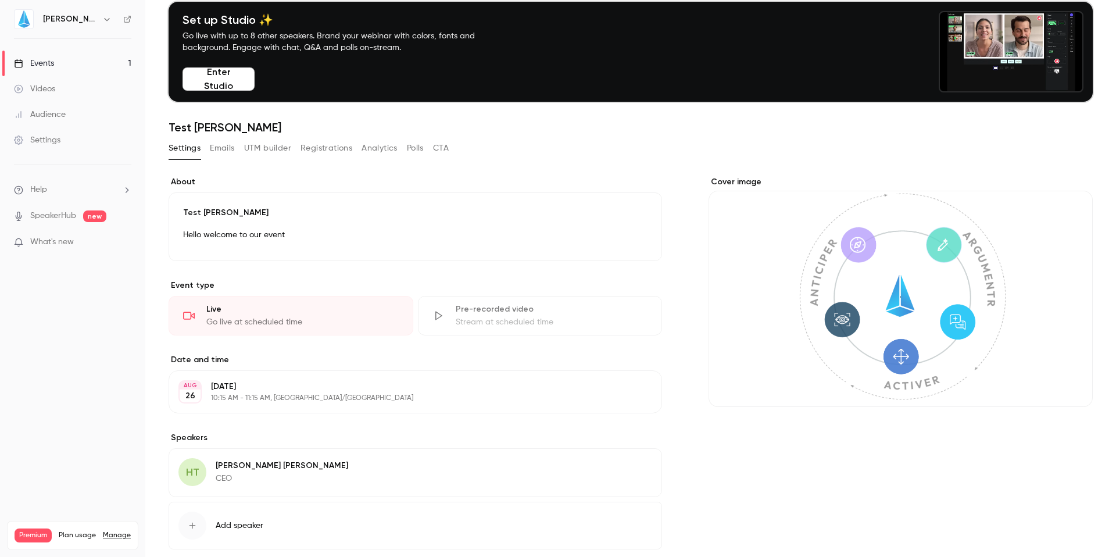
click at [334, 149] on button "Registrations" at bounding box center [326, 148] width 52 height 19
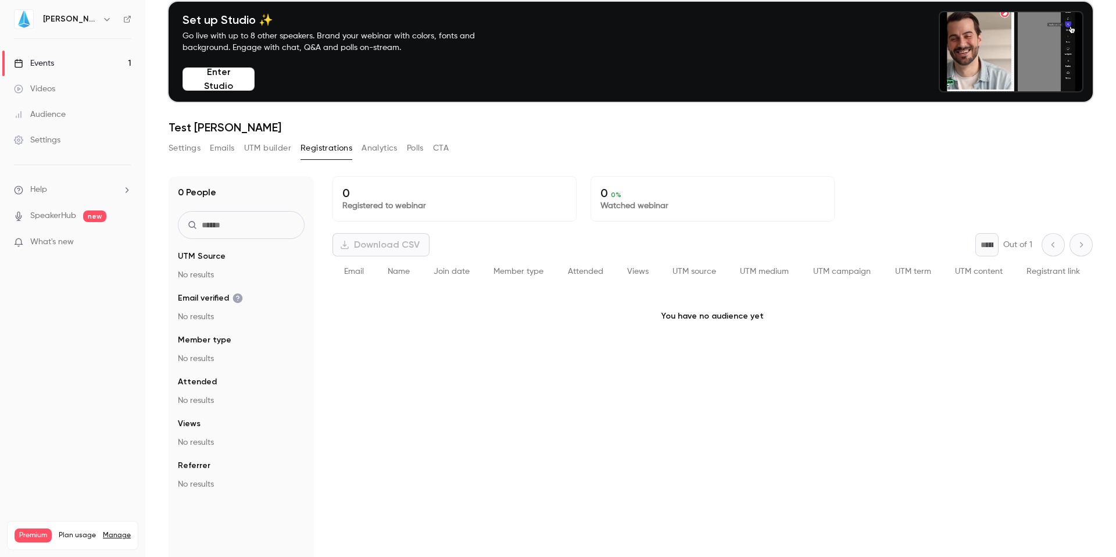
click at [45, 94] on link "Videos" at bounding box center [72, 89] width 145 height 26
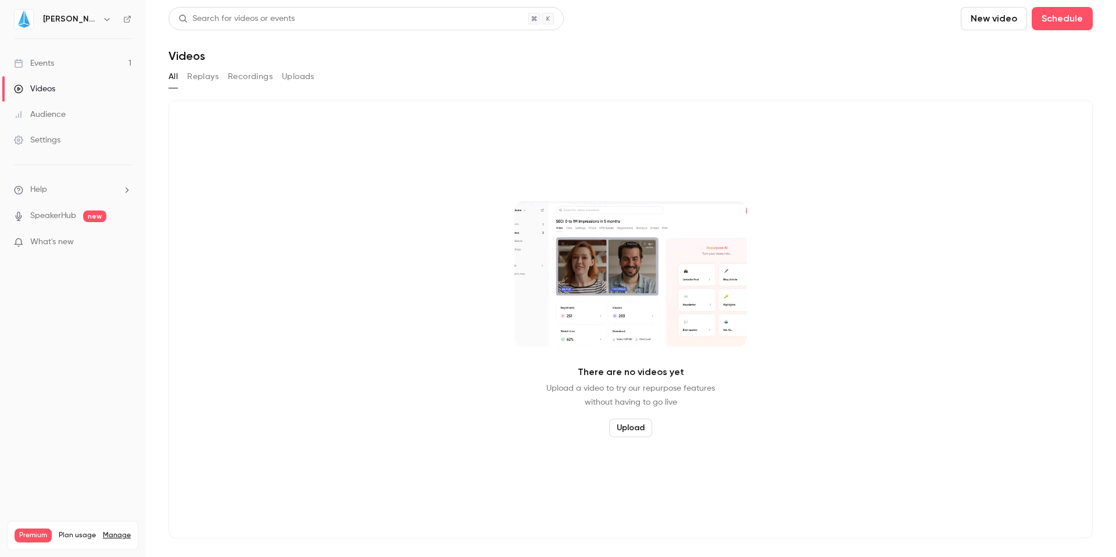
click at [58, 110] on div "Audience" at bounding box center [40, 115] width 52 height 12
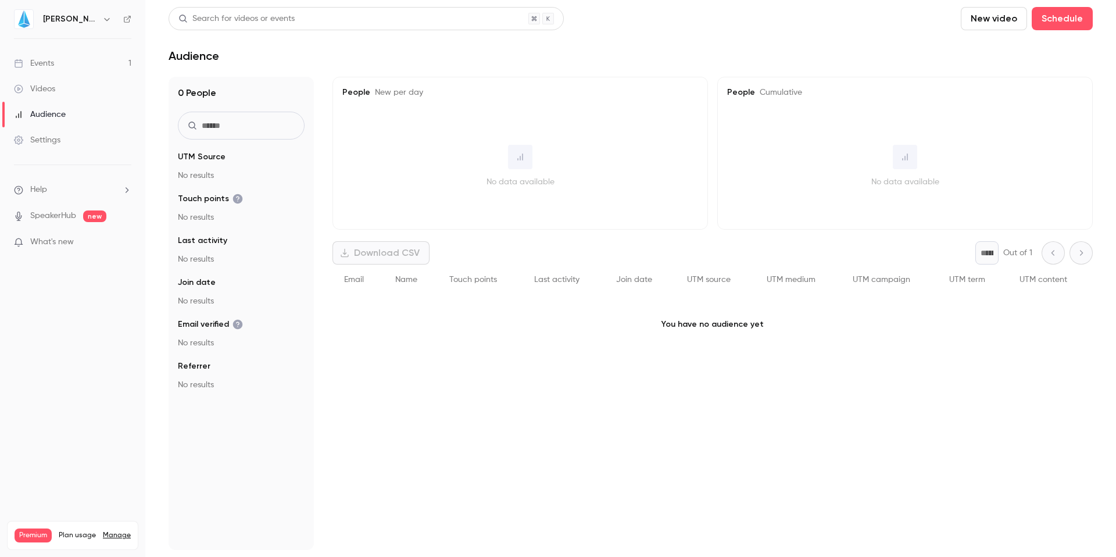
click at [36, 66] on div "Events" at bounding box center [34, 64] width 40 height 12
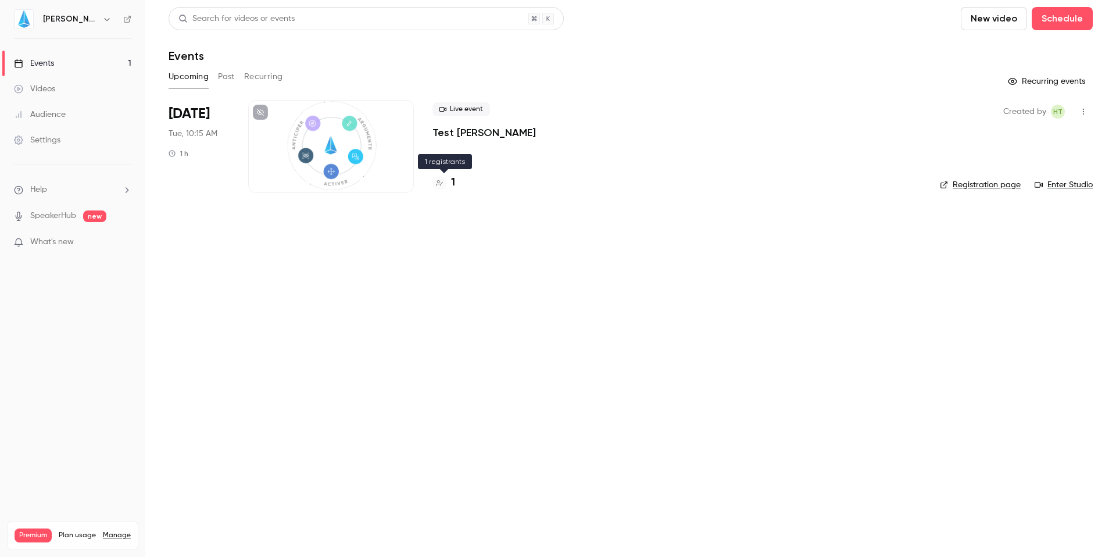
click at [443, 184] on div at bounding box center [439, 183] width 14 height 14
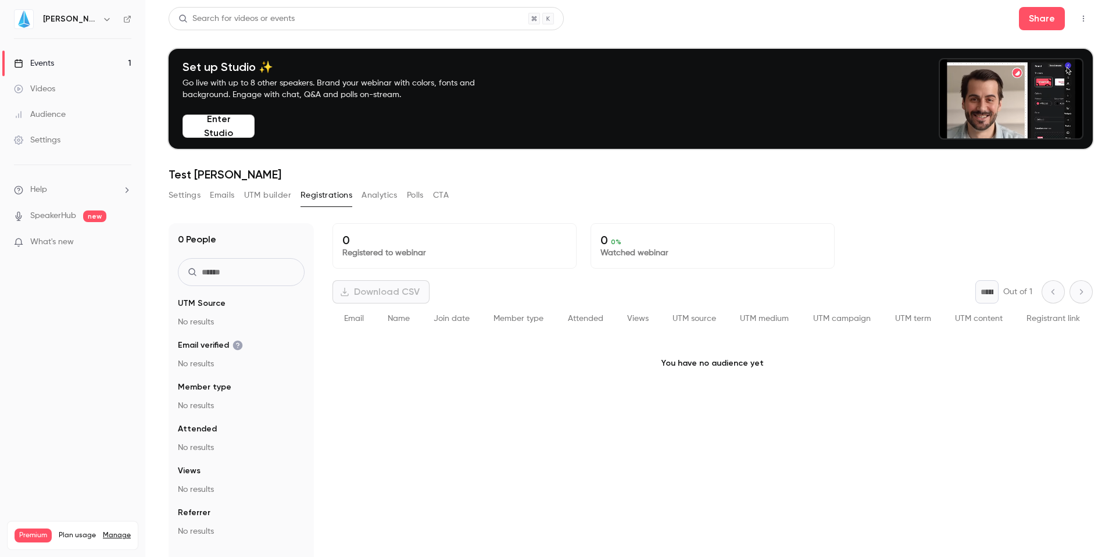
click at [222, 195] on button "Emails" at bounding box center [222, 195] width 24 height 19
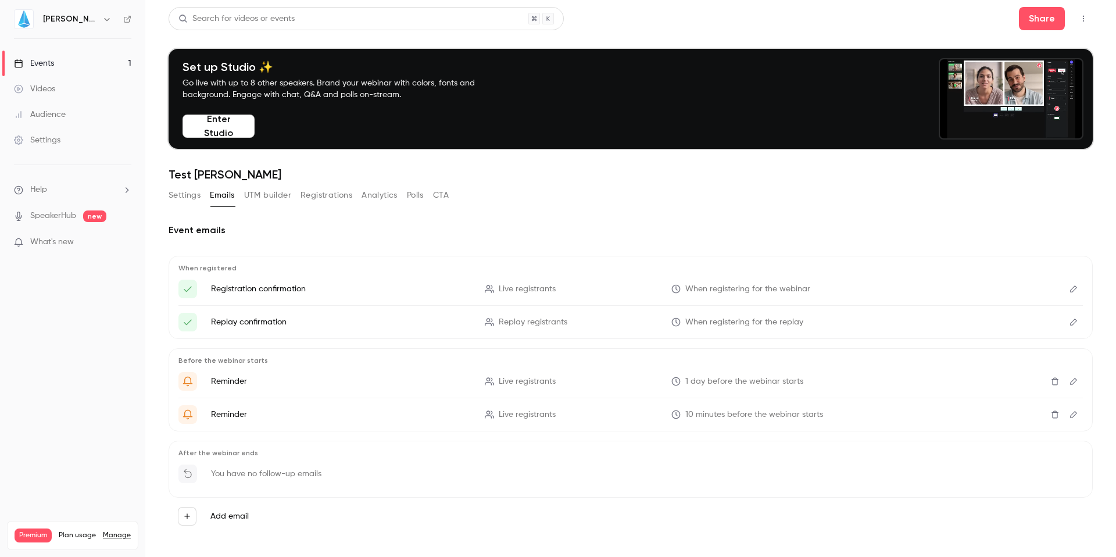
click at [186, 196] on button "Settings" at bounding box center [185, 195] width 32 height 19
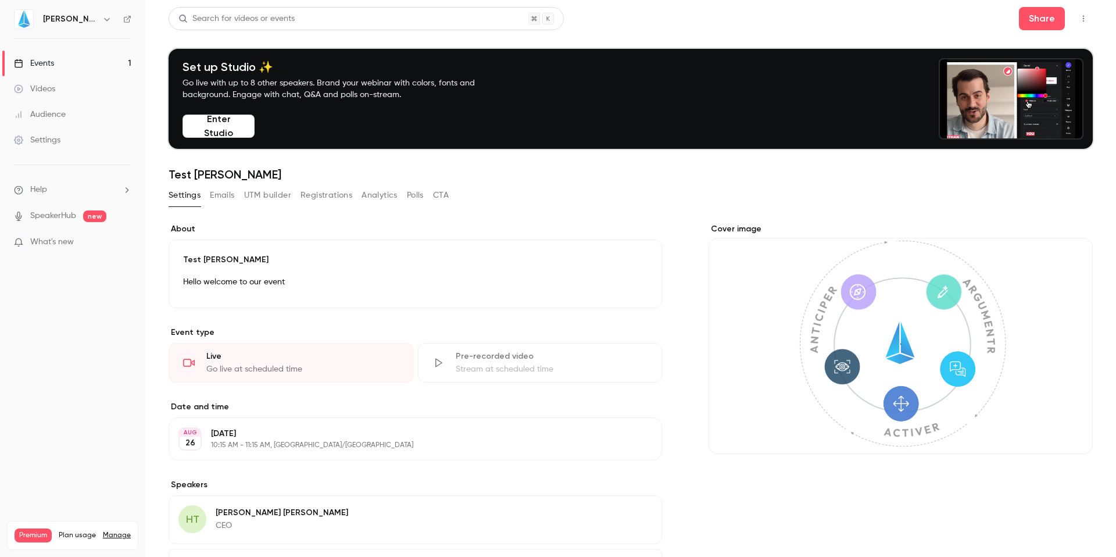
click at [49, 106] on link "Audience" at bounding box center [72, 115] width 145 height 26
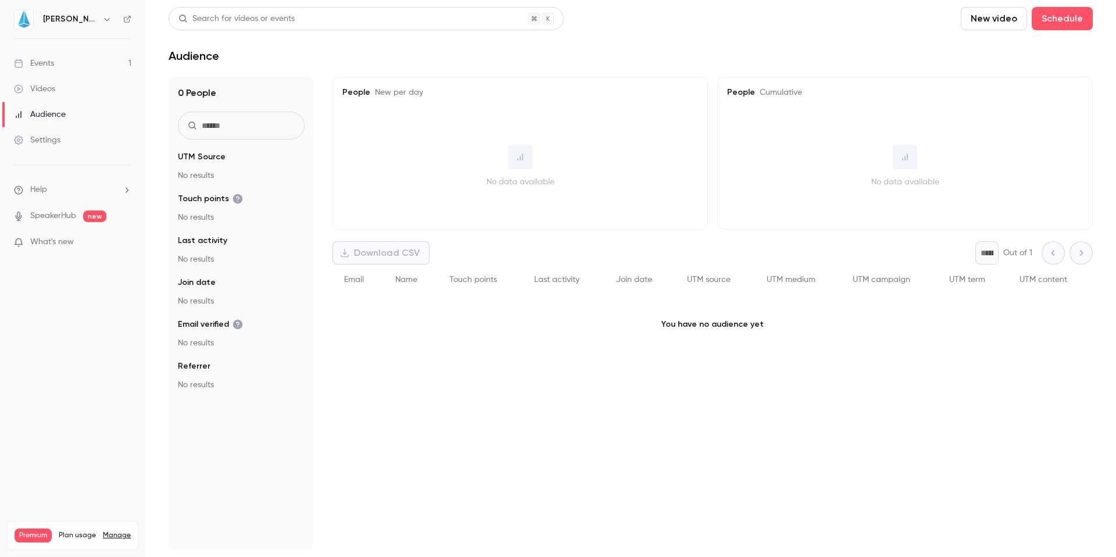
click at [26, 63] on div "Events" at bounding box center [34, 64] width 40 height 12
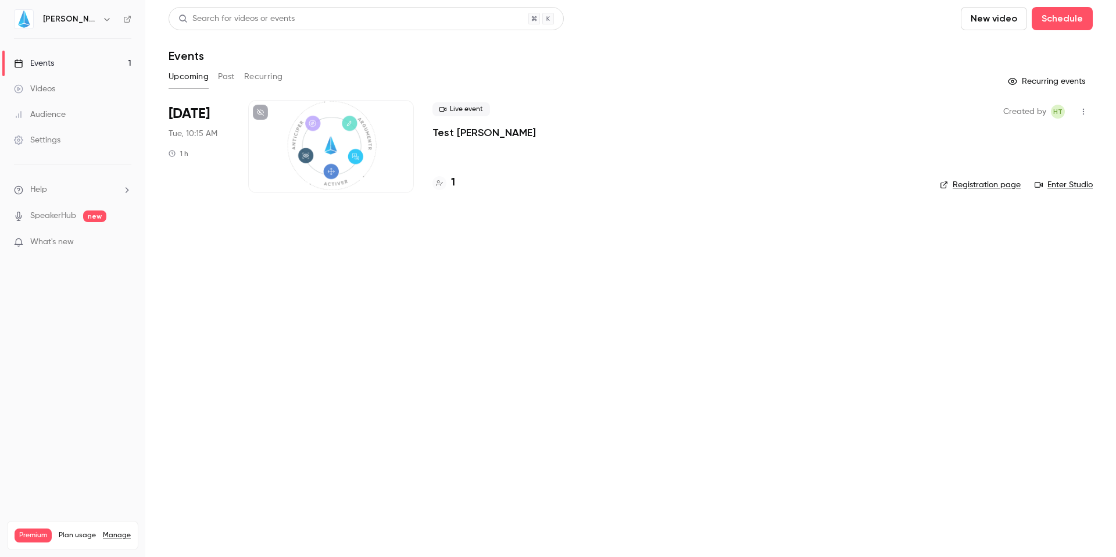
click at [980, 184] on link "Registration page" at bounding box center [980, 185] width 81 height 12
click at [1074, 181] on link "Enter Studio" at bounding box center [1063, 185] width 58 height 12
click at [66, 220] on link "SpeakerHub" at bounding box center [53, 216] width 46 height 12
click at [45, 192] on span "Help" at bounding box center [38, 190] width 17 height 12
click at [146, 153] on div at bounding box center [558, 278] width 1116 height 557
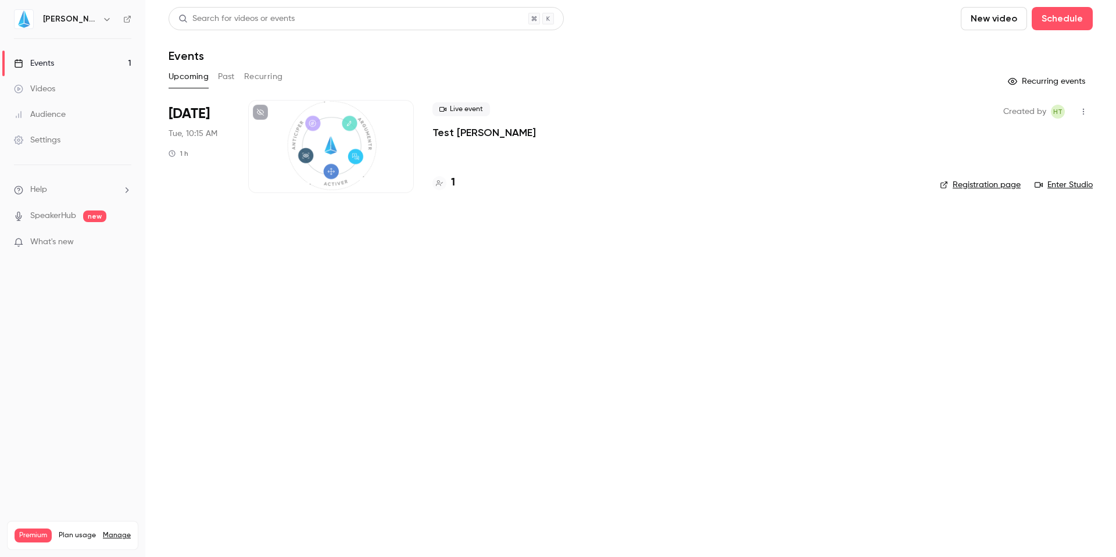
click at [55, 139] on div "Settings" at bounding box center [37, 140] width 46 height 12
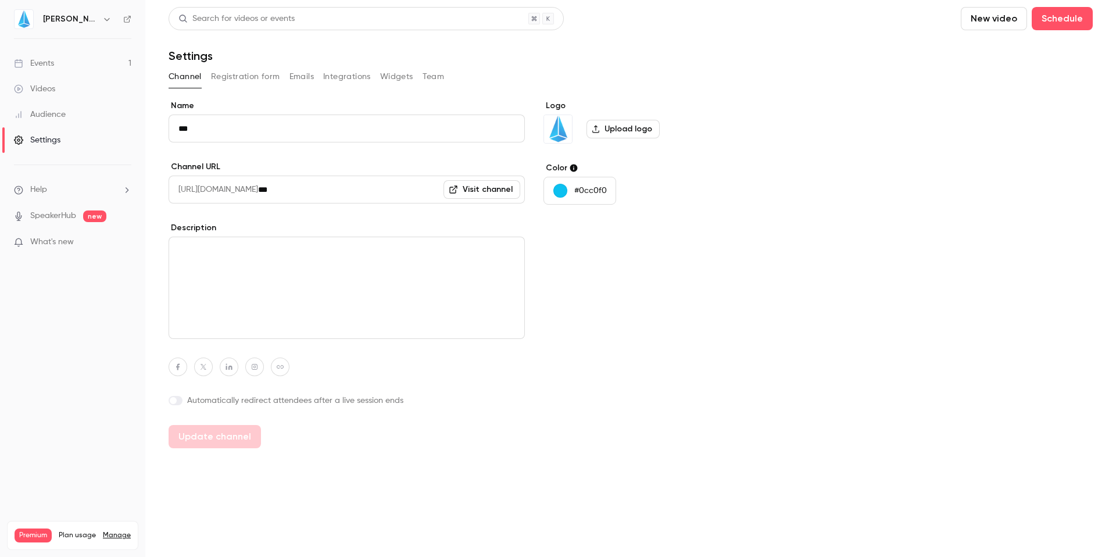
click at [590, 189] on p "#0cc0f0" at bounding box center [590, 191] width 33 height 12
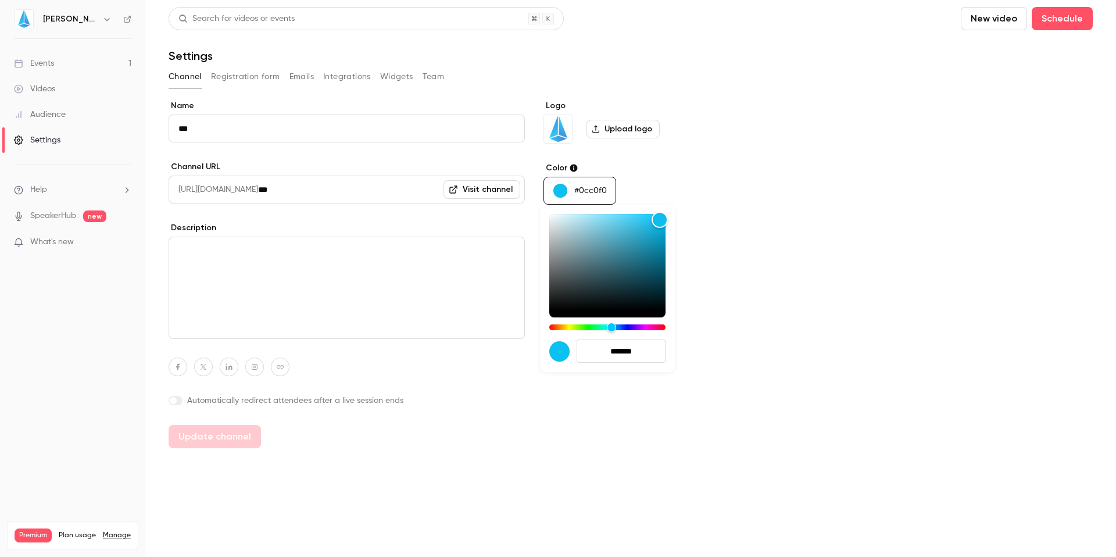
click at [590, 189] on div at bounding box center [558, 278] width 1116 height 557
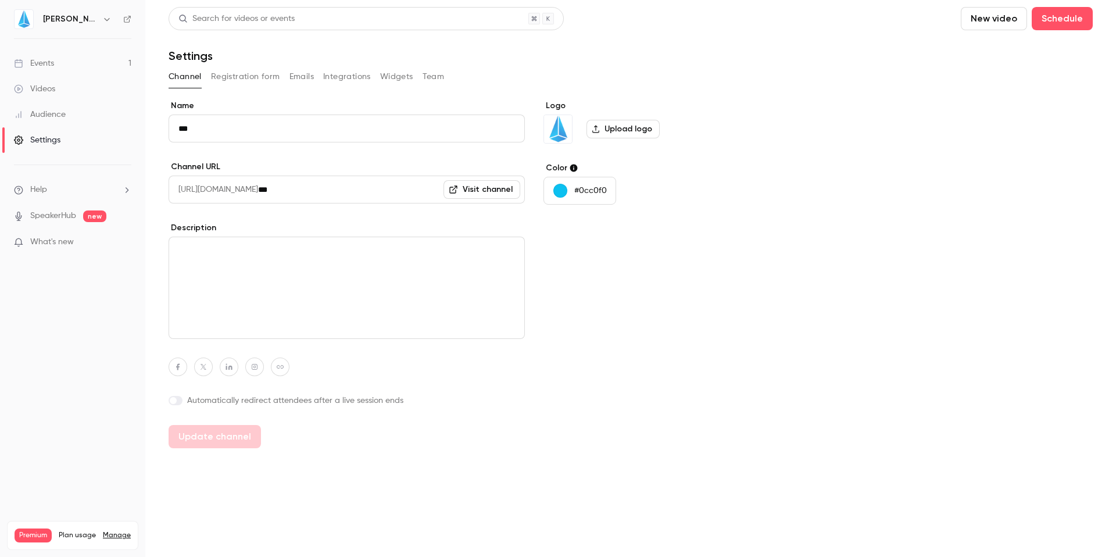
click at [590, 189] on p "#0cc0f0" at bounding box center [590, 191] width 33 height 12
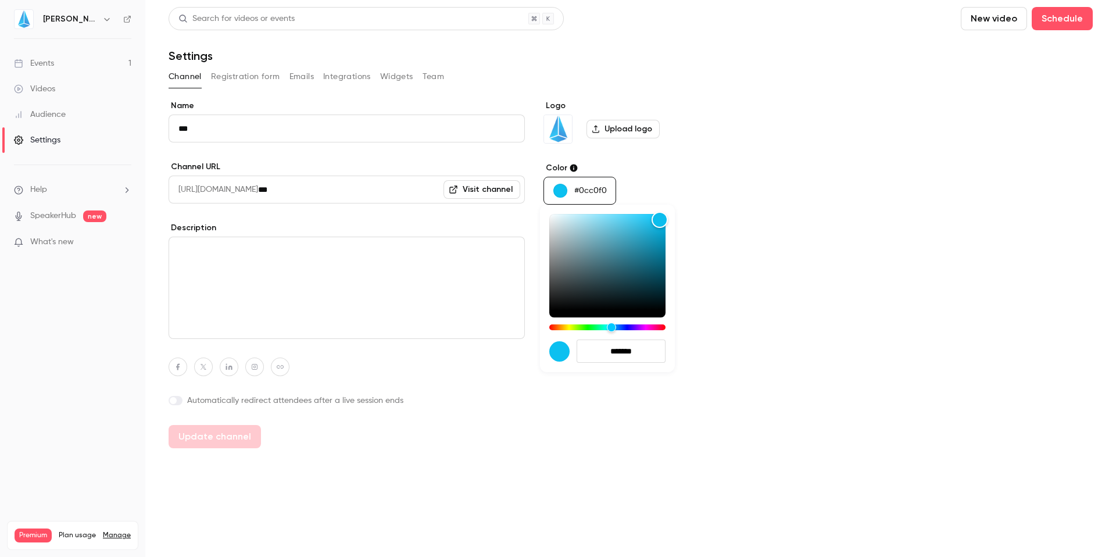
click at [590, 189] on div at bounding box center [558, 278] width 1116 height 557
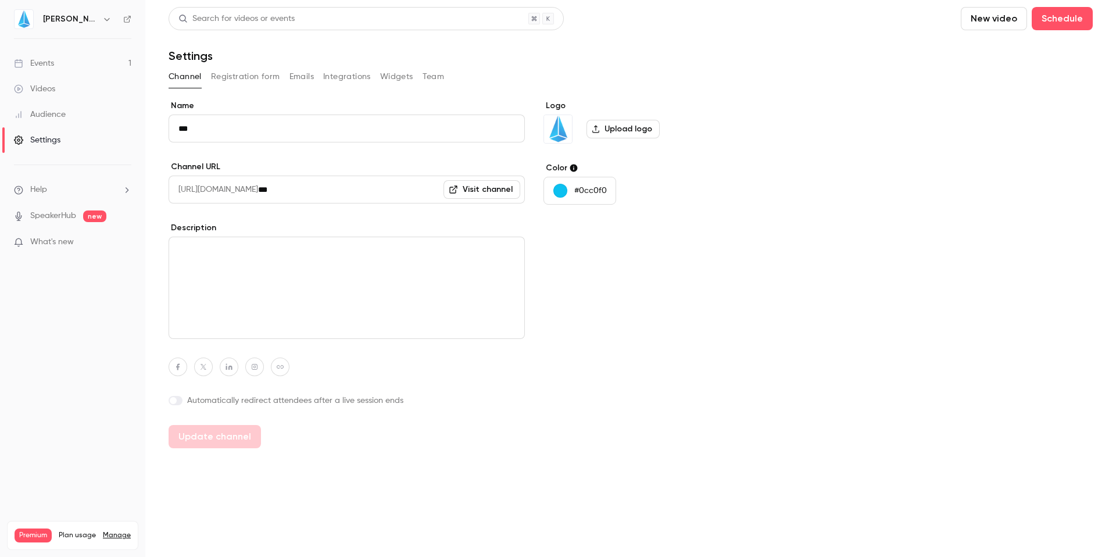
click at [590, 191] on p "#0cc0f0" at bounding box center [590, 191] width 33 height 12
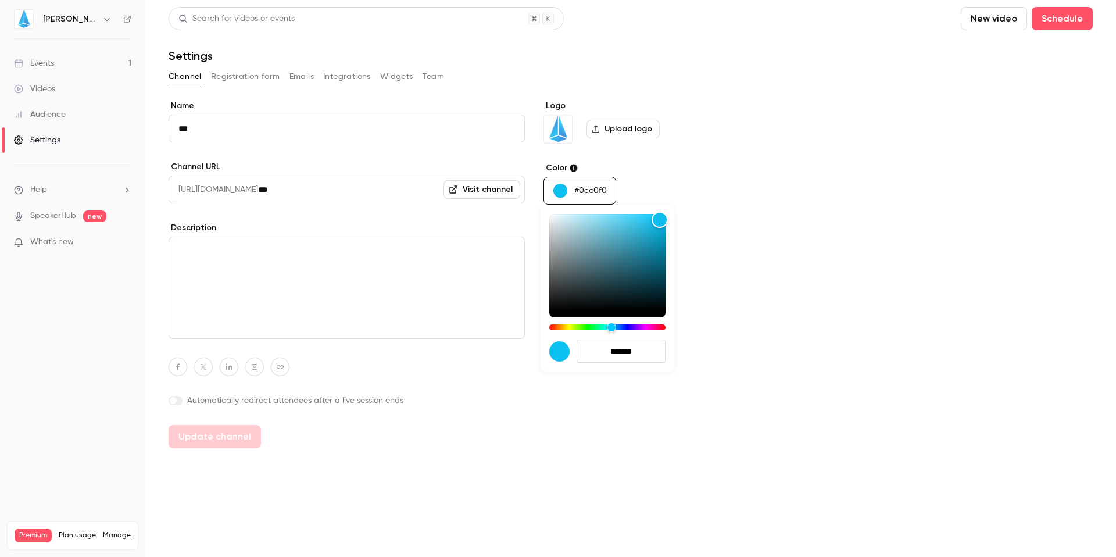
click at [613, 343] on input "*******" at bounding box center [620, 350] width 89 height 23
click at [613, 352] on input "*******" at bounding box center [620, 350] width 89 height 23
click at [883, 275] on div at bounding box center [558, 278] width 1116 height 557
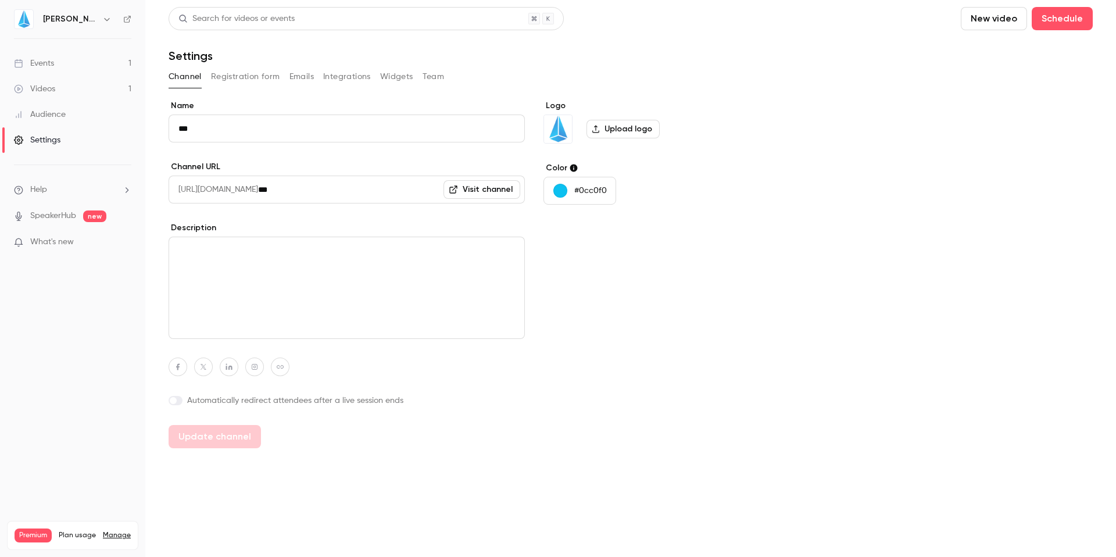
click at [63, 90] on link "Videos 1" at bounding box center [72, 89] width 145 height 26
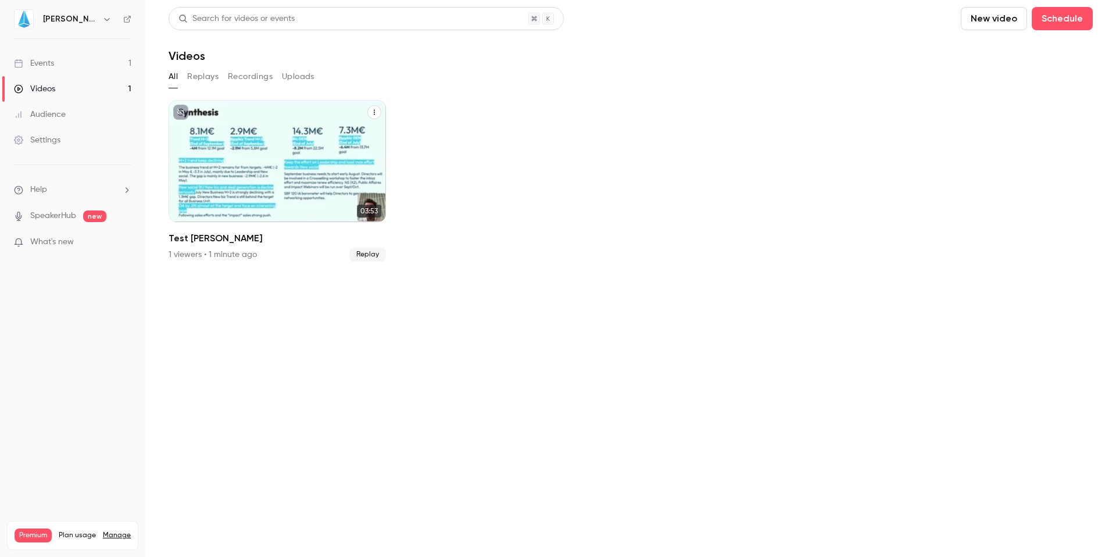
click at [201, 244] on h2 "Test [PERSON_NAME]" at bounding box center [277, 238] width 217 height 14
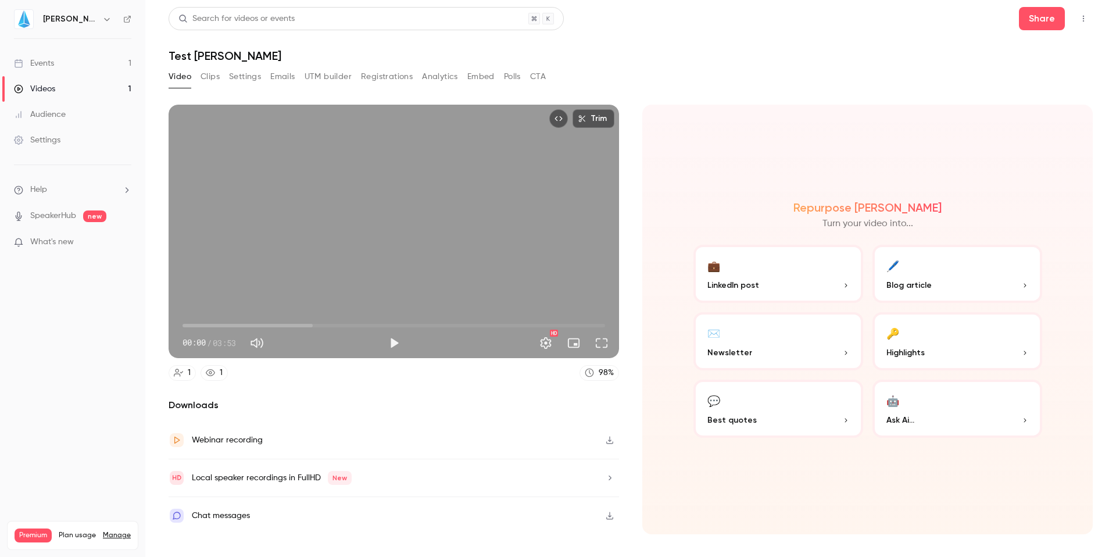
click at [751, 289] on span "LinkedIn post" at bounding box center [733, 285] width 52 height 12
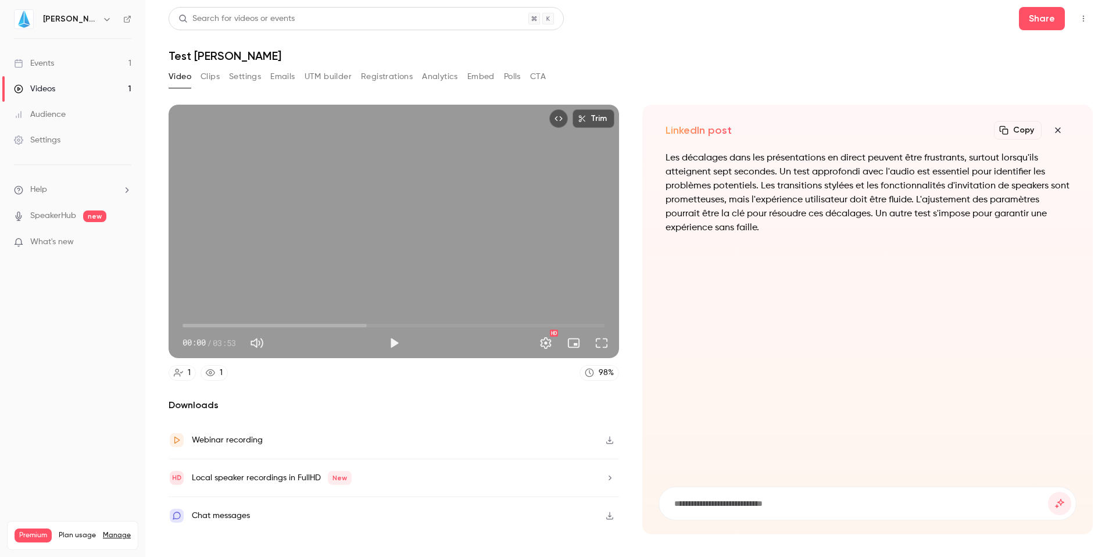
click at [1056, 124] on button "button" at bounding box center [1057, 130] width 23 height 23
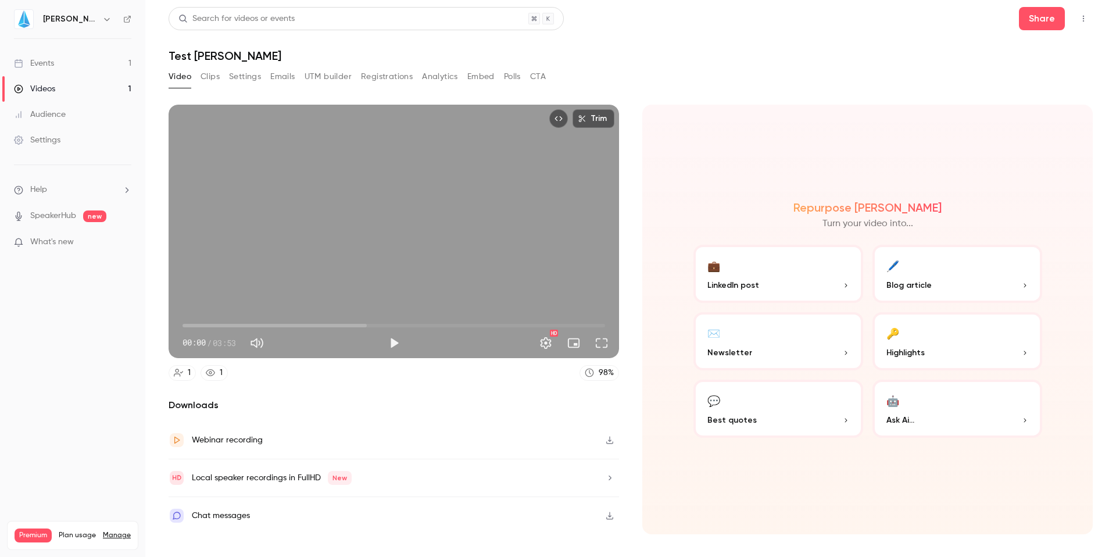
click at [815, 292] on button "💼 LinkedIn post" at bounding box center [778, 274] width 170 height 58
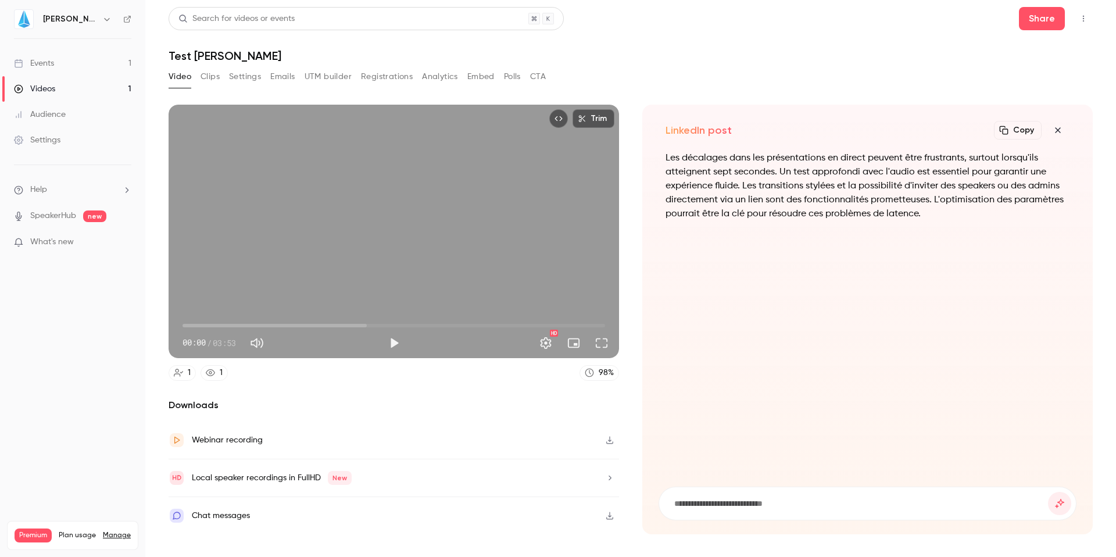
click at [1056, 130] on icon "button" at bounding box center [1058, 130] width 14 height 9
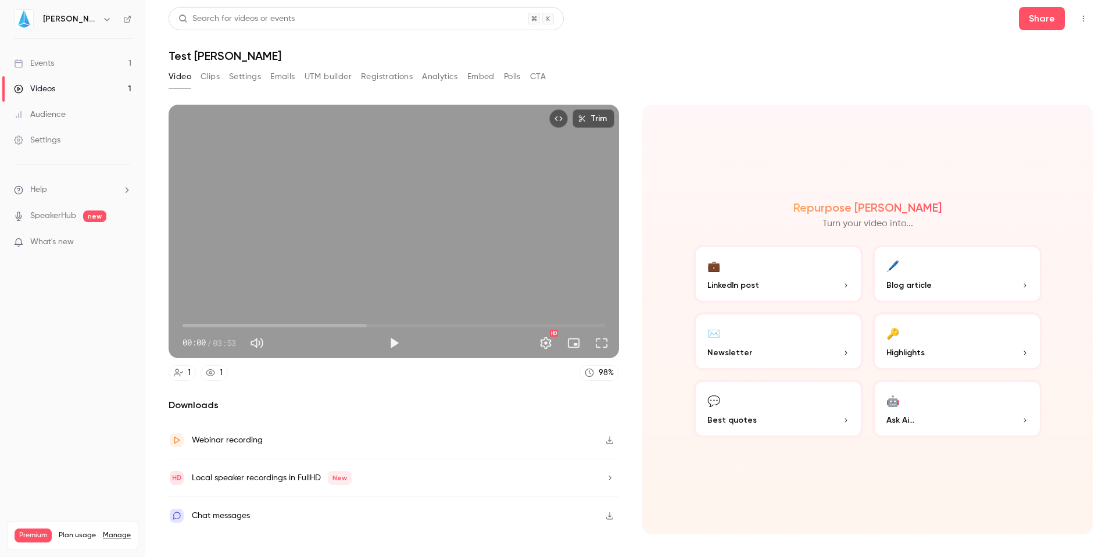
click at [608, 484] on button "button" at bounding box center [609, 477] width 19 height 19
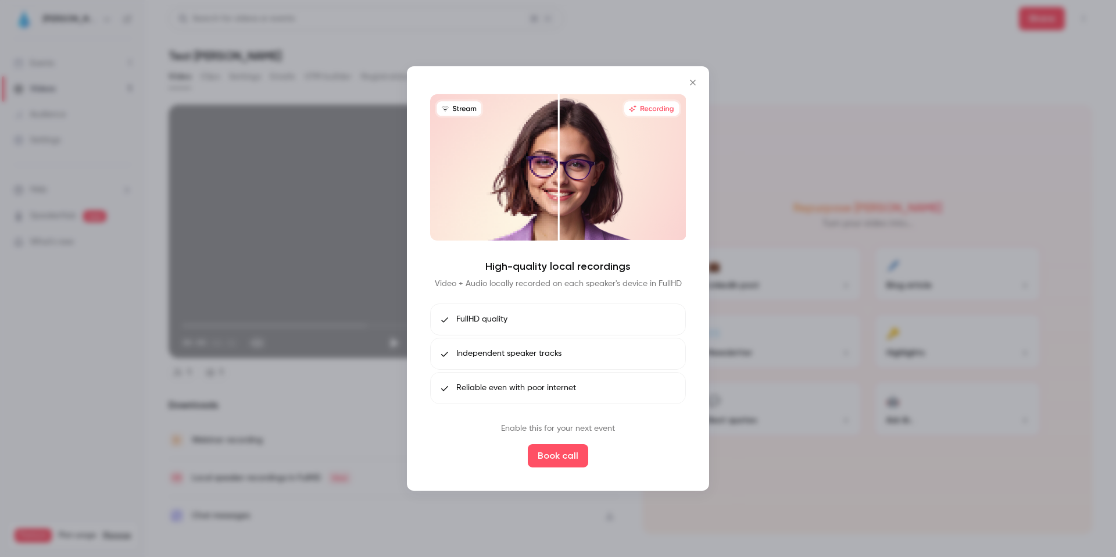
click at [692, 86] on icon "Close" at bounding box center [693, 82] width 14 height 9
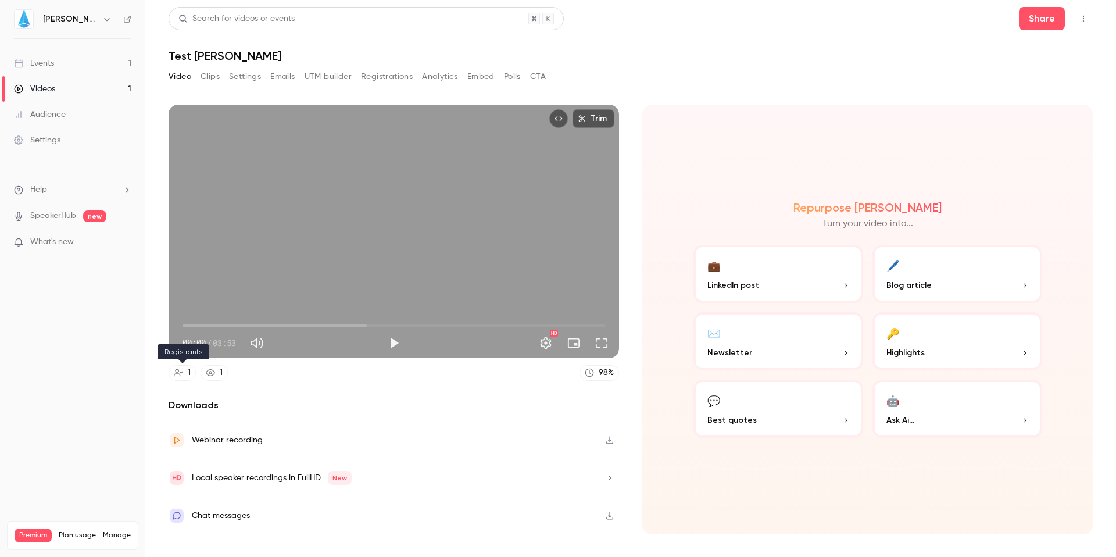
click at [183, 374] on link "1" at bounding box center [182, 373] width 27 height 16
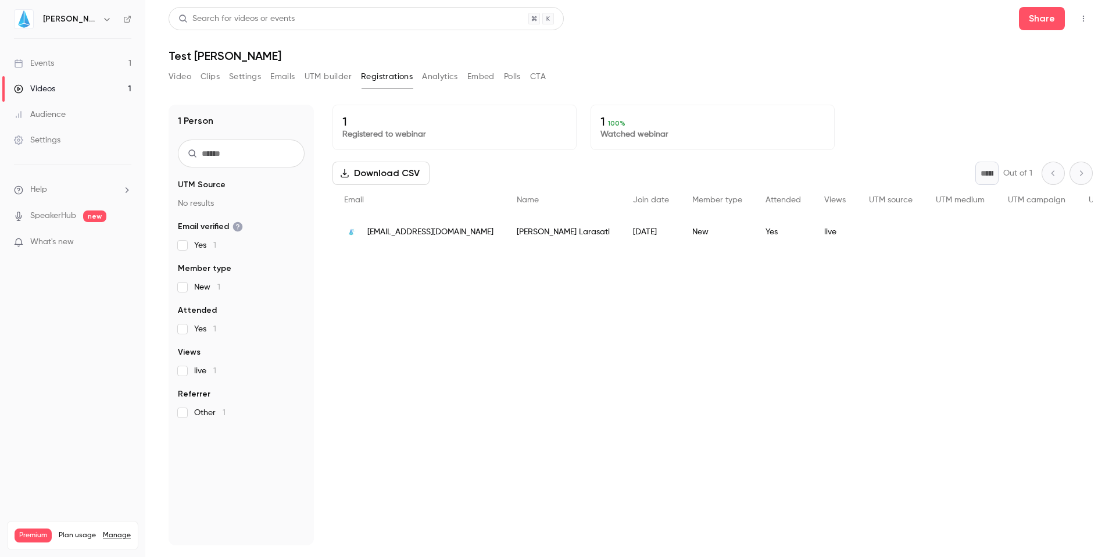
click at [46, 85] on div "Videos" at bounding box center [34, 89] width 41 height 12
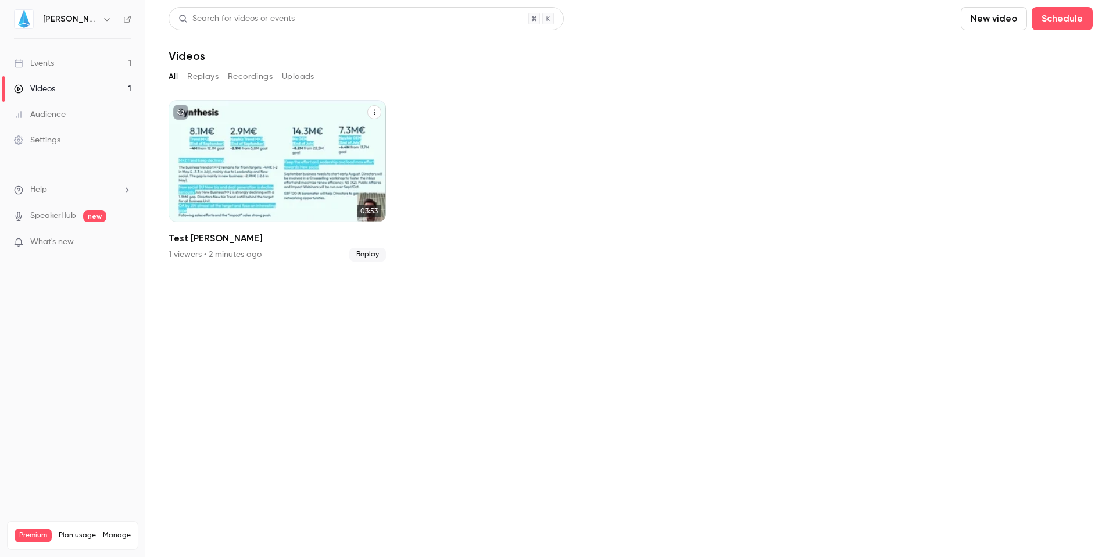
click at [215, 260] on div "1 viewers • 2 minutes ago" at bounding box center [215, 255] width 93 height 12
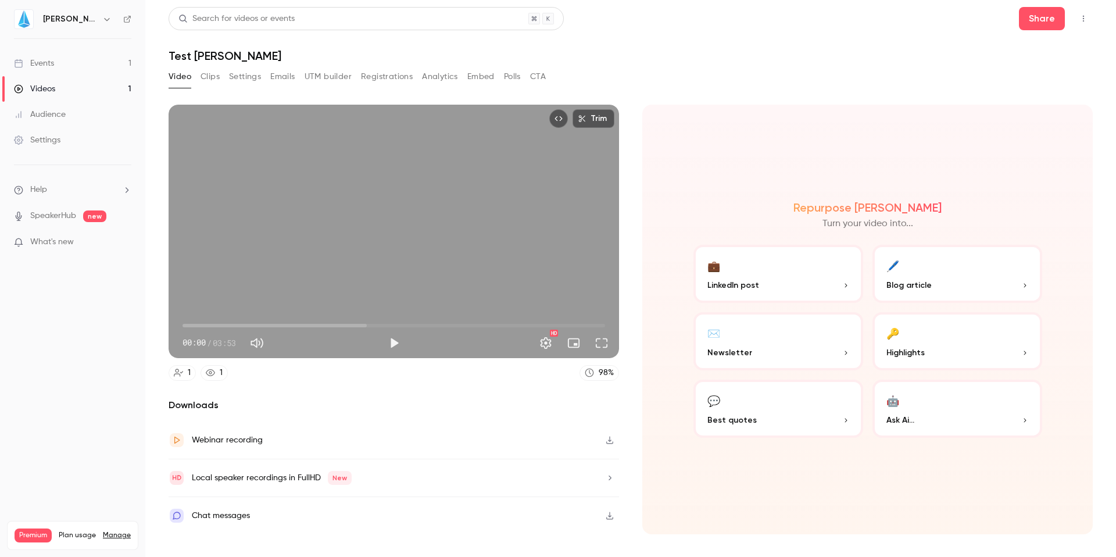
click at [287, 77] on button "Emails" at bounding box center [282, 76] width 24 height 19
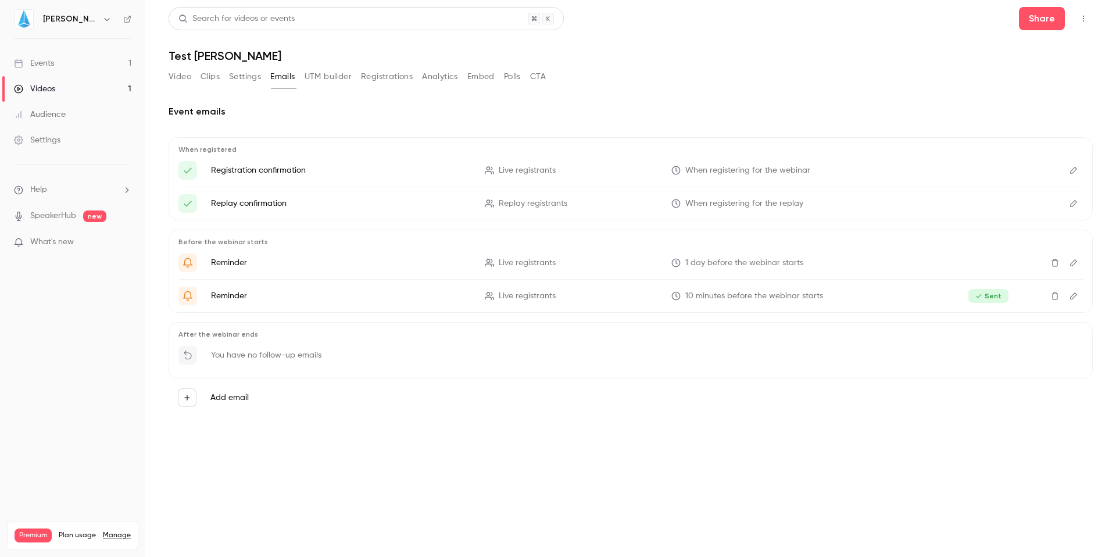
click at [219, 77] on button "Clips" at bounding box center [209, 76] width 19 height 19
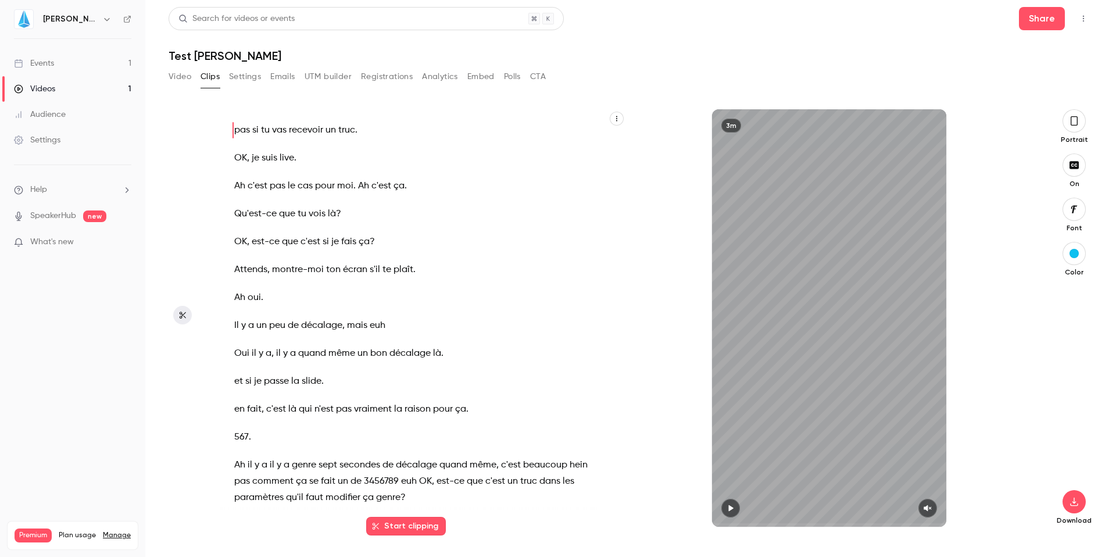
click at [253, 80] on button "Settings" at bounding box center [245, 76] width 32 height 19
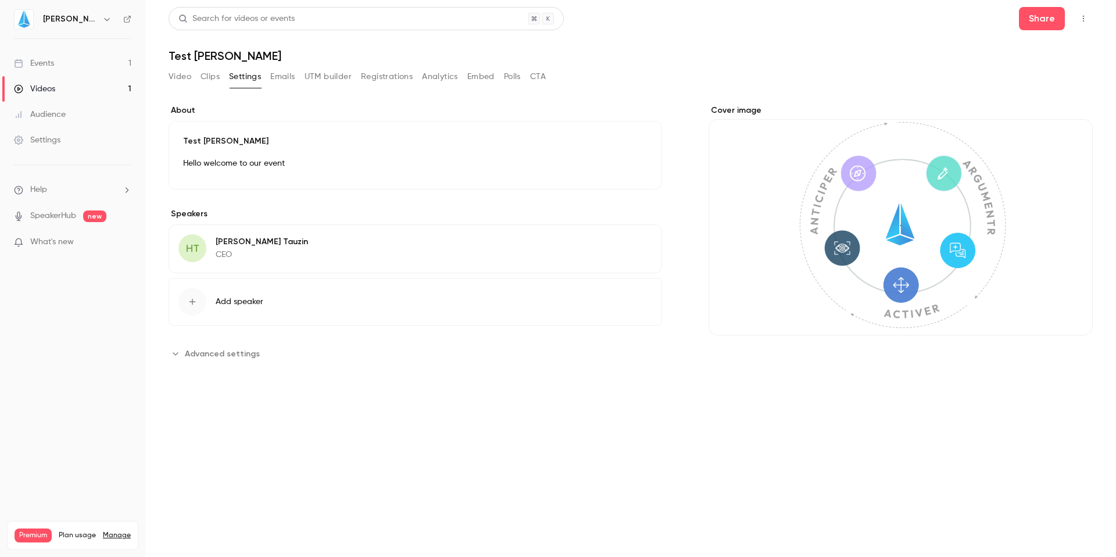
click at [387, 79] on button "Registrations" at bounding box center [387, 76] width 52 height 19
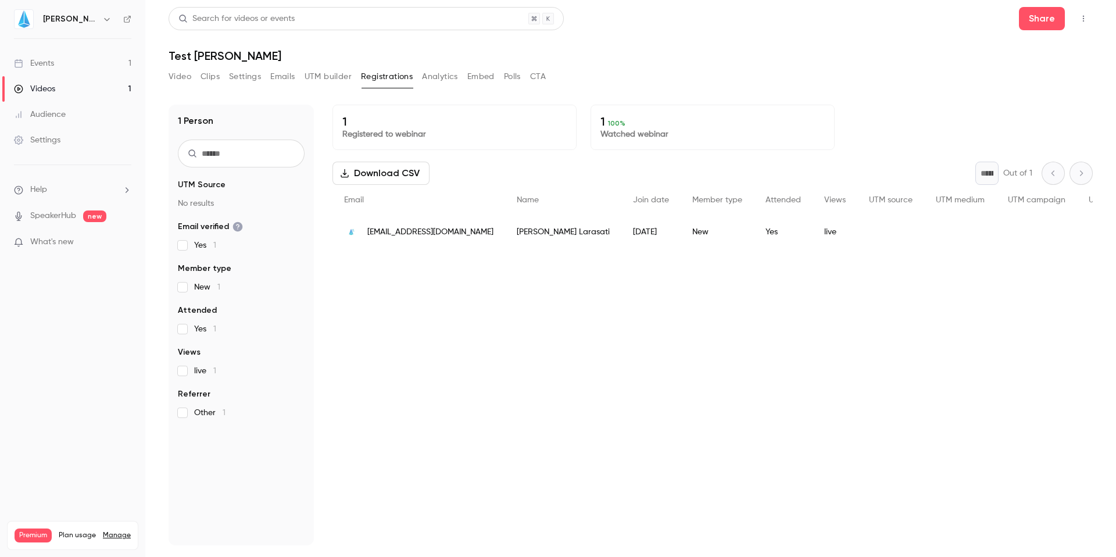
click at [441, 70] on button "Analytics" at bounding box center [440, 76] width 36 height 19
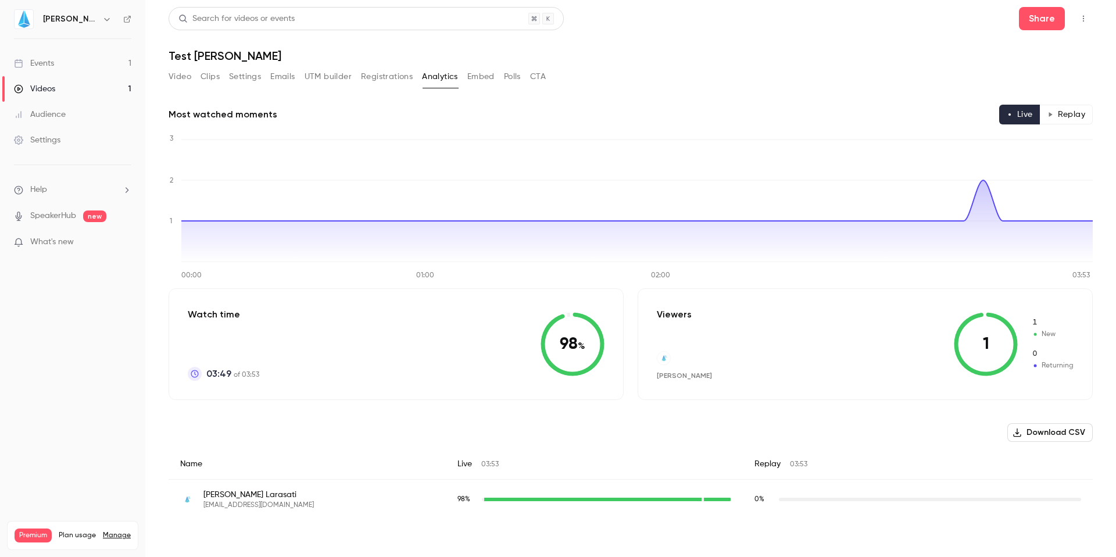
click at [483, 77] on button "Embed" at bounding box center [480, 76] width 27 height 19
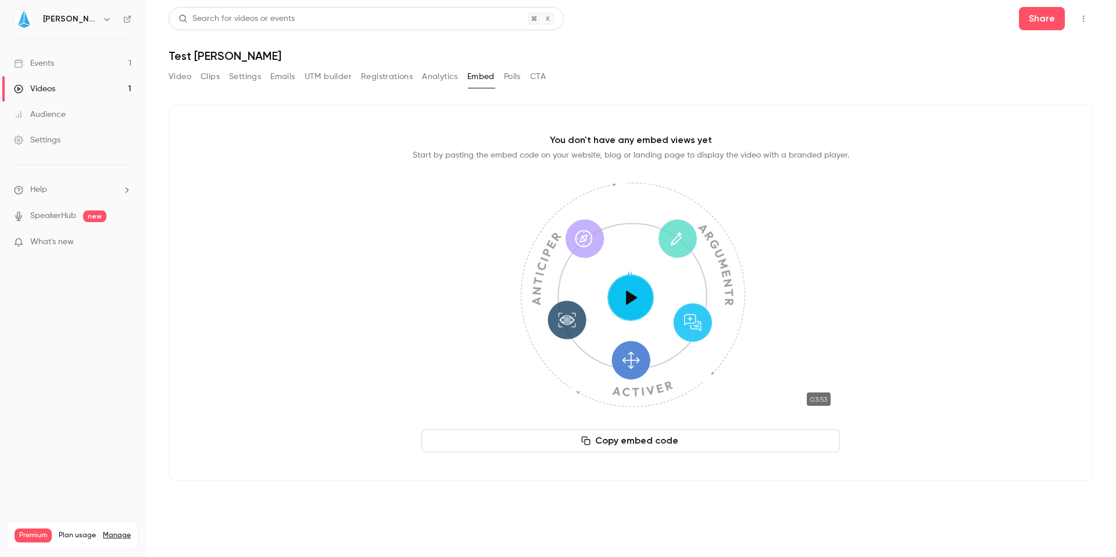
click at [507, 85] on button "Polls" at bounding box center [512, 76] width 17 height 19
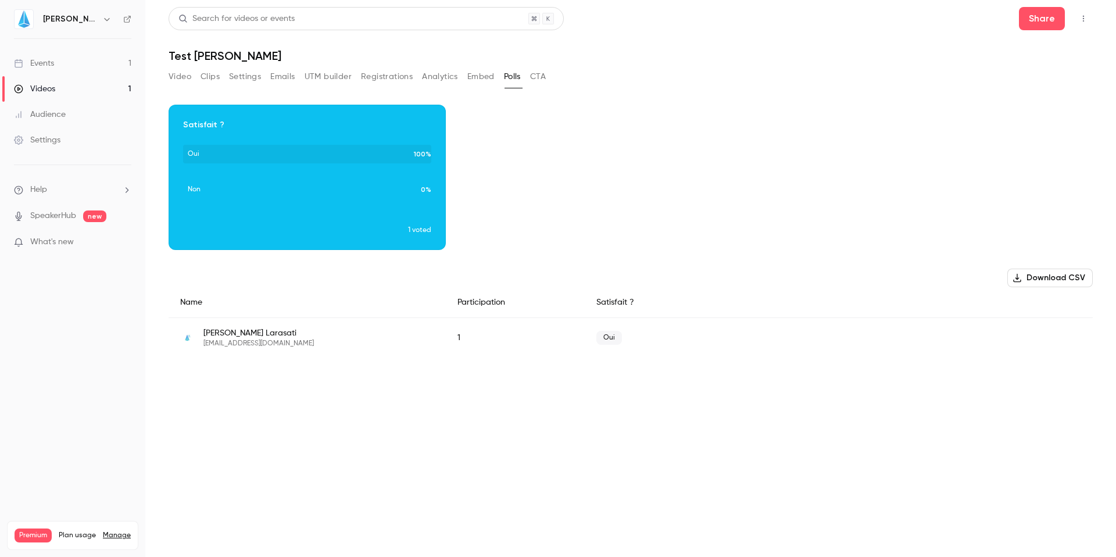
click at [526, 74] on div "Video Clips Settings Emails UTM builder Registrations Analytics Embed Polls CTA" at bounding box center [357, 76] width 377 height 19
click at [533, 75] on button "CTA" at bounding box center [538, 76] width 16 height 19
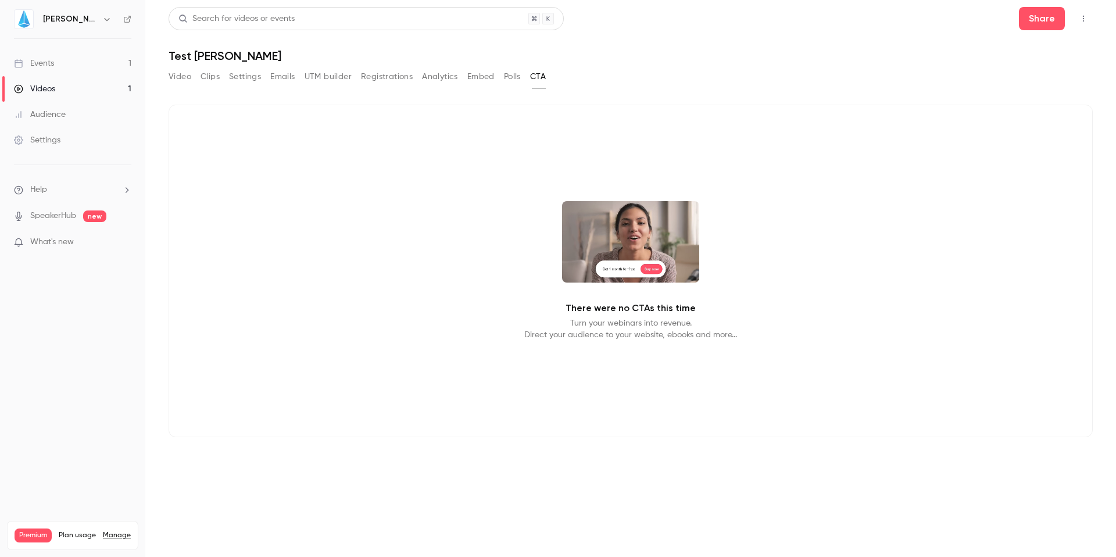
click at [451, 84] on button "Analytics" at bounding box center [440, 76] width 36 height 19
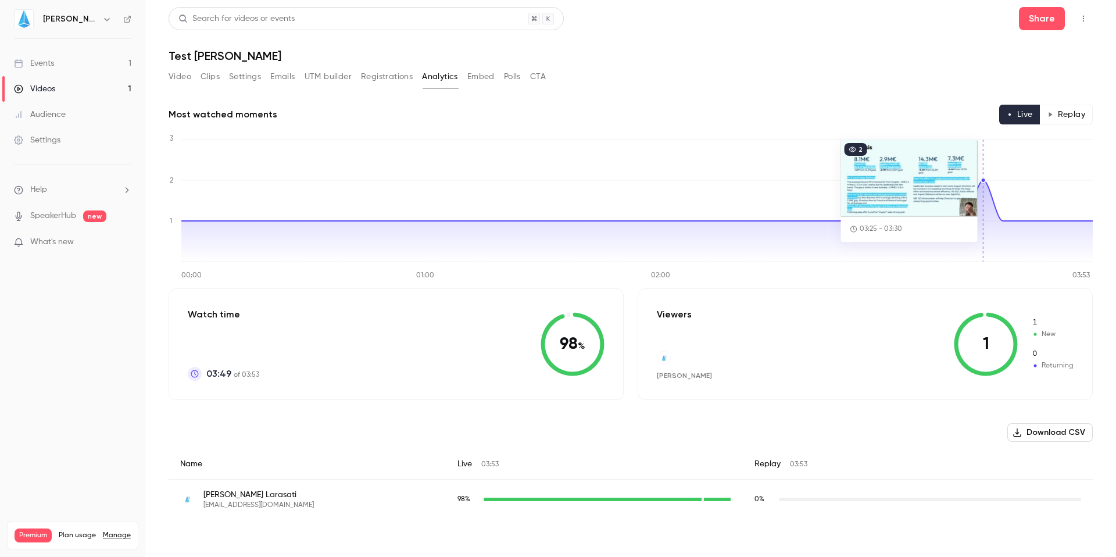
click at [979, 185] on icon at bounding box center [636, 220] width 911 height 81
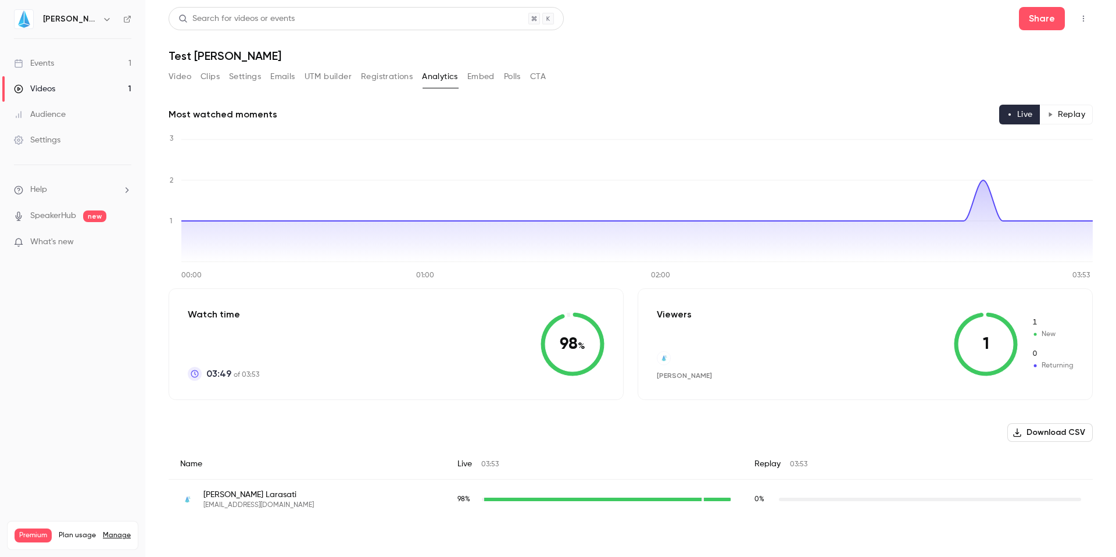
click at [74, 62] on link "Events 1" at bounding box center [72, 64] width 145 height 26
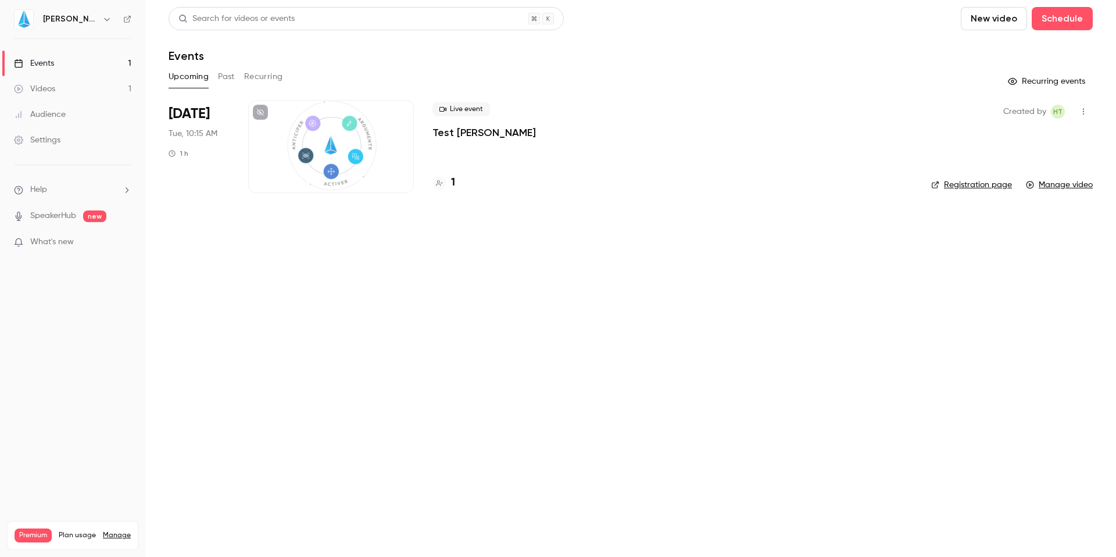
click at [319, 206] on li "[DATE] Tue, 10:15 AM 1 h Live event Test JIN 1 Created by HT Registration page …" at bounding box center [631, 153] width 924 height 107
click at [100, 85] on link "Videos 1" at bounding box center [72, 89] width 145 height 26
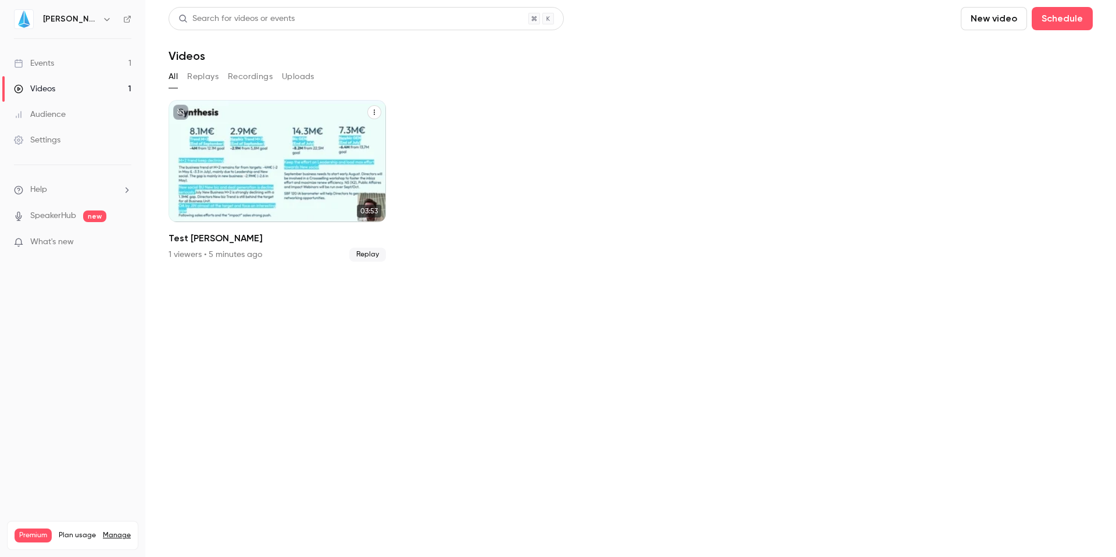
click at [372, 110] on icon "Test JIN" at bounding box center [374, 112] width 7 height 7
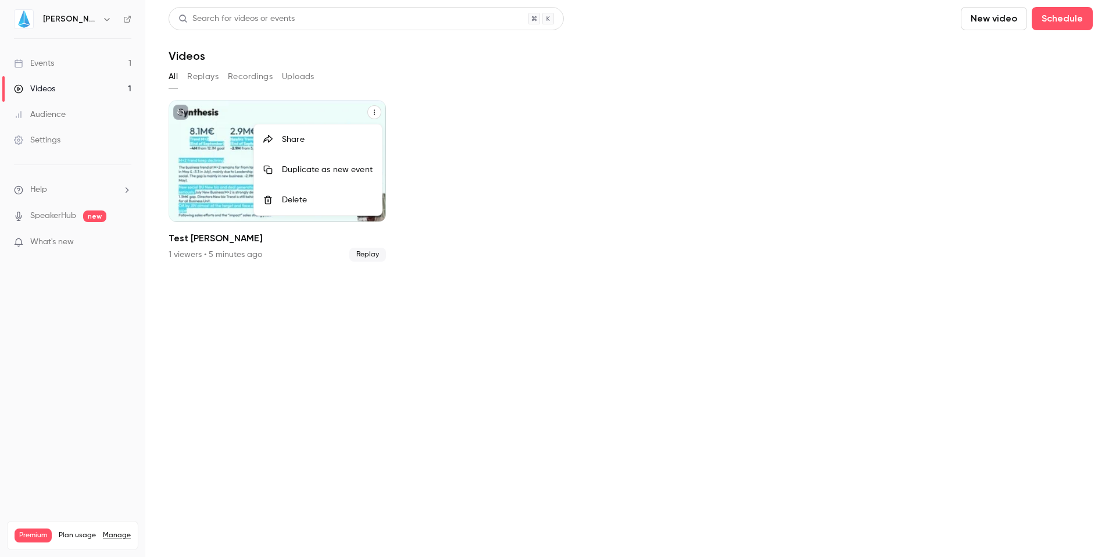
click at [479, 185] on div at bounding box center [558, 278] width 1116 height 557
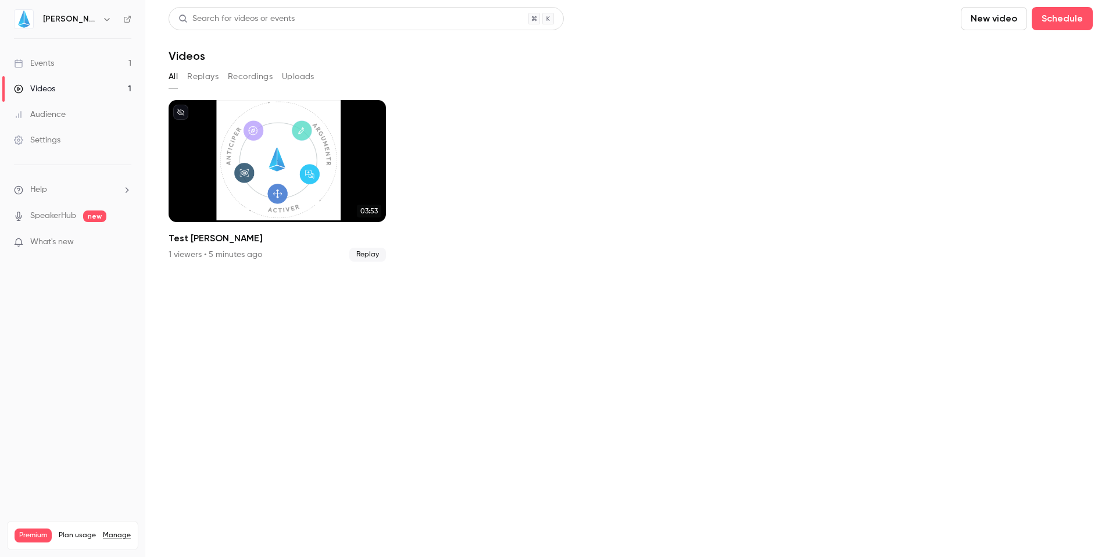
click at [214, 77] on button "Replays" at bounding box center [202, 76] width 31 height 19
click at [238, 72] on button "Recordings" at bounding box center [250, 76] width 45 height 19
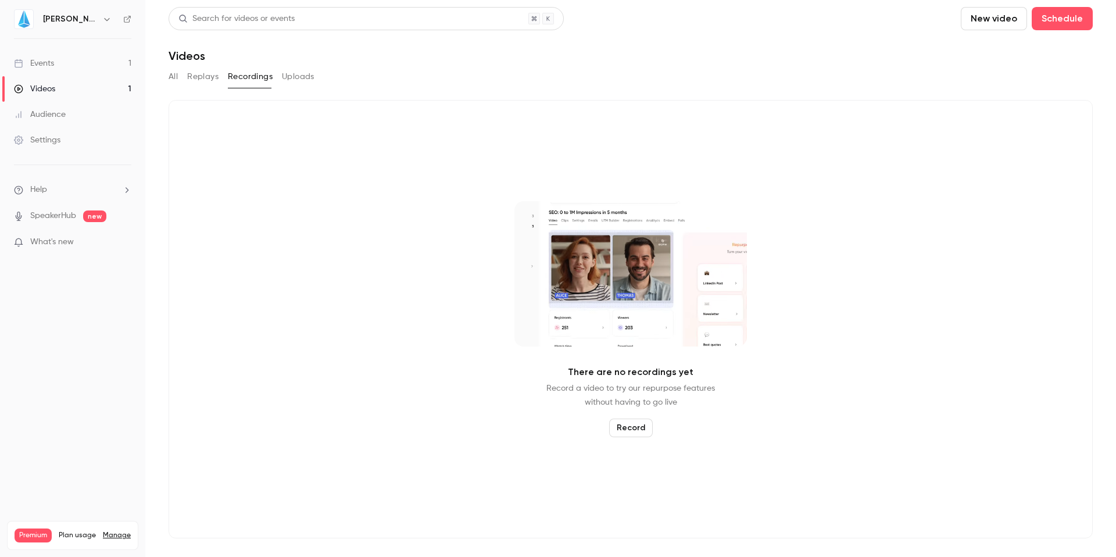
click at [309, 77] on button "Uploads" at bounding box center [298, 76] width 33 height 19
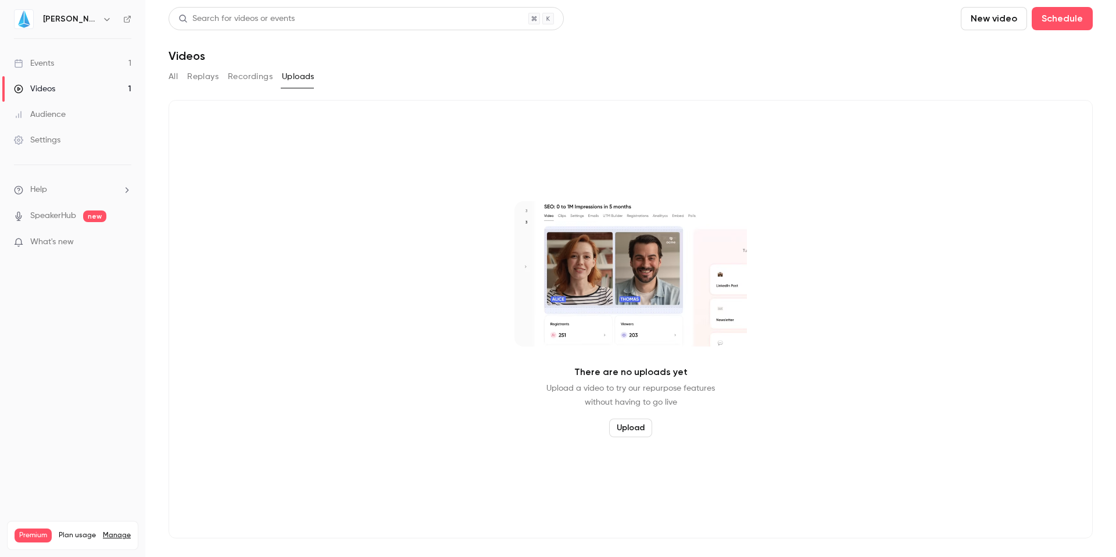
click at [266, 83] on button "Recordings" at bounding box center [250, 76] width 45 height 19
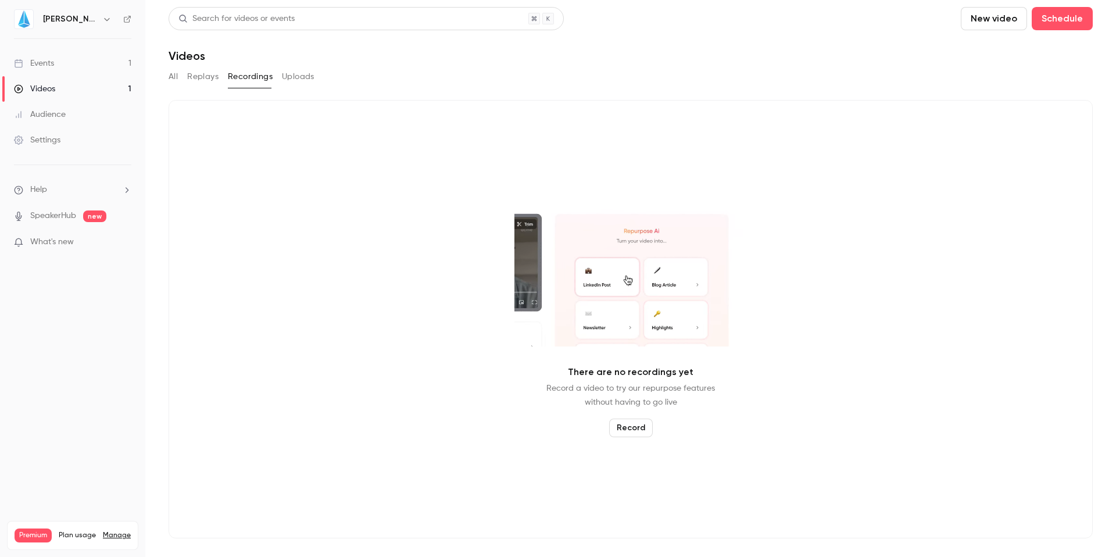
click at [202, 79] on button "Replays" at bounding box center [202, 76] width 31 height 19
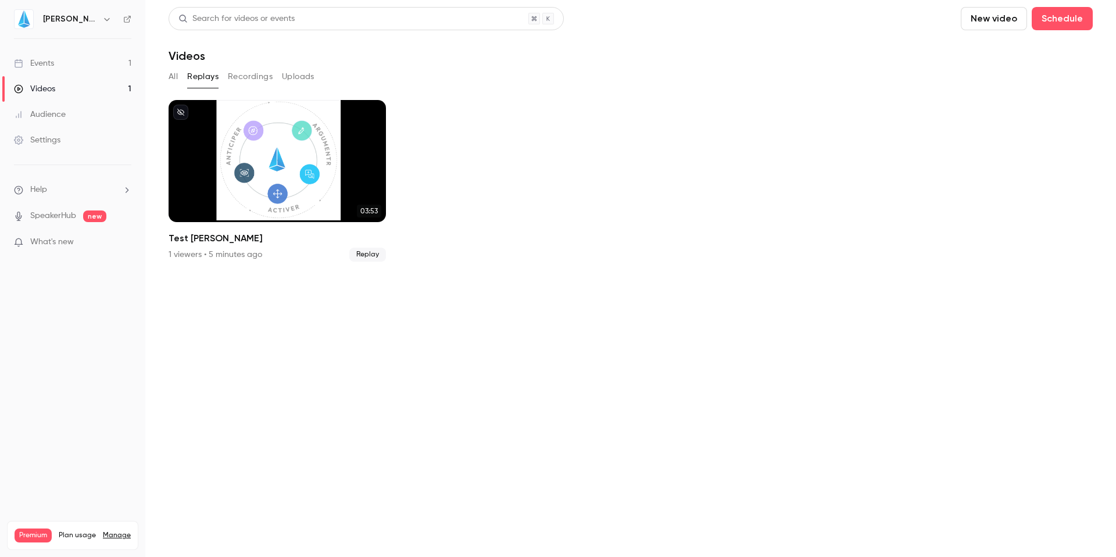
click at [173, 78] on button "All" at bounding box center [173, 76] width 9 height 19
click at [51, 65] on div "Events" at bounding box center [34, 64] width 40 height 12
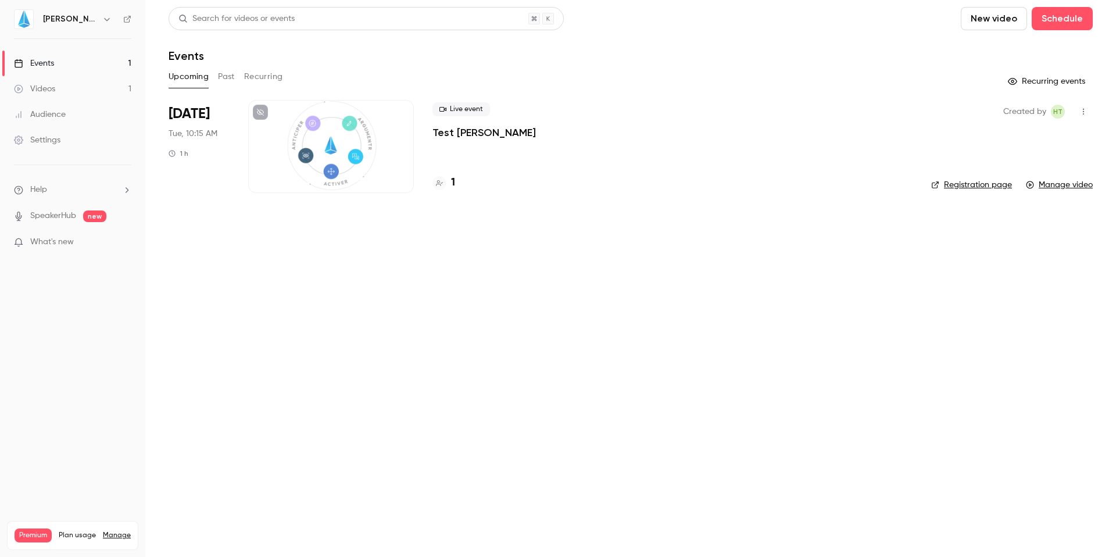
click at [42, 87] on div "Videos" at bounding box center [34, 89] width 41 height 12
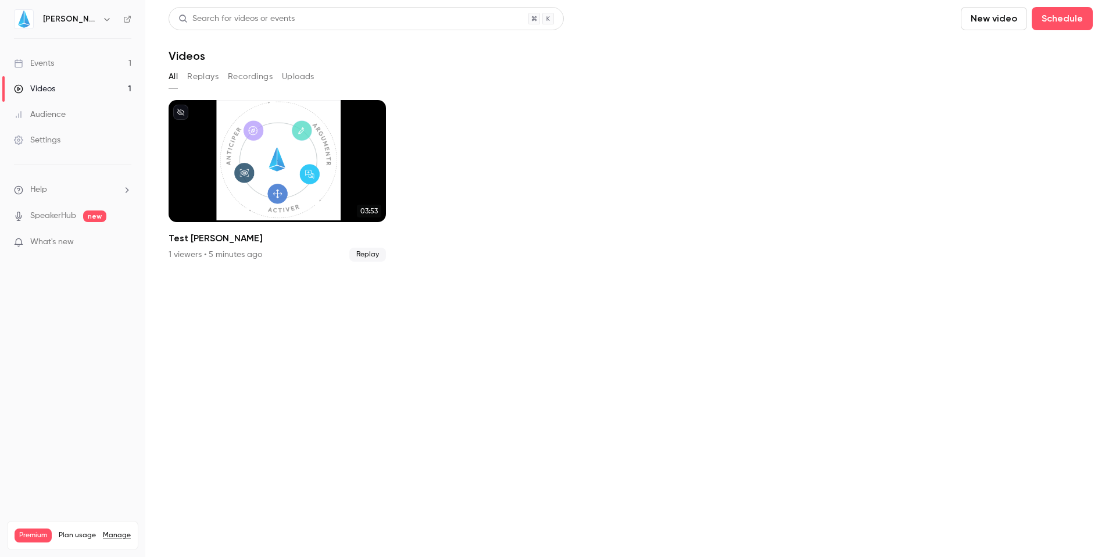
click at [52, 137] on div "Settings" at bounding box center [37, 140] width 46 height 12
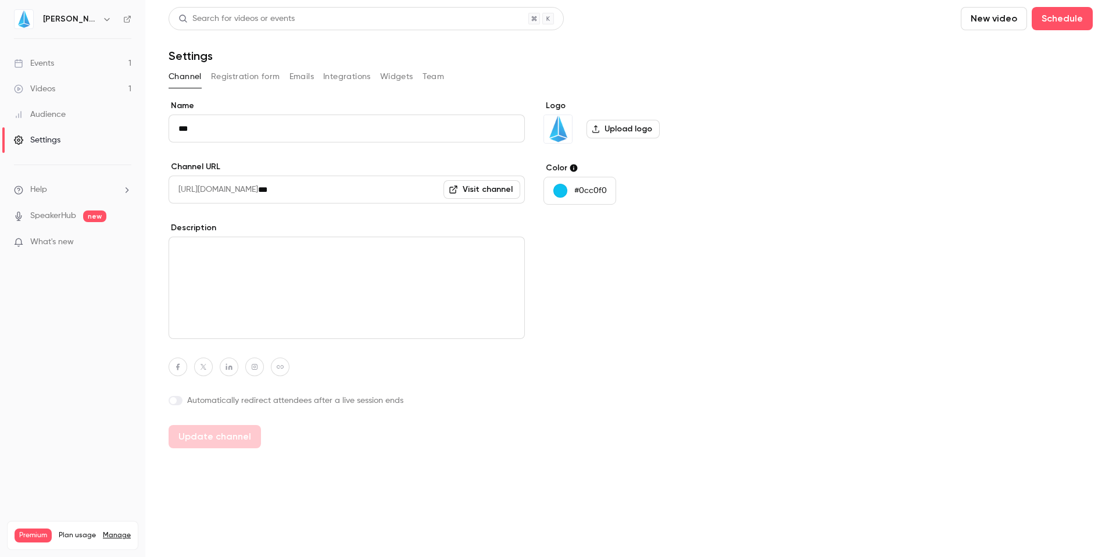
click at [47, 197] on ul "Help SpeakerHub new What's new" at bounding box center [72, 217] width 145 height 104
click at [53, 192] on li "Help" at bounding box center [72, 190] width 117 height 12
click at [189, 212] on span "Help center" at bounding box center [182, 212] width 44 height 12
click at [431, 77] on button "Team" at bounding box center [433, 76] width 22 height 19
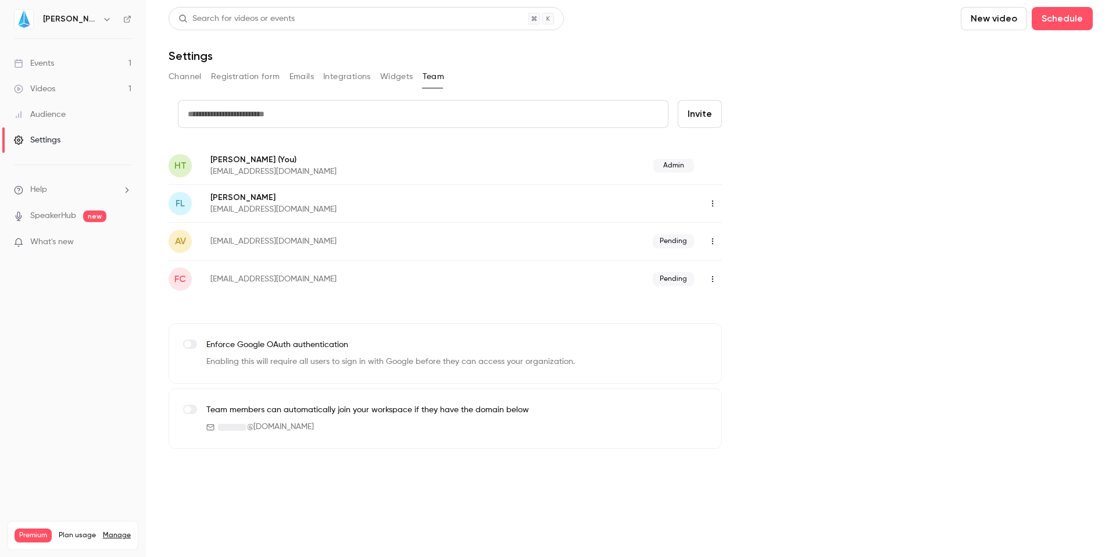
click at [191, 411] on label at bounding box center [190, 408] width 14 height 9
click at [400, 81] on button "Widgets" at bounding box center [396, 76] width 33 height 19
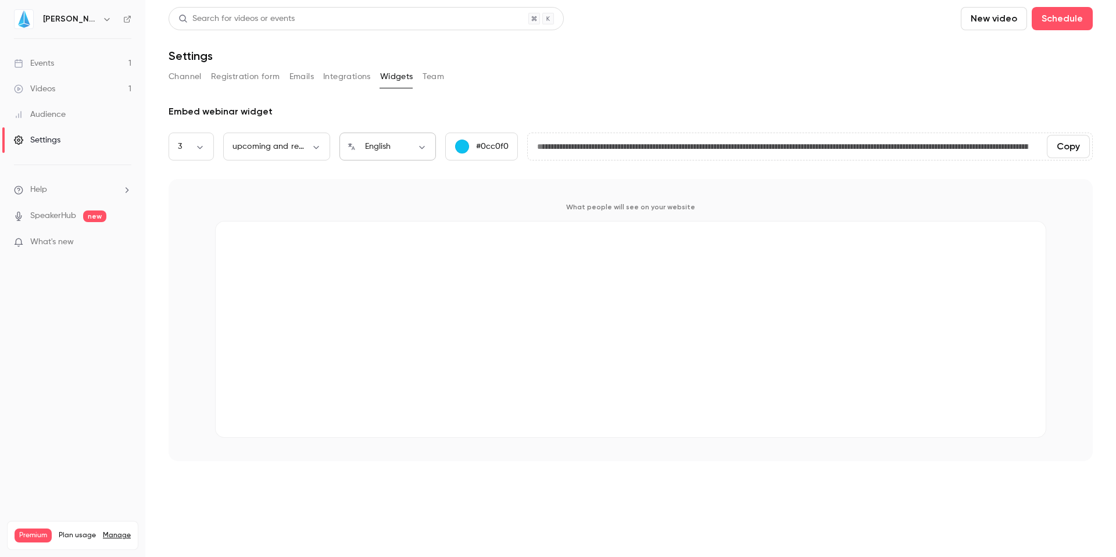
click at [383, 139] on div "English ** ​" at bounding box center [387, 146] width 96 height 28
click at [424, 149] on body "**********" at bounding box center [558, 278] width 1116 height 557
click at [302, 141] on div at bounding box center [558, 278] width 1116 height 557
click at [318, 152] on body "**********" at bounding box center [558, 278] width 1116 height 557
click at [445, 105] on div at bounding box center [558, 278] width 1116 height 557
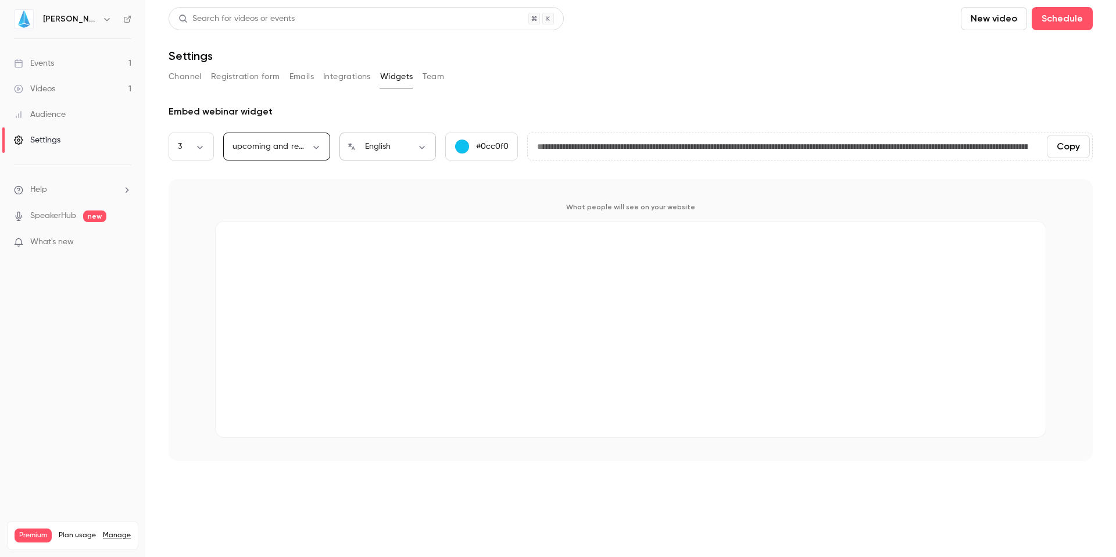
click at [423, 140] on body "**********" at bounding box center [558, 278] width 1116 height 557
click at [190, 149] on div at bounding box center [558, 278] width 1116 height 557
click at [203, 148] on body "**********" at bounding box center [558, 278] width 1116 height 557
click at [384, 108] on div at bounding box center [558, 278] width 1116 height 557
click at [407, 145] on body "**********" at bounding box center [558, 278] width 1116 height 557
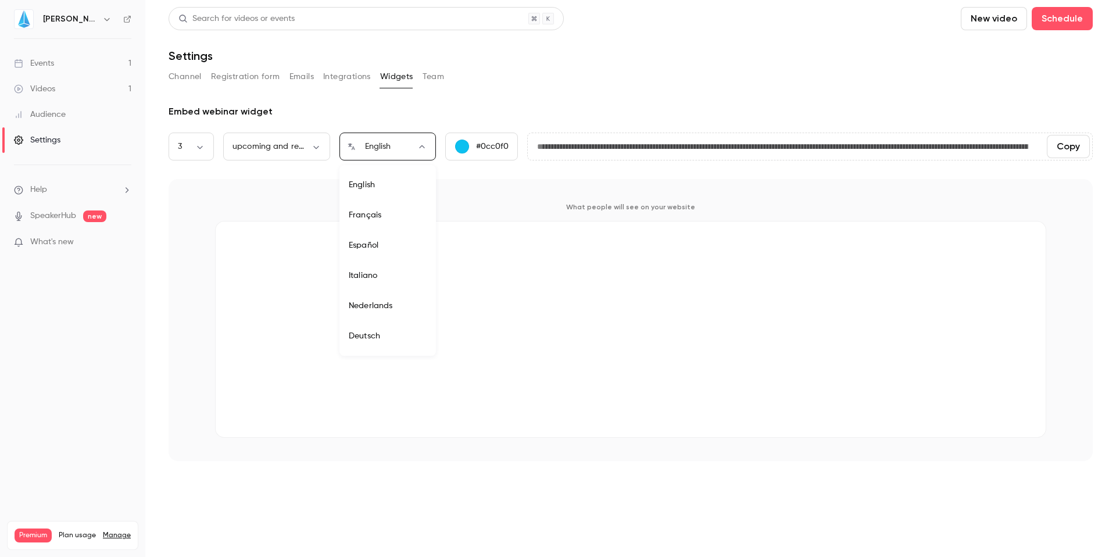
click at [372, 213] on li "Français" at bounding box center [387, 215] width 96 height 30
type input "**"
type input "**********"
click at [579, 83] on div "Channel Registration form Emails Integrations Widgets Team" at bounding box center [631, 76] width 924 height 19
click at [338, 83] on button "Integrations" at bounding box center [347, 76] width 48 height 19
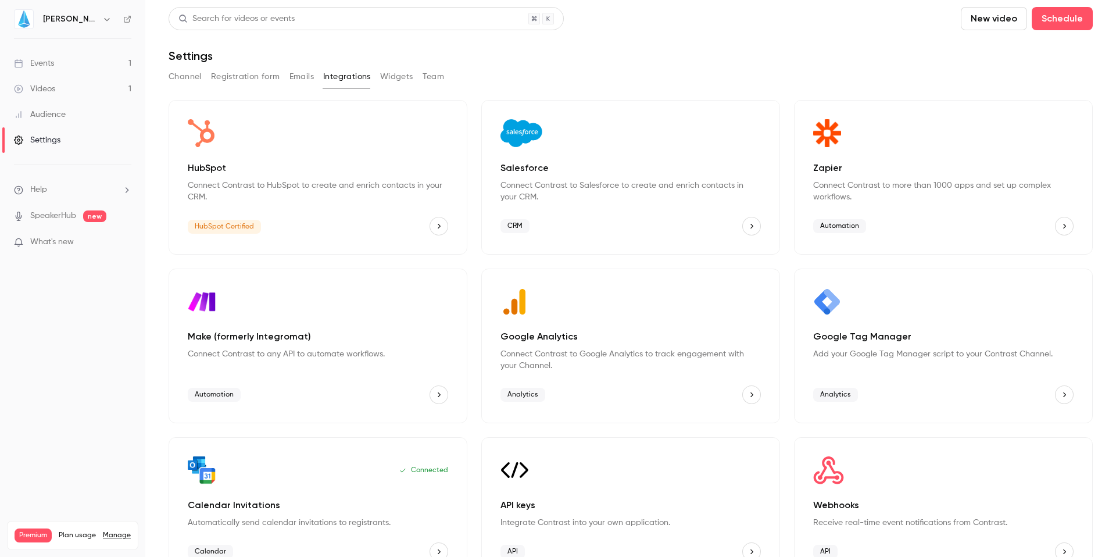
click at [307, 80] on button "Emails" at bounding box center [301, 76] width 24 height 19
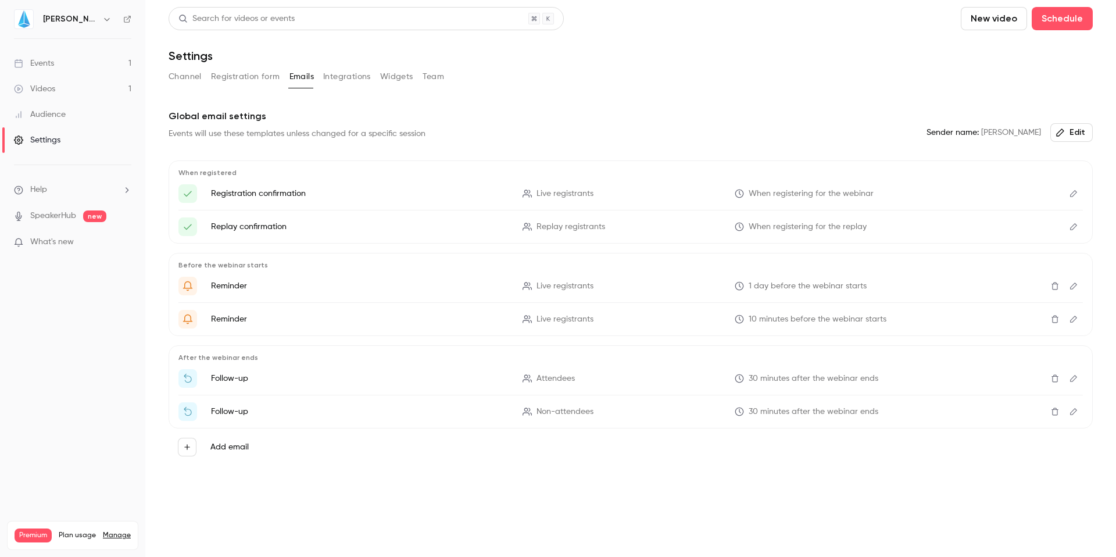
click at [352, 75] on button "Integrations" at bounding box center [347, 76] width 48 height 19
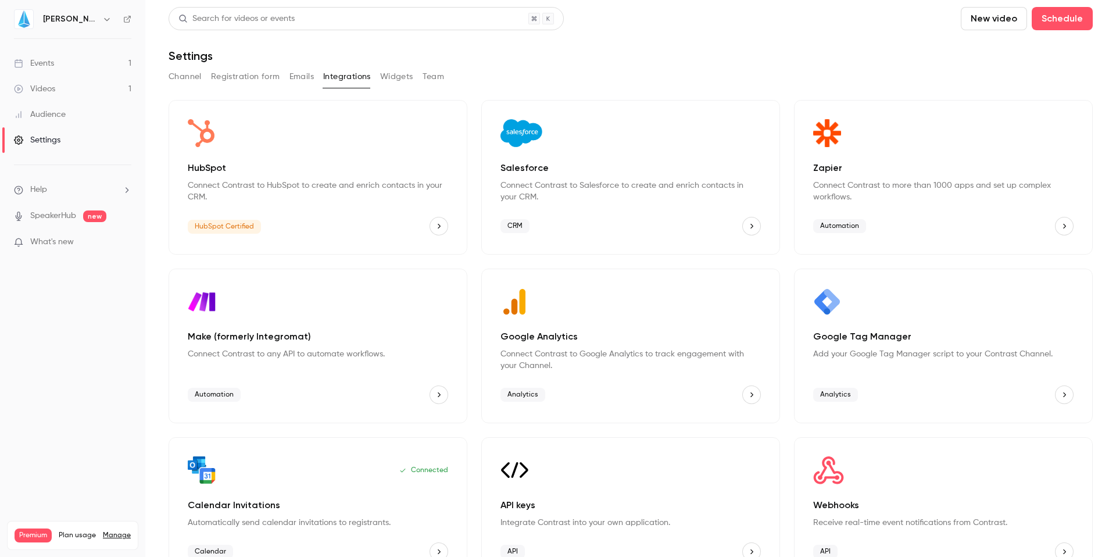
click at [300, 77] on button "Emails" at bounding box center [301, 76] width 24 height 19
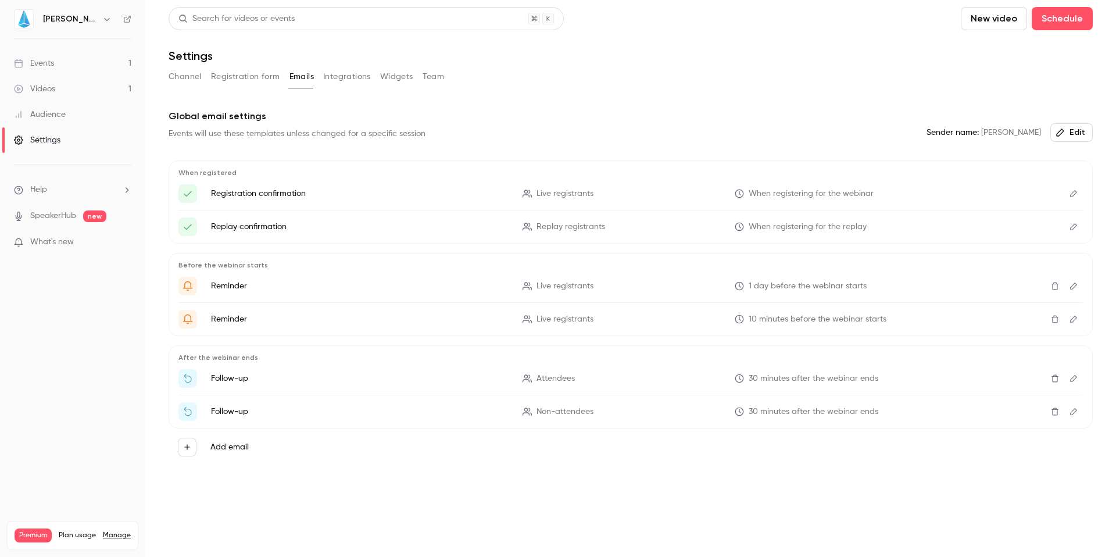
click at [268, 75] on button "Registration form" at bounding box center [245, 76] width 69 height 19
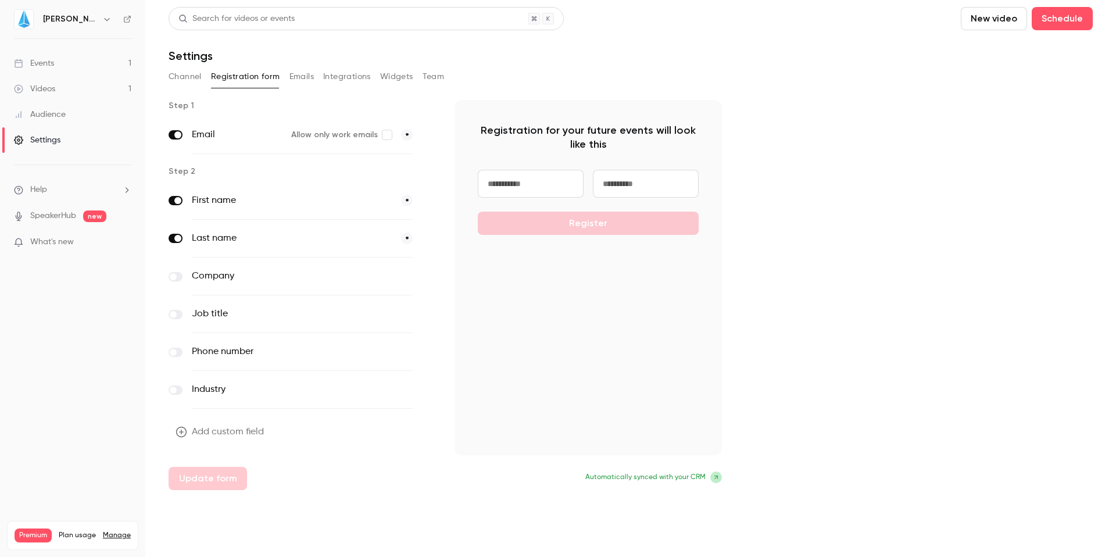
click at [177, 279] on label at bounding box center [176, 276] width 14 height 9
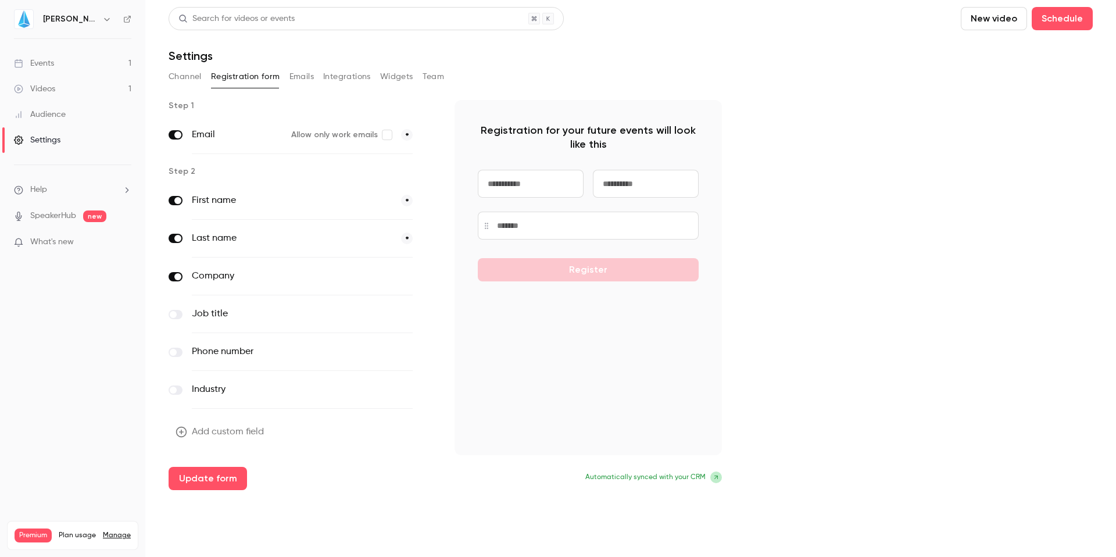
click at [180, 352] on label at bounding box center [176, 352] width 14 height 9
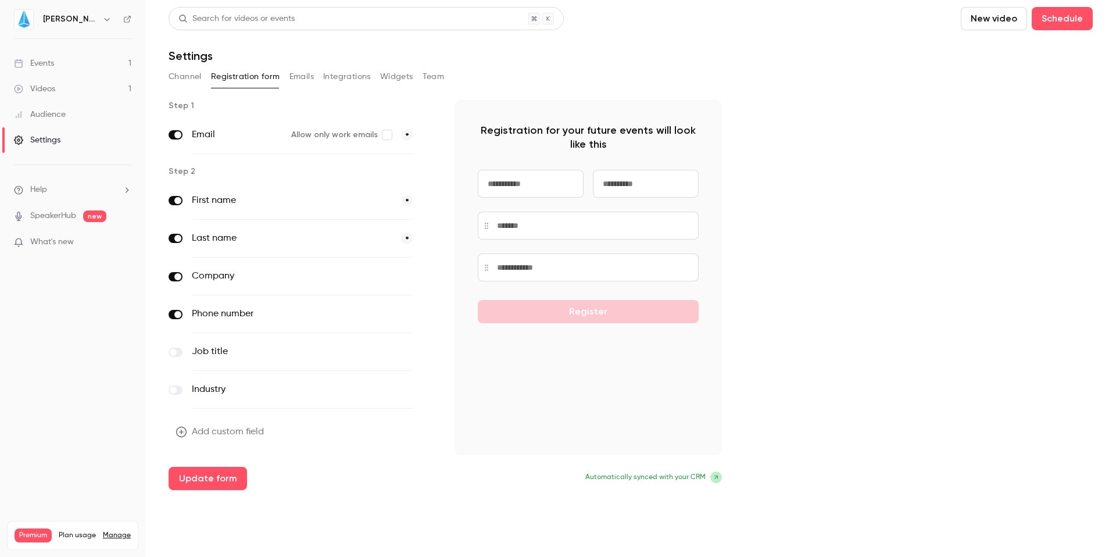
click at [178, 355] on label at bounding box center [176, 352] width 14 height 9
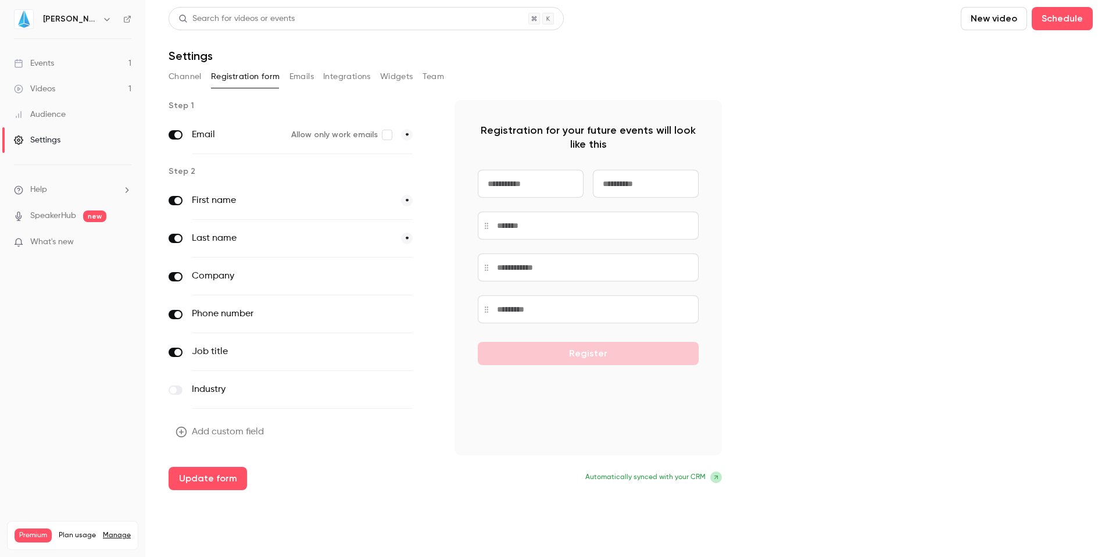
click at [699, 308] on div "Registration for your future events will look like this Register" at bounding box center [587, 277] width 267 height 355
drag, startPoint x: 697, startPoint y: 309, endPoint x: 697, endPoint y: 260, distance: 48.2
click at [697, 260] on input at bounding box center [588, 263] width 221 height 28
click at [847, 282] on div "Step 1 Email Allow only work emails * Step 2 First name * Last name * Company o…" at bounding box center [631, 295] width 924 height 390
drag, startPoint x: 635, startPoint y: 475, endPoint x: 710, endPoint y: 479, distance: 75.7
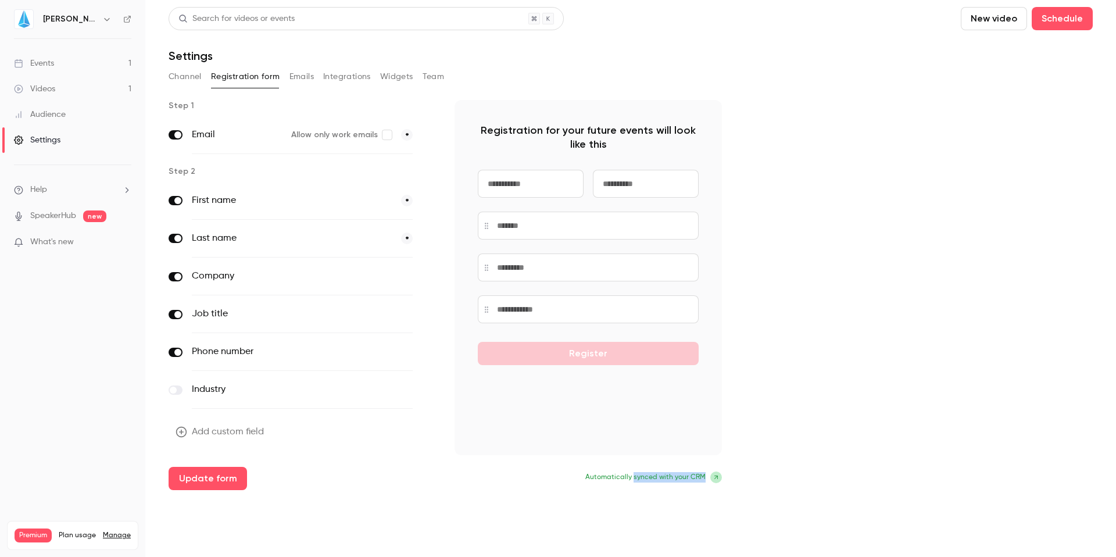
click at [710, 479] on p "Automatically synced with your CRM" at bounding box center [587, 477] width 267 height 12
click at [775, 477] on div "Step 1 Email Allow only work emails * Step 2 First name * Last name * Company o…" at bounding box center [631, 295] width 924 height 390
drag, startPoint x: 582, startPoint y: 478, endPoint x: 765, endPoint y: 481, distance: 183.6
click at [766, 482] on div "Step 1 Email Allow only work emails * Step 2 First name * Last name * Company o…" at bounding box center [631, 295] width 924 height 390
click at [780, 465] on div "Step 1 Email Allow only work emails * Step 2 First name * Last name * Company o…" at bounding box center [631, 295] width 924 height 390
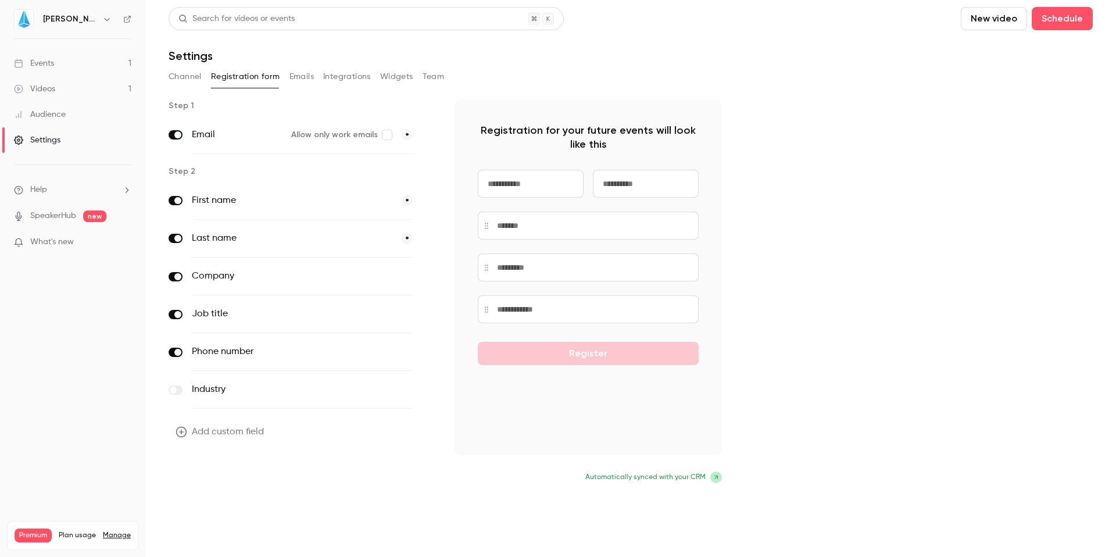
click at [214, 480] on button "Update form" at bounding box center [208, 478] width 78 height 23
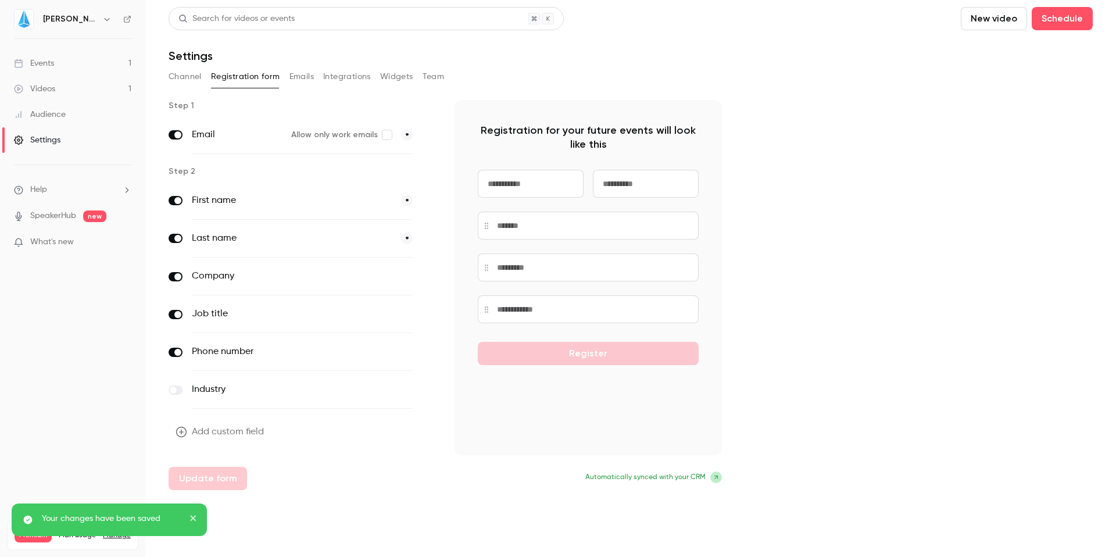
click at [182, 428] on icon "button" at bounding box center [181, 432] width 12 height 12
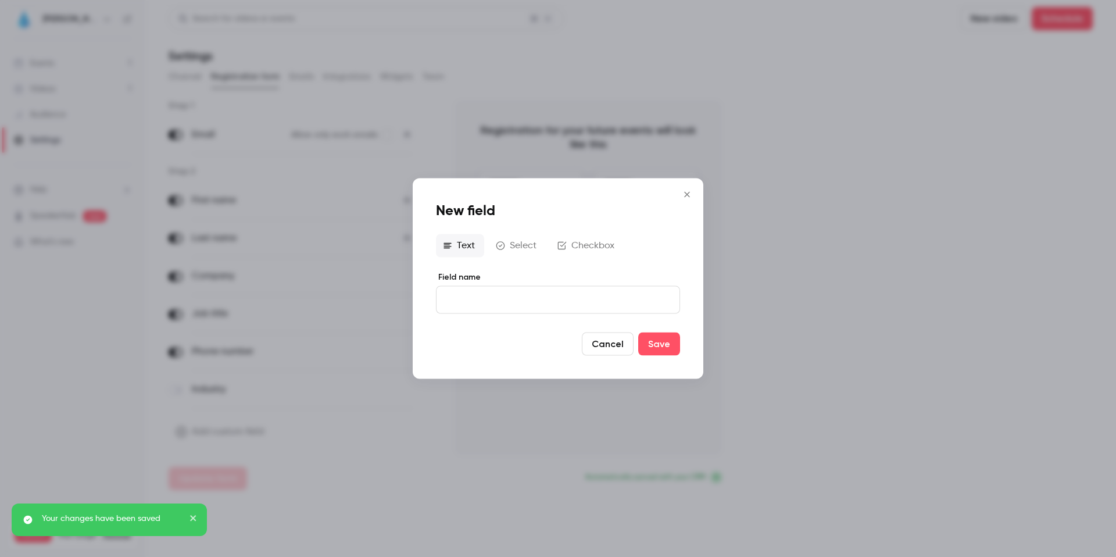
click at [685, 194] on icon "Close" at bounding box center [687, 194] width 14 height 9
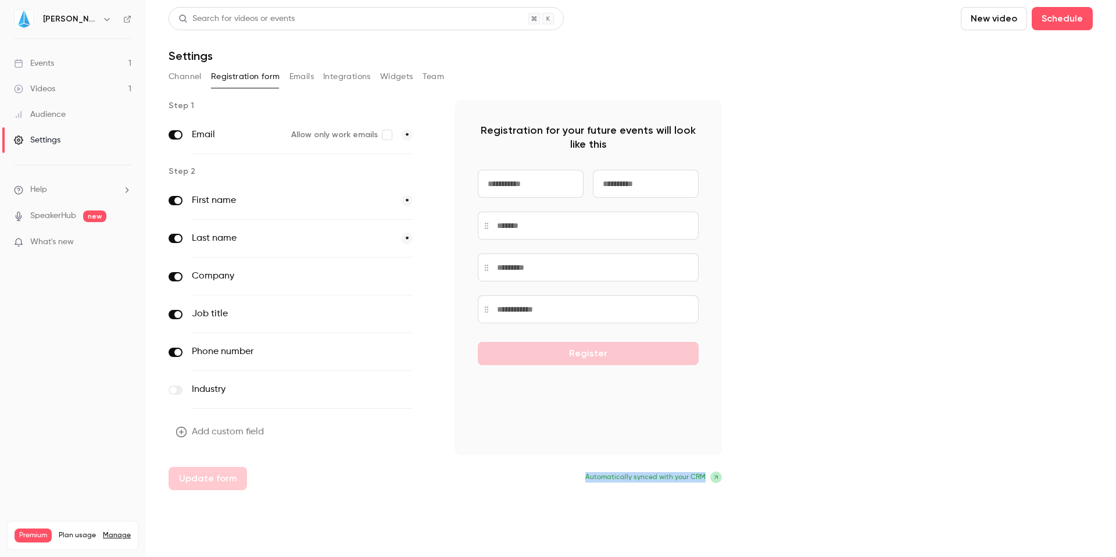
drag, startPoint x: 586, startPoint y: 476, endPoint x: 712, endPoint y: 482, distance: 126.2
click at [712, 482] on p "Automatically synced with your CRM" at bounding box center [587, 477] width 267 height 12
click at [814, 459] on div "Step 1 Email Allow only work emails * Step 2 First name * Last name * Company o…" at bounding box center [631, 295] width 924 height 390
click at [190, 72] on button "Channel" at bounding box center [185, 76] width 33 height 19
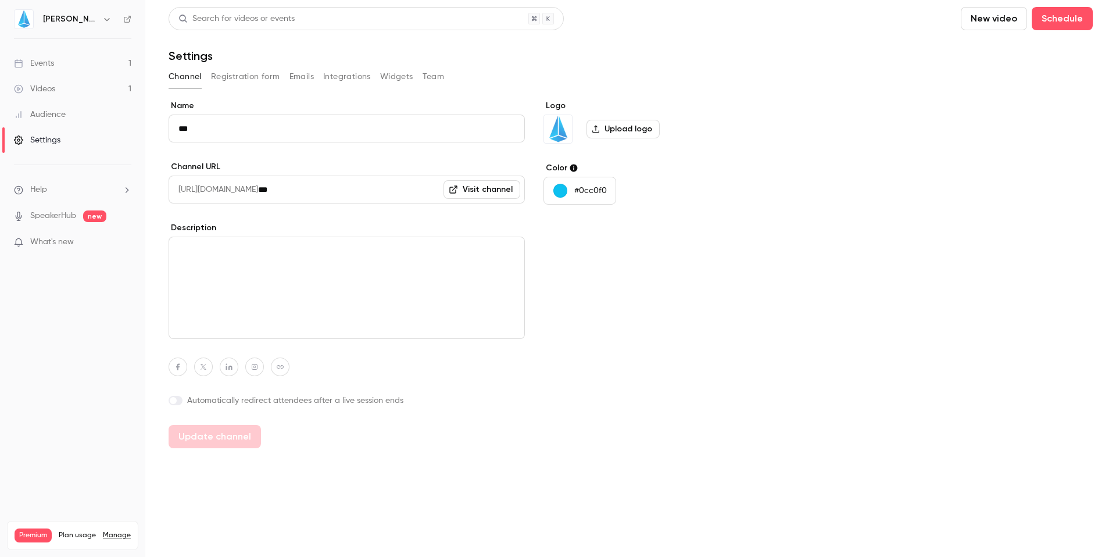
click at [407, 76] on button "Widgets" at bounding box center [396, 76] width 33 height 19
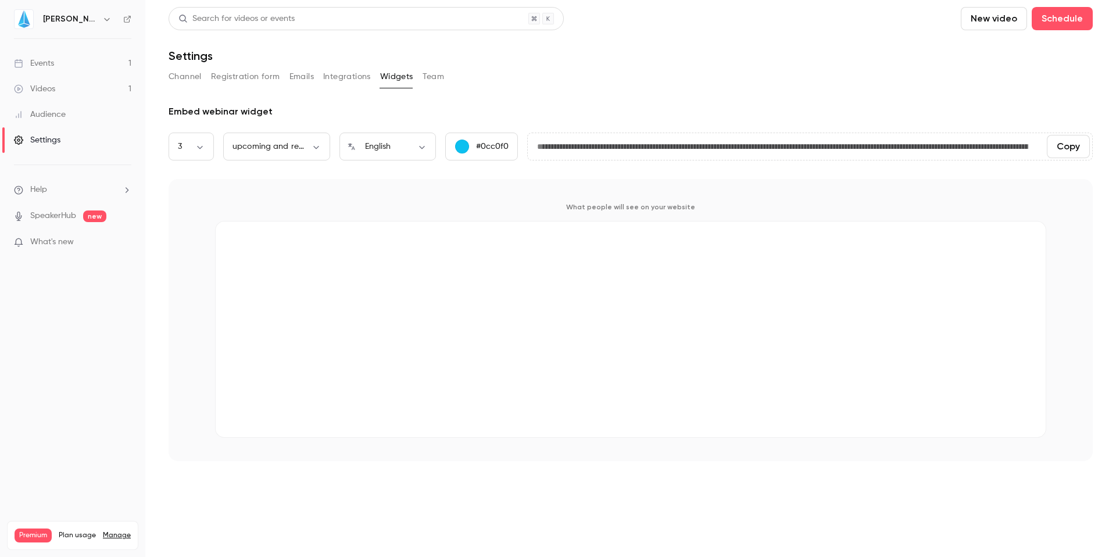
click at [187, 74] on button "Channel" at bounding box center [185, 76] width 33 height 19
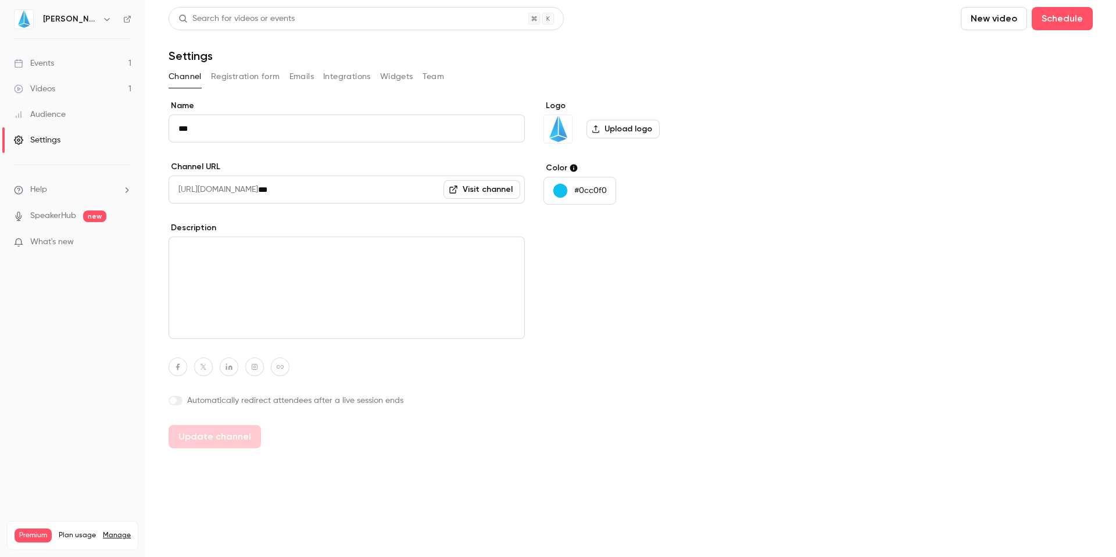
click at [120, 15] on div "[PERSON_NAME]" at bounding box center [72, 19] width 117 height 20
click at [126, 20] on icon at bounding box center [127, 19] width 8 height 8
click at [83, 85] on link "Videos 1" at bounding box center [72, 89] width 145 height 26
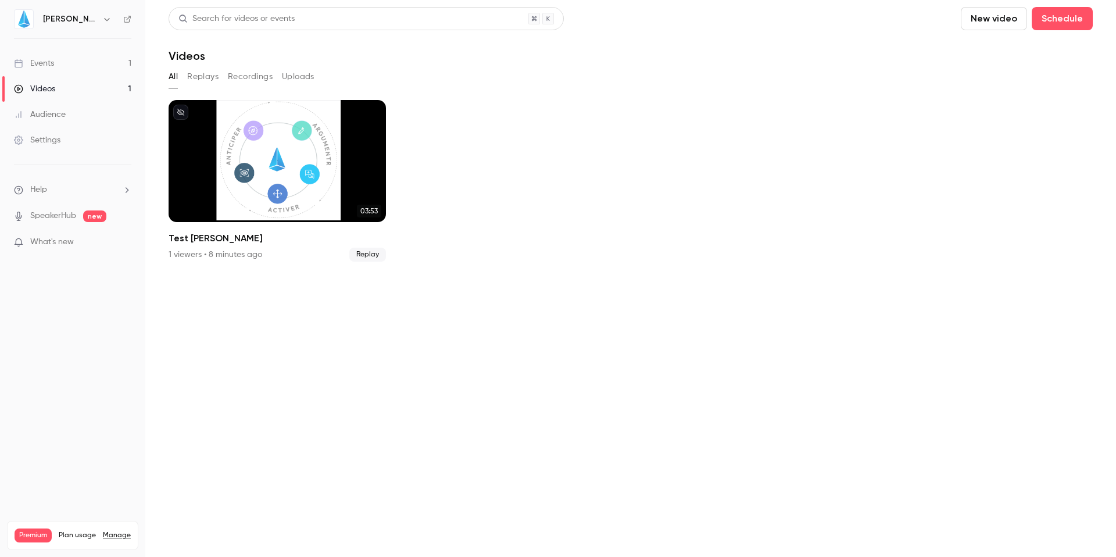
click at [298, 74] on button "Uploads" at bounding box center [298, 76] width 33 height 19
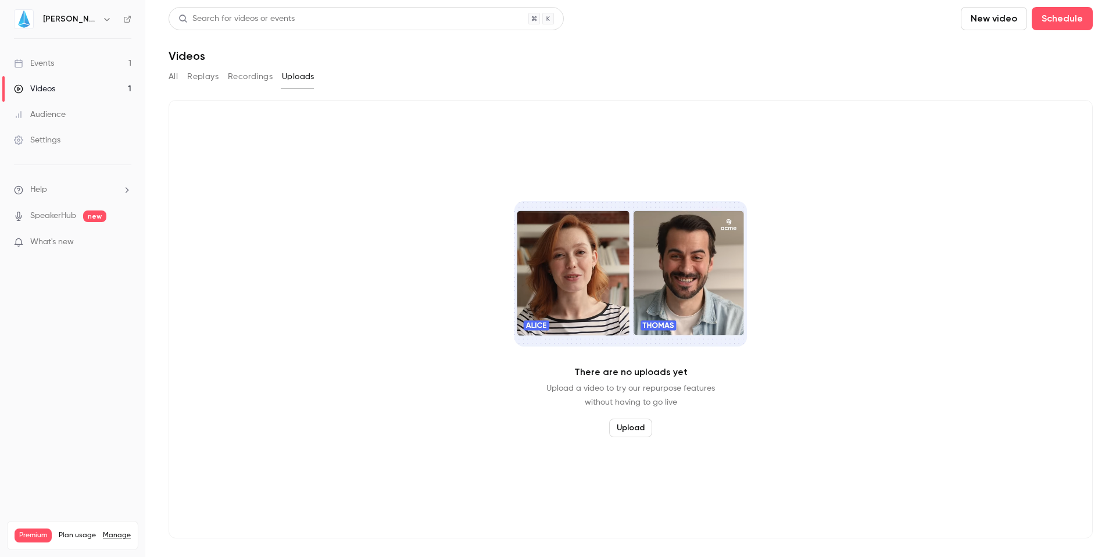
click at [261, 74] on button "Recordings" at bounding box center [250, 76] width 45 height 19
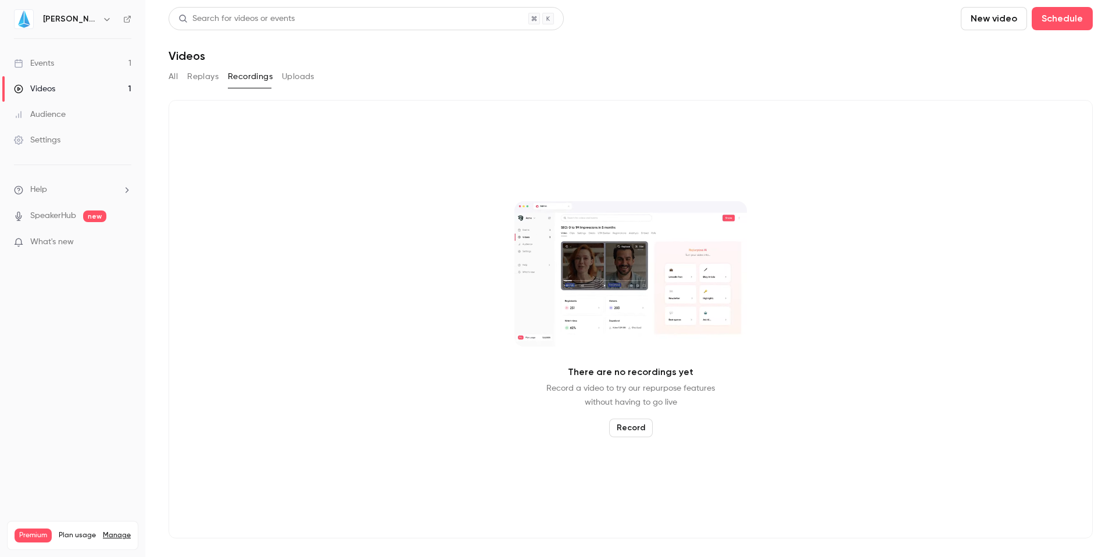
click at [207, 74] on button "Replays" at bounding box center [202, 76] width 31 height 19
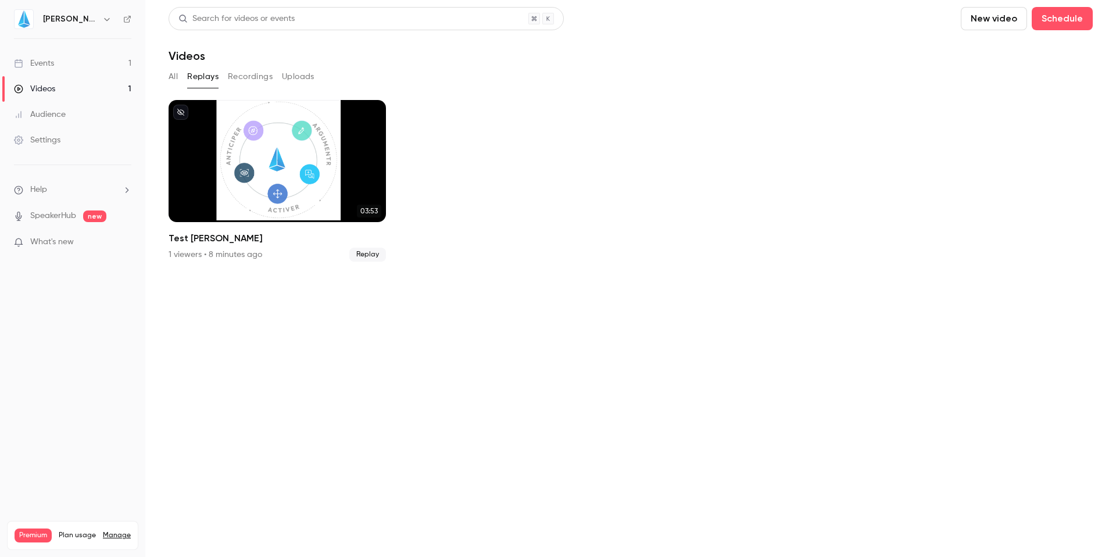
drag, startPoint x: 202, startPoint y: 74, endPoint x: 193, endPoint y: 74, distance: 9.3
click at [202, 74] on button "Replays" at bounding box center [202, 76] width 31 height 19
click at [173, 78] on button "All" at bounding box center [173, 76] width 9 height 19
click at [203, 77] on button "Replays" at bounding box center [202, 76] width 31 height 19
click at [250, 78] on button "Recordings" at bounding box center [250, 76] width 45 height 19
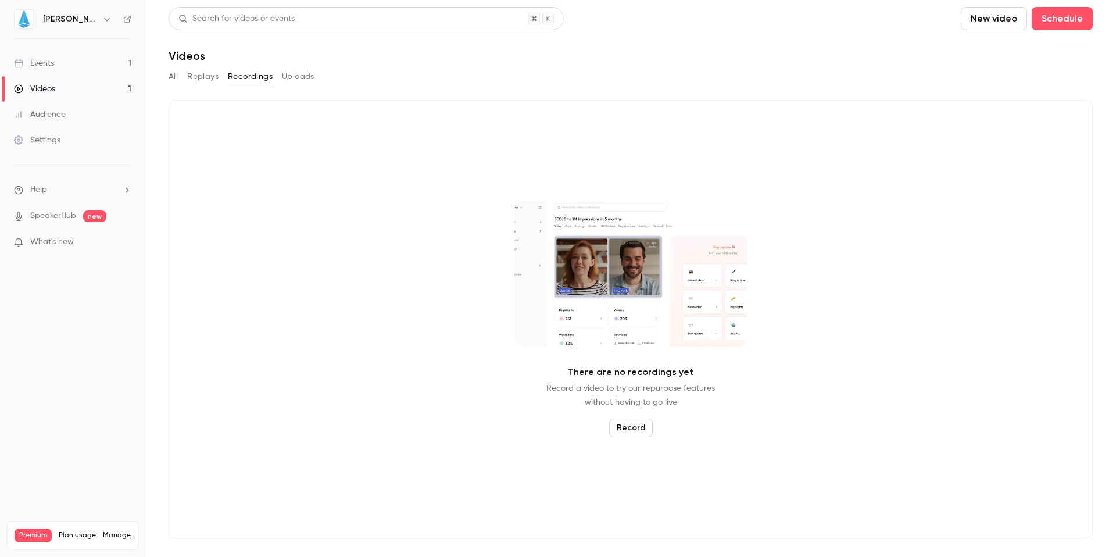
click at [301, 74] on button "Uploads" at bounding box center [298, 76] width 33 height 19
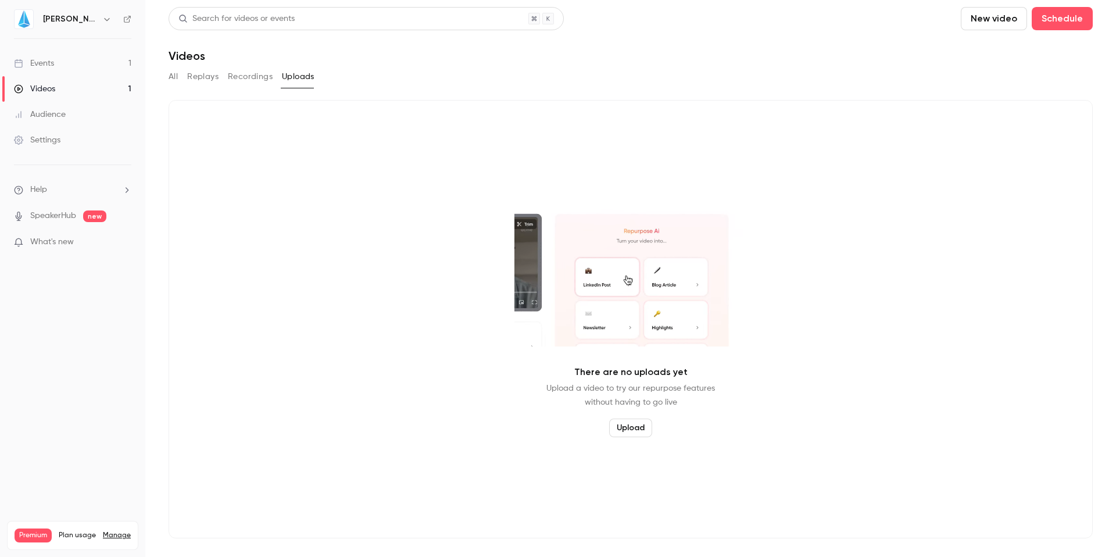
click at [172, 75] on button "All" at bounding box center [173, 76] width 9 height 19
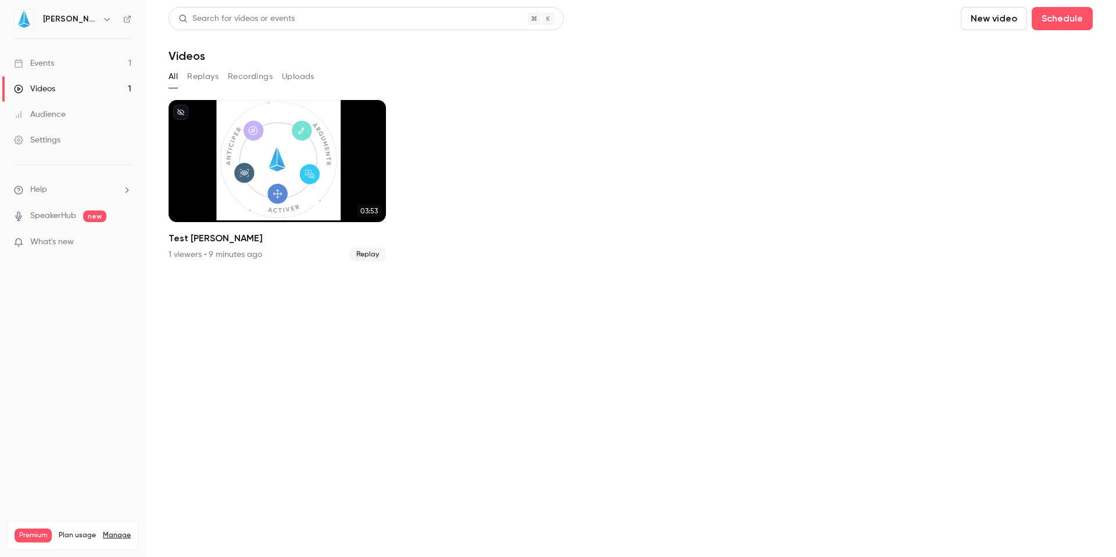
click at [45, 69] on link "Events 1" at bounding box center [72, 64] width 145 height 26
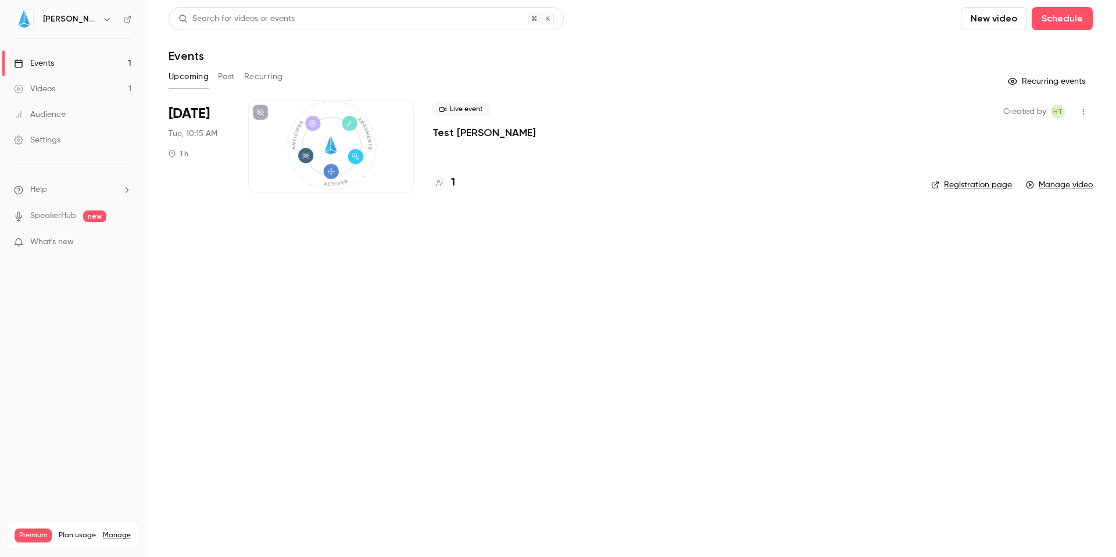
click at [1056, 185] on link "Manage video" at bounding box center [1059, 185] width 67 height 12
click at [955, 188] on link "Registration page" at bounding box center [971, 185] width 81 height 12
click at [966, 181] on link "Registration page" at bounding box center [971, 185] width 81 height 12
click at [20, 19] on img at bounding box center [24, 19] width 19 height 19
click at [100, 17] on button "button" at bounding box center [107, 19] width 14 height 14
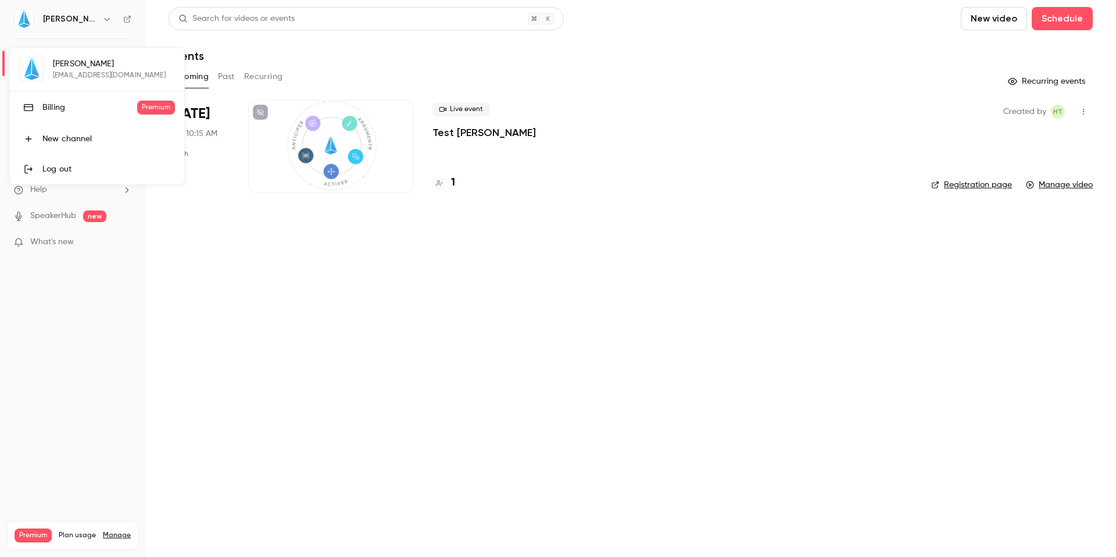
click at [379, 83] on div at bounding box center [558, 278] width 1116 height 557
click at [1019, 30] on button "New video" at bounding box center [994, 18] width 66 height 23
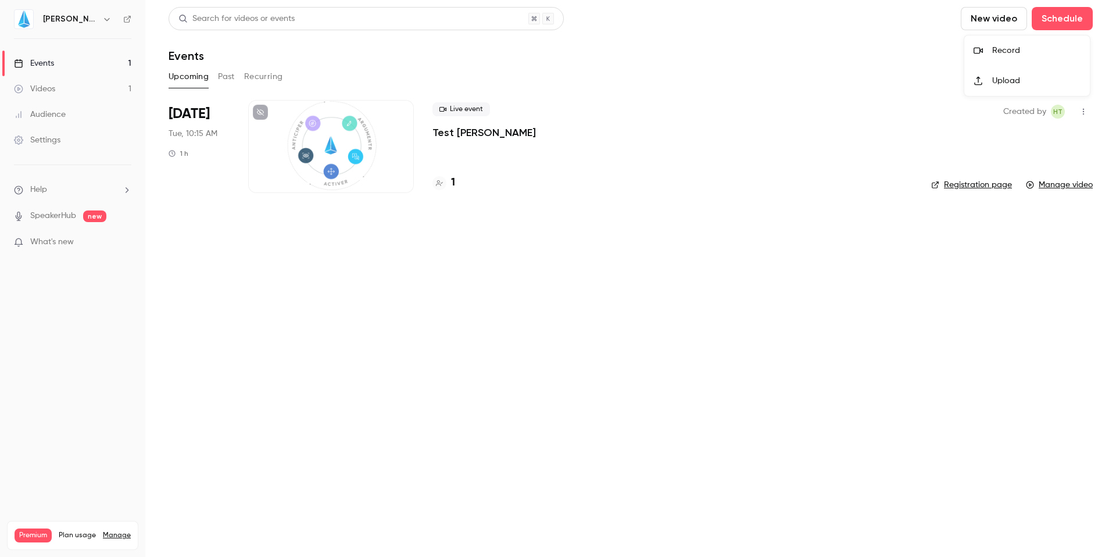
click at [1001, 53] on div "Record" at bounding box center [1036, 51] width 88 height 12
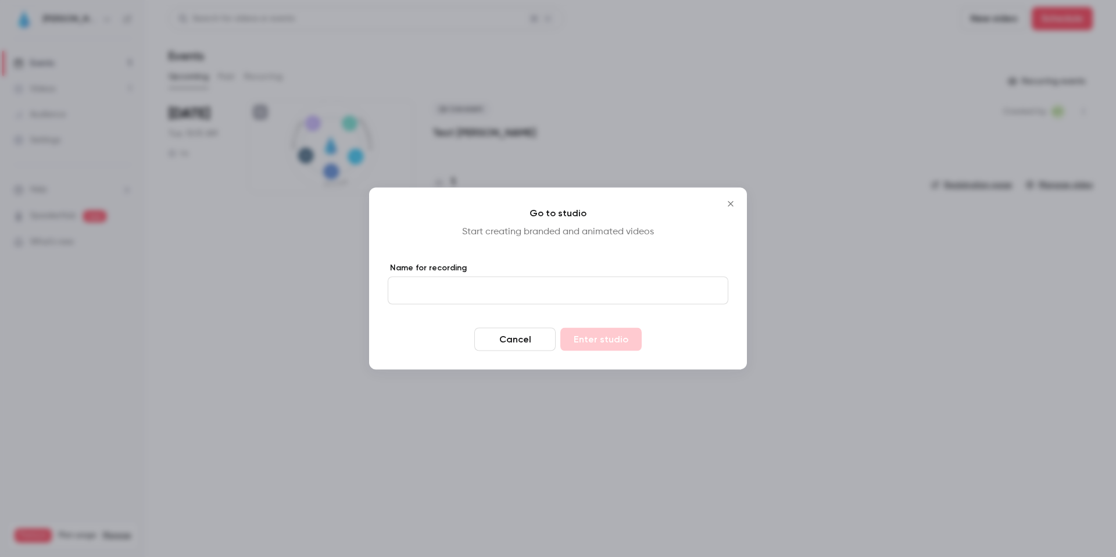
click at [731, 204] on icon "Close" at bounding box center [730, 203] width 5 height 5
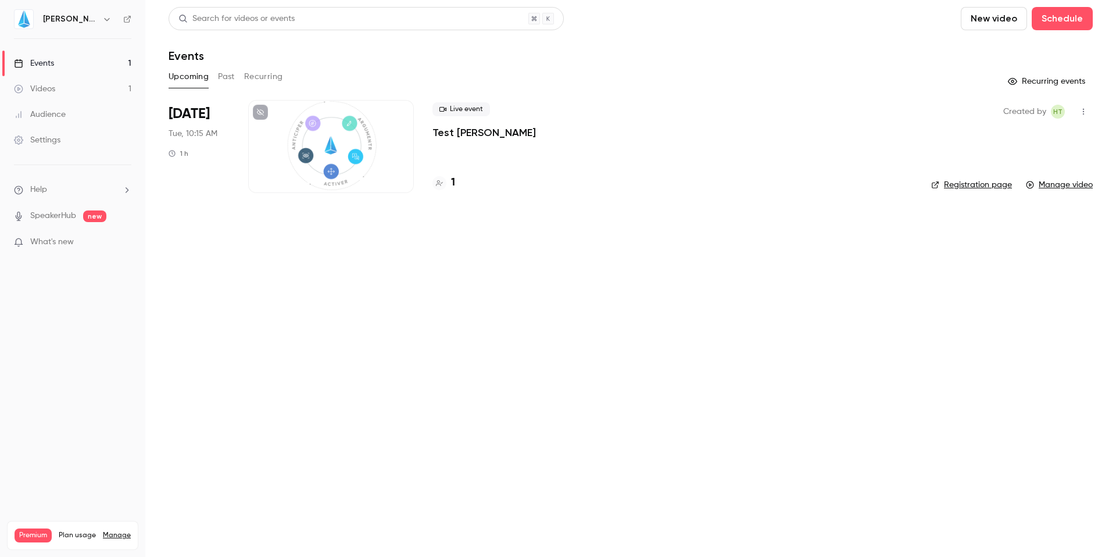
click at [997, 17] on button "New video" at bounding box center [994, 18] width 66 height 23
click at [1007, 48] on div "Record" at bounding box center [1036, 51] width 88 height 12
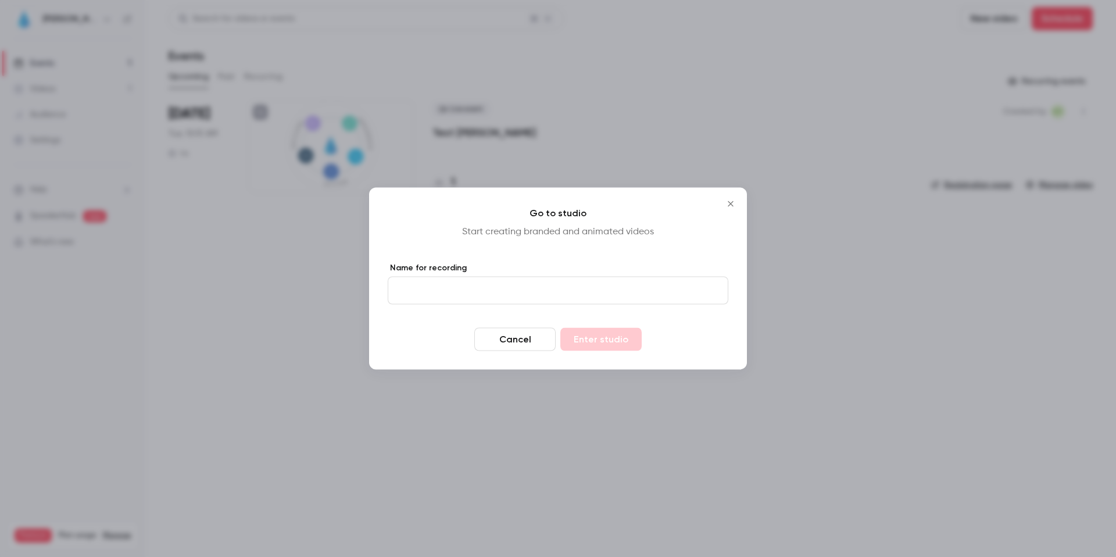
click at [468, 262] on label "Name for recording" at bounding box center [558, 268] width 341 height 12
click at [468, 277] on input "Name for recording" at bounding box center [558, 291] width 341 height 28
click at [464, 281] on input "Name for recording" at bounding box center [558, 291] width 341 height 28
type input "*******"
click at [610, 344] on button "Enter studio" at bounding box center [600, 339] width 81 height 23
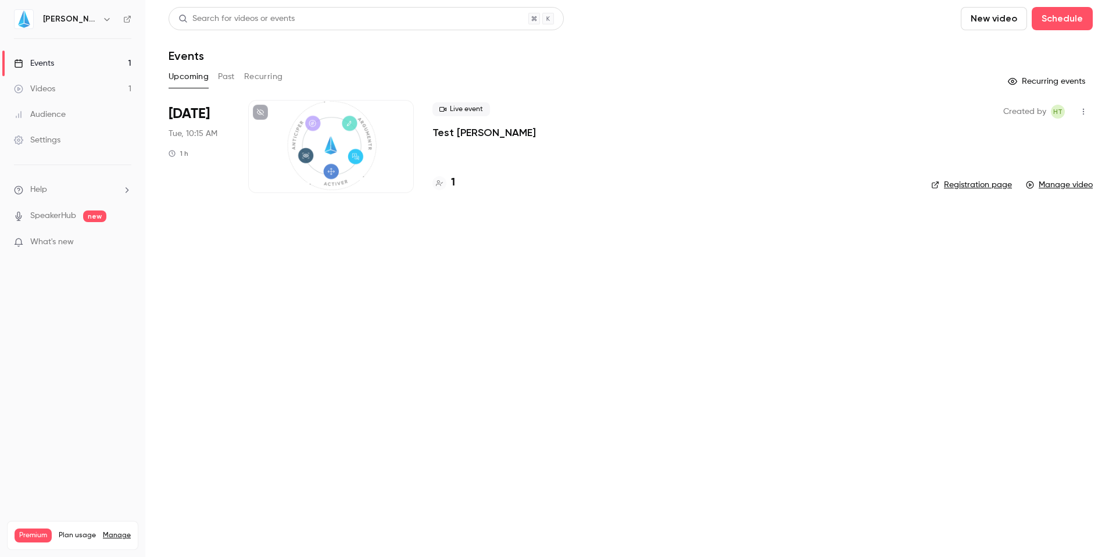
click at [995, 30] on header "Search for videos or events New video Schedule Events" at bounding box center [631, 35] width 924 height 56
click at [1062, 15] on button "Schedule" at bounding box center [1061, 18] width 61 height 23
click at [939, 65] on div at bounding box center [558, 278] width 1116 height 557
click at [1086, 111] on icon "button" at bounding box center [1083, 112] width 9 height 8
click at [901, 123] on div at bounding box center [558, 278] width 1116 height 557
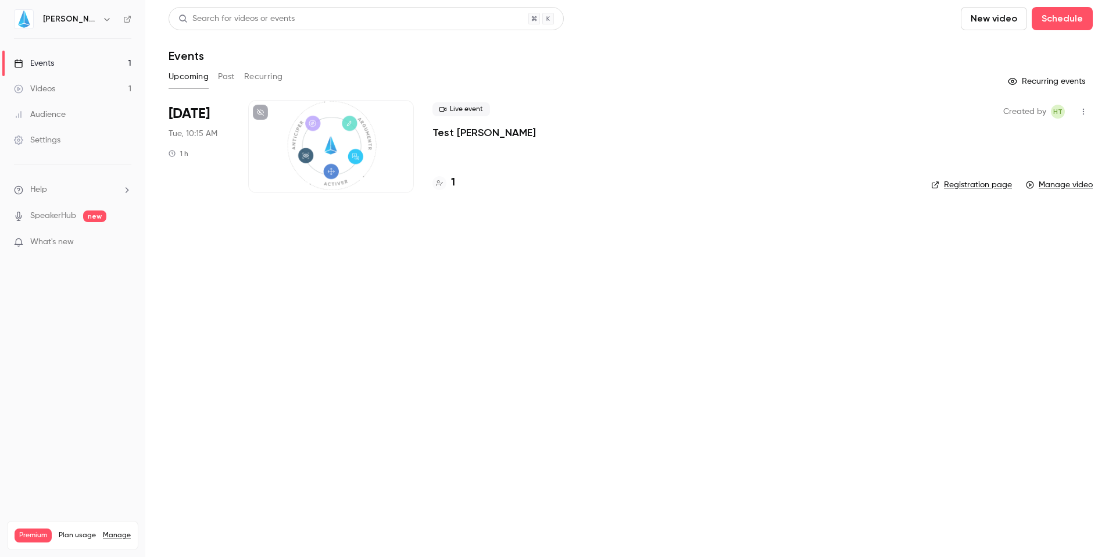
click at [54, 145] on div "Settings" at bounding box center [37, 140] width 46 height 12
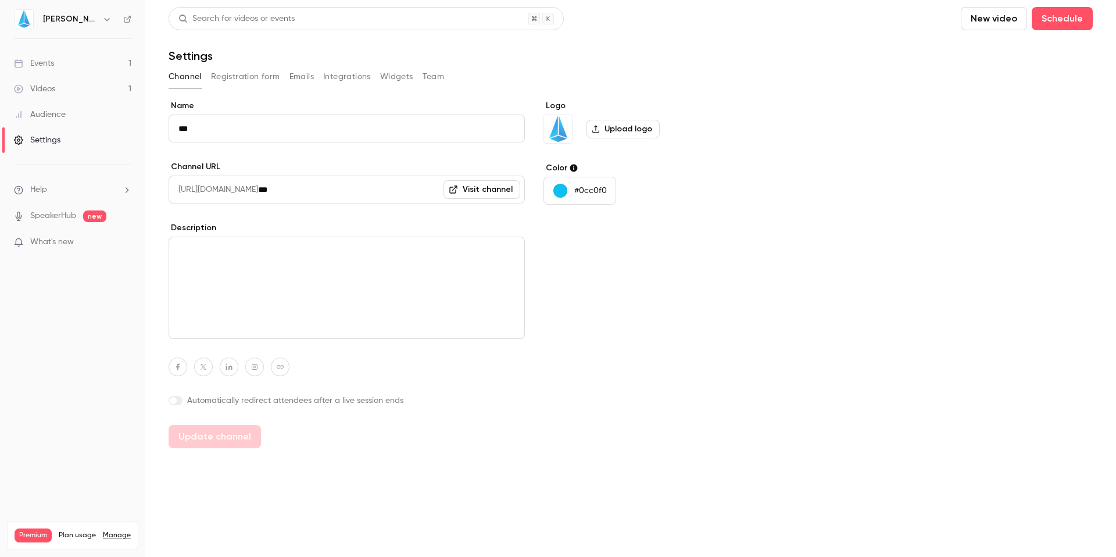
click at [250, 74] on button "Registration form" at bounding box center [245, 76] width 69 height 19
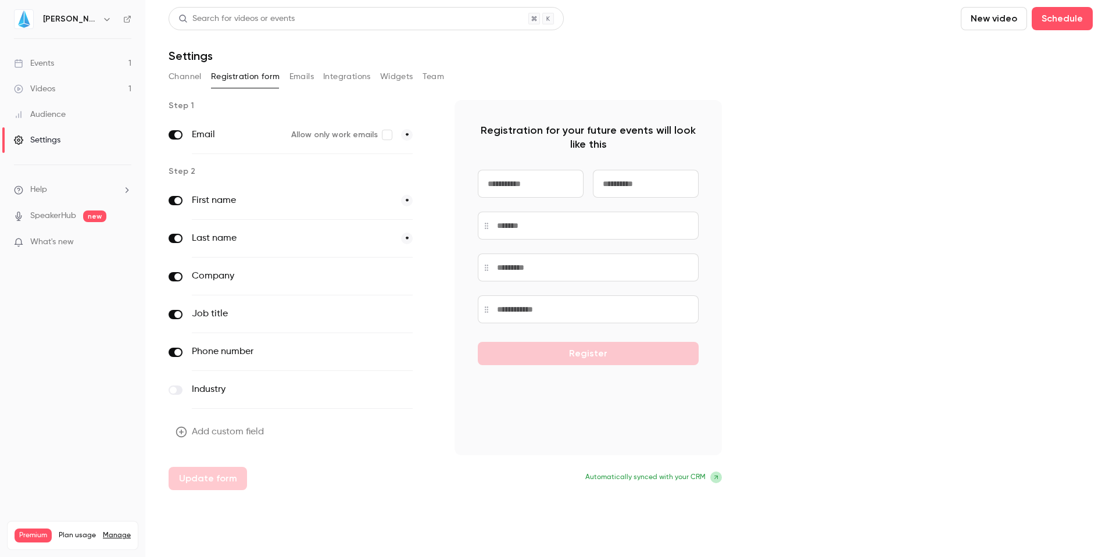
click at [306, 74] on button "Emails" at bounding box center [301, 76] width 24 height 19
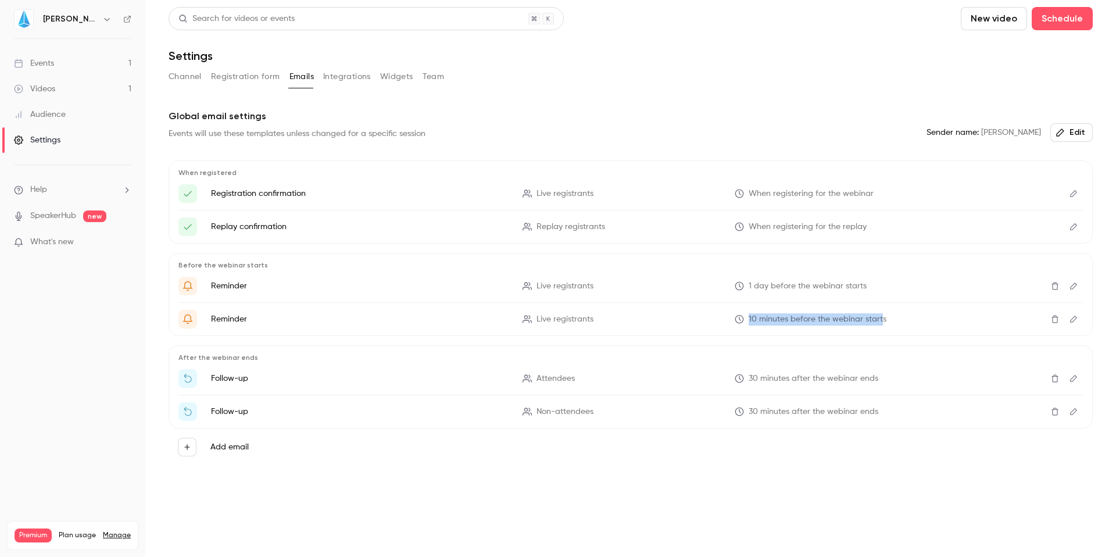
drag, startPoint x: 747, startPoint y: 320, endPoint x: 880, endPoint y: 322, distance: 133.1
click at [880, 322] on p "10 minutes before the webinar starts" at bounding box center [884, 319] width 298 height 12
click at [926, 304] on ul "Reminder Live registrants 1 day before the webinar starts Reminder Live registr…" at bounding box center [630, 303] width 904 height 52
drag, startPoint x: 746, startPoint y: 286, endPoint x: 936, endPoint y: 304, distance: 190.9
click at [937, 305] on ul "Reminder Live registrants 1 day before the webinar starts Reminder Live registr…" at bounding box center [630, 303] width 904 height 52
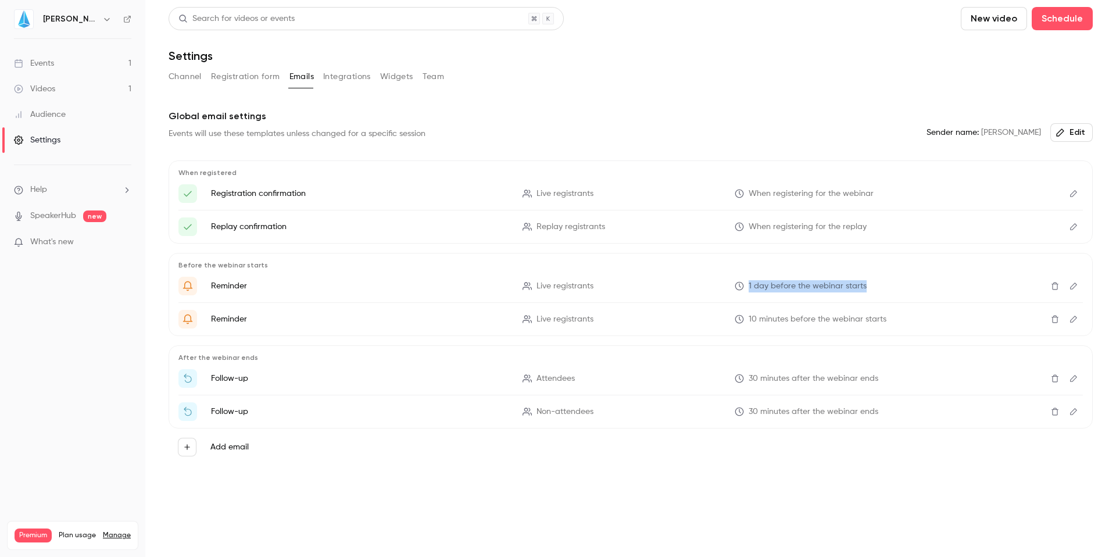
click at [936, 304] on ul "Reminder Live registrants 1 day before the webinar starts Reminder Live registr…" at bounding box center [630, 303] width 904 height 52
click at [181, 443] on button "Add email" at bounding box center [187, 447] width 19 height 19
click at [237, 418] on li "Reminder To event registrants" at bounding box center [274, 407] width 126 height 45
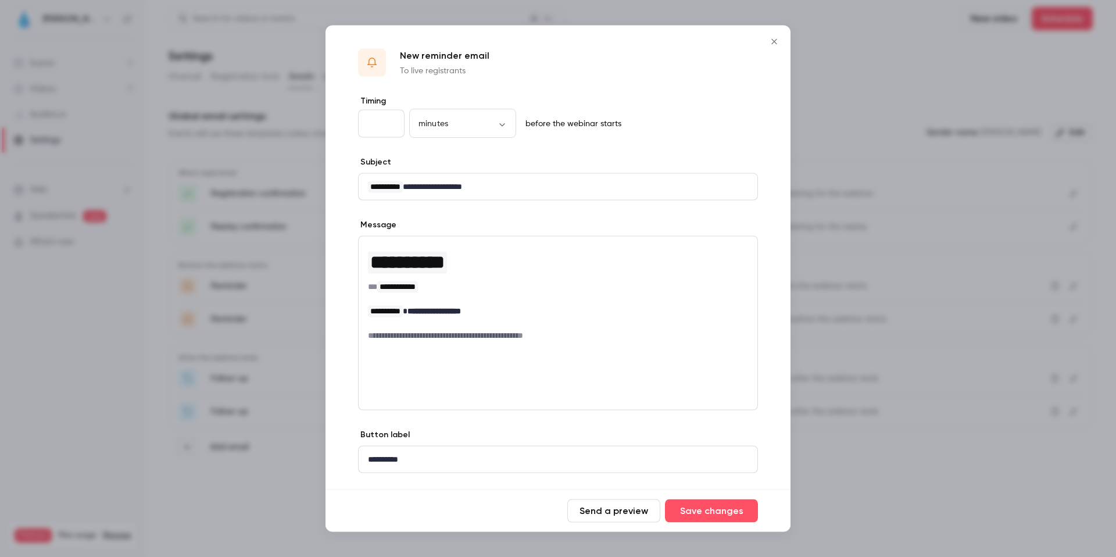
click at [776, 43] on icon "Close" at bounding box center [773, 41] width 5 height 5
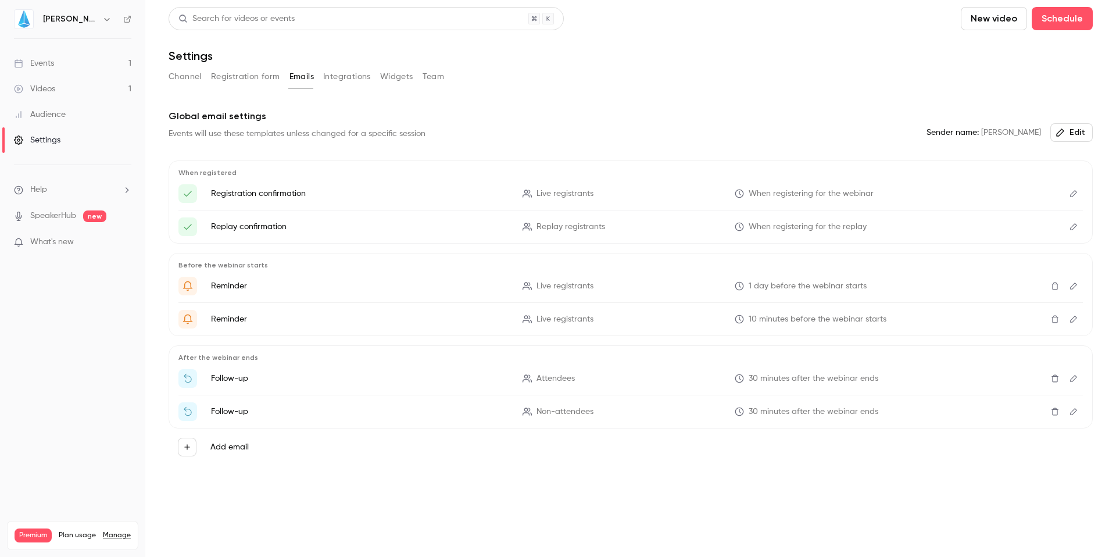
click at [189, 453] on button "Add email" at bounding box center [187, 447] width 19 height 19
click at [253, 404] on p "Reminder" at bounding box center [286, 401] width 76 height 14
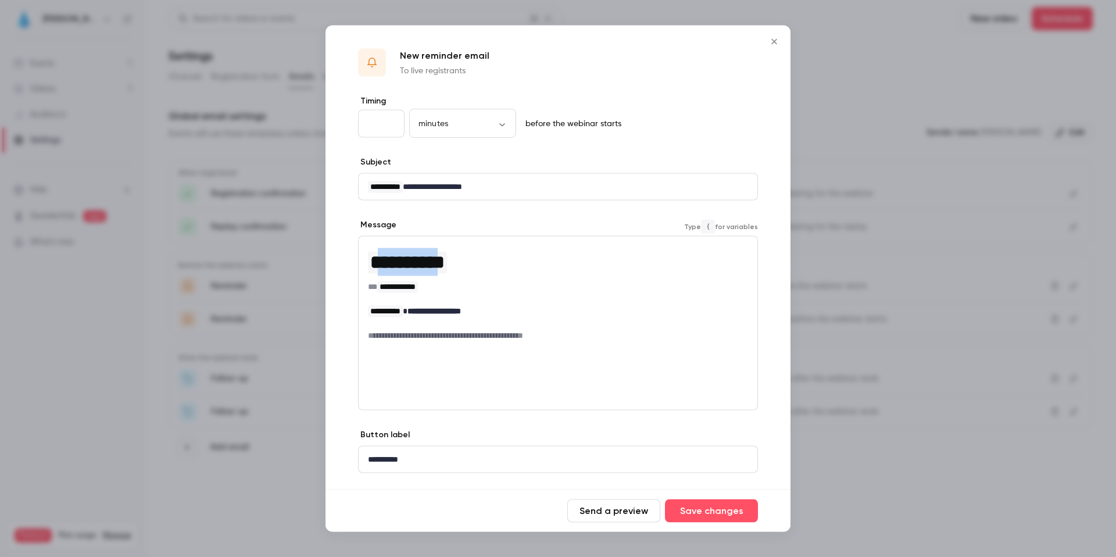
drag, startPoint x: 375, startPoint y: 265, endPoint x: 465, endPoint y: 265, distance: 89.5
click at [445, 265] on span "**********" at bounding box center [407, 262] width 74 height 19
click at [503, 207] on div "**********" at bounding box center [557, 305] width 465 height 420
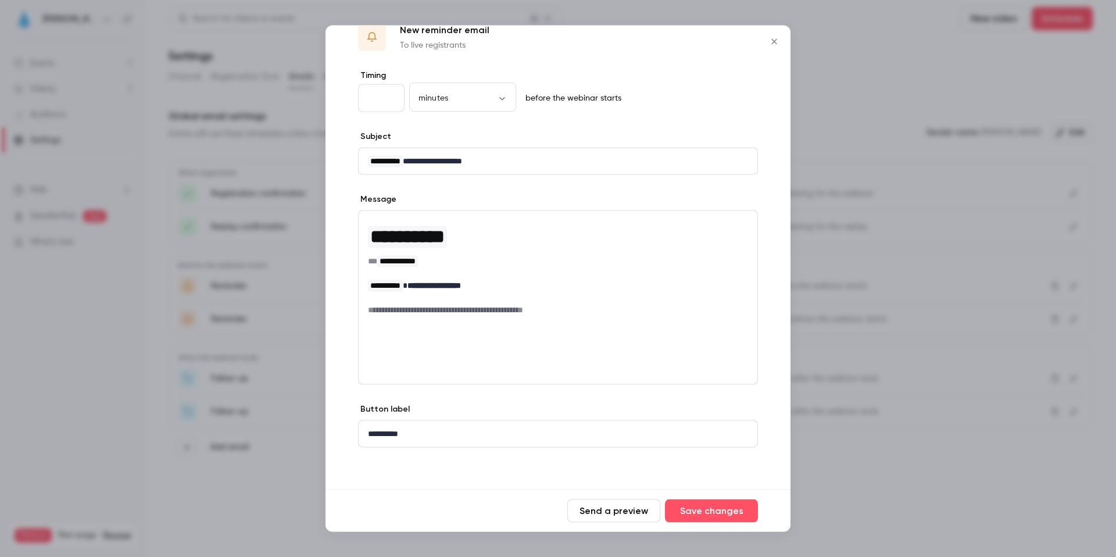
click at [772, 37] on icon "Close" at bounding box center [774, 41] width 14 height 9
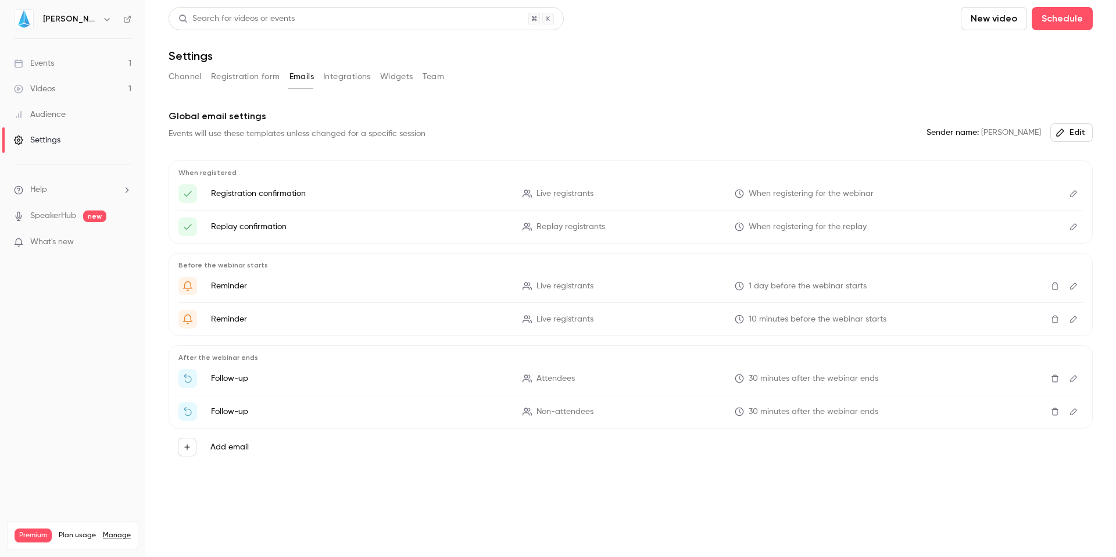
click at [407, 76] on button "Widgets" at bounding box center [396, 76] width 33 height 19
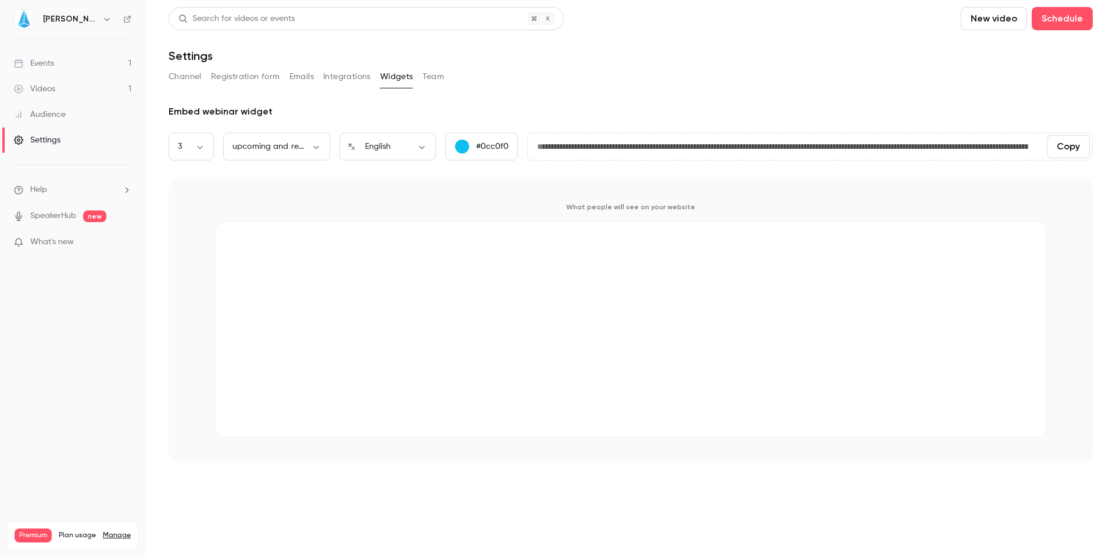
click at [439, 77] on button "Team" at bounding box center [433, 76] width 22 height 19
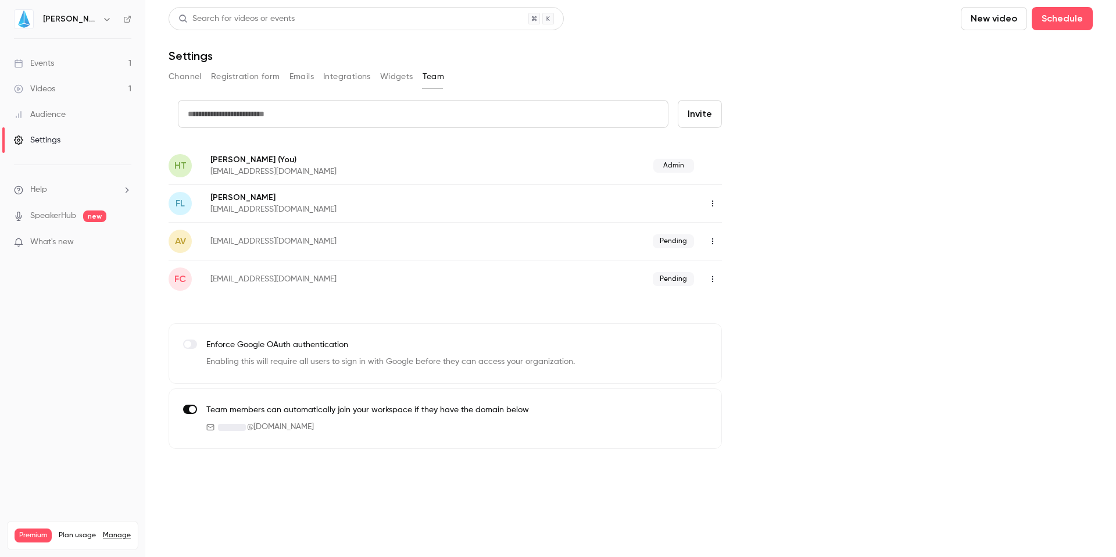
click at [348, 82] on button "Integrations" at bounding box center [347, 76] width 48 height 19
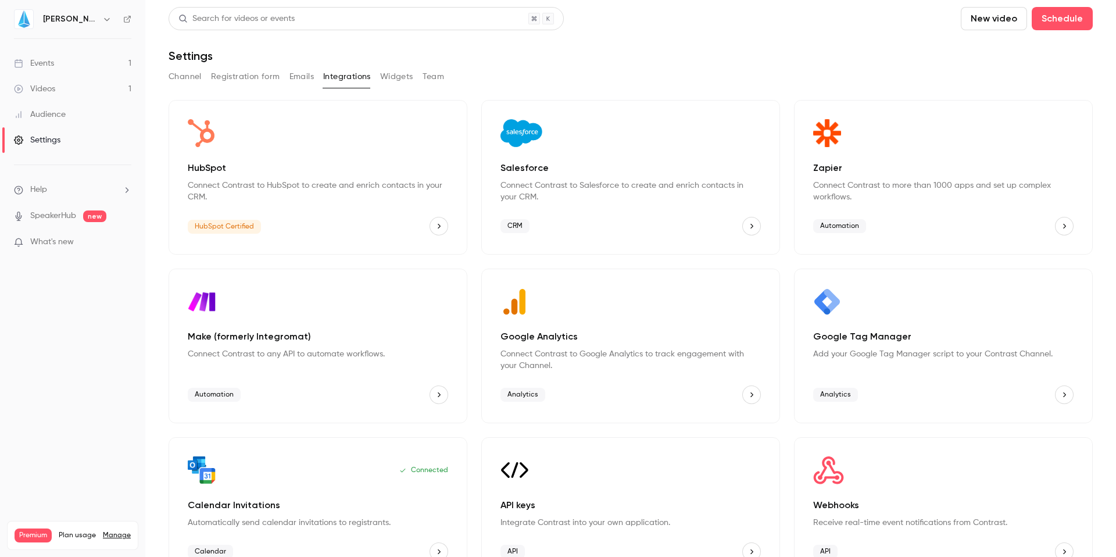
click at [255, 79] on button "Registration form" at bounding box center [245, 76] width 69 height 19
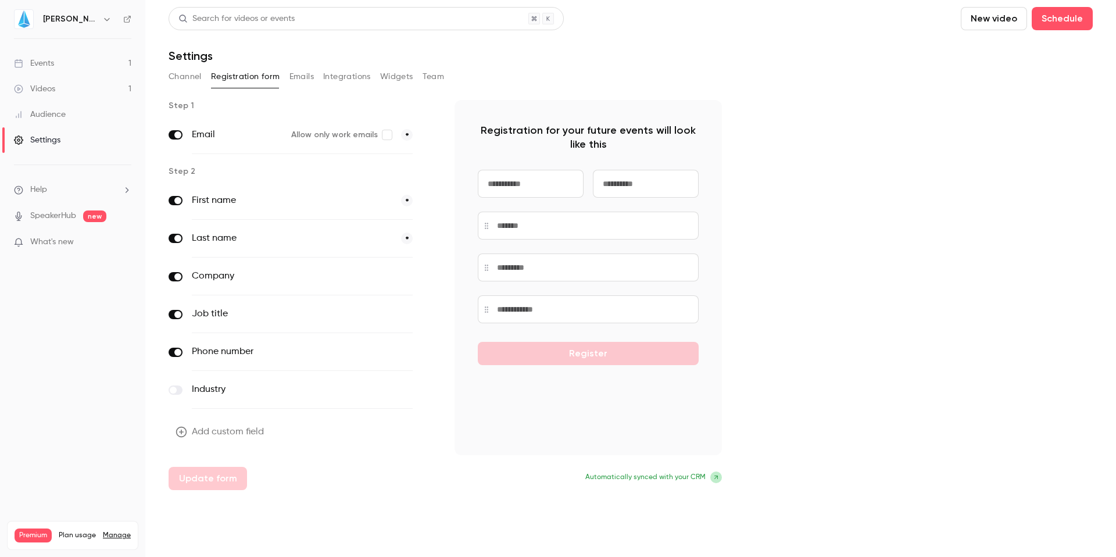
click at [313, 76] on div "Channel Registration form Emails Integrations Widgets Team" at bounding box center [631, 76] width 924 height 19
click at [361, 76] on button "Integrations" at bounding box center [347, 76] width 48 height 19
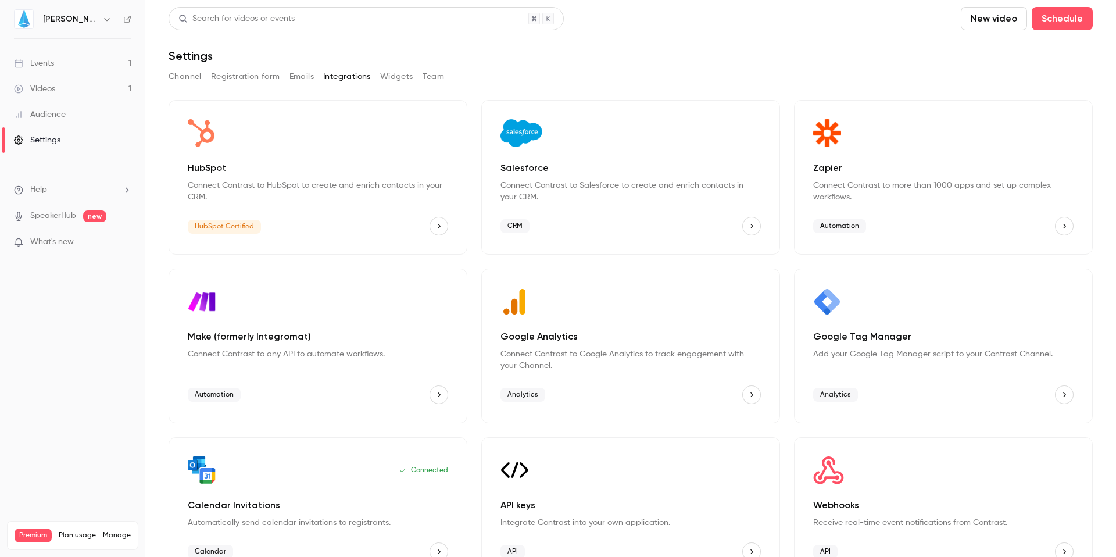
click at [73, 60] on link "Events 1" at bounding box center [72, 64] width 145 height 26
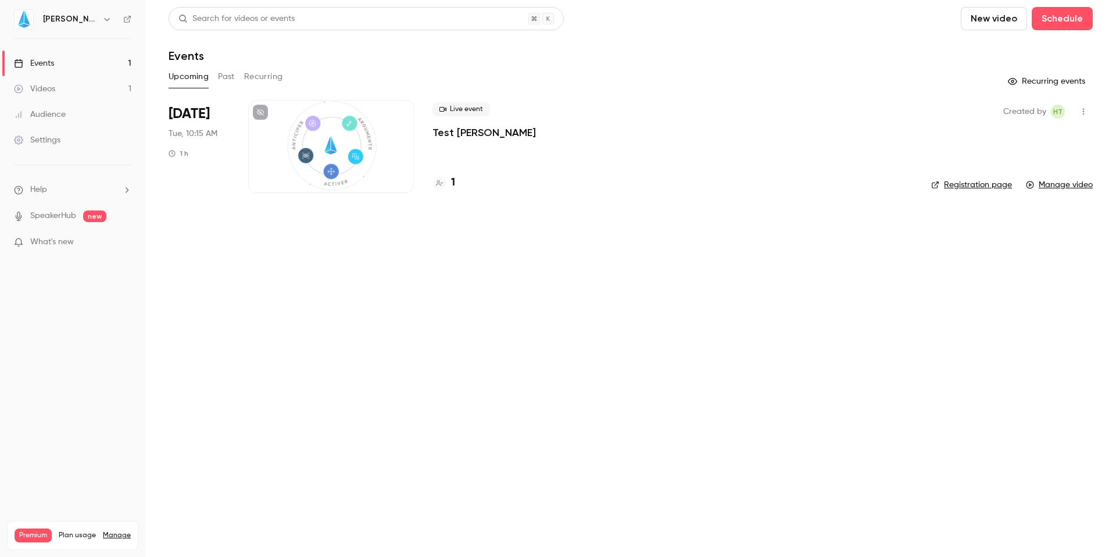
click at [70, 88] on link "Videos 1" at bounding box center [72, 89] width 145 height 26
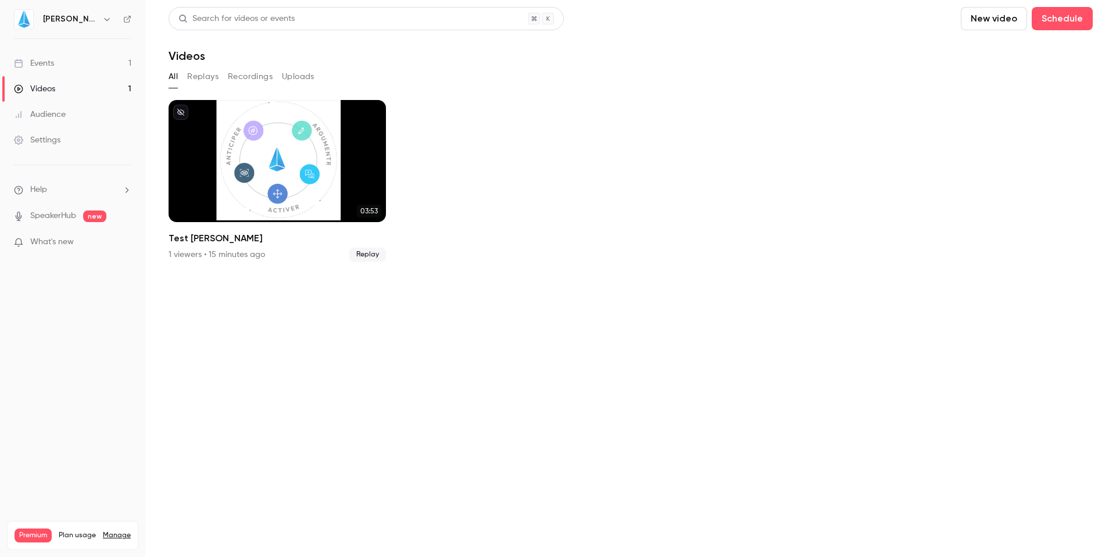
click at [293, 78] on button "Uploads" at bounding box center [298, 76] width 33 height 19
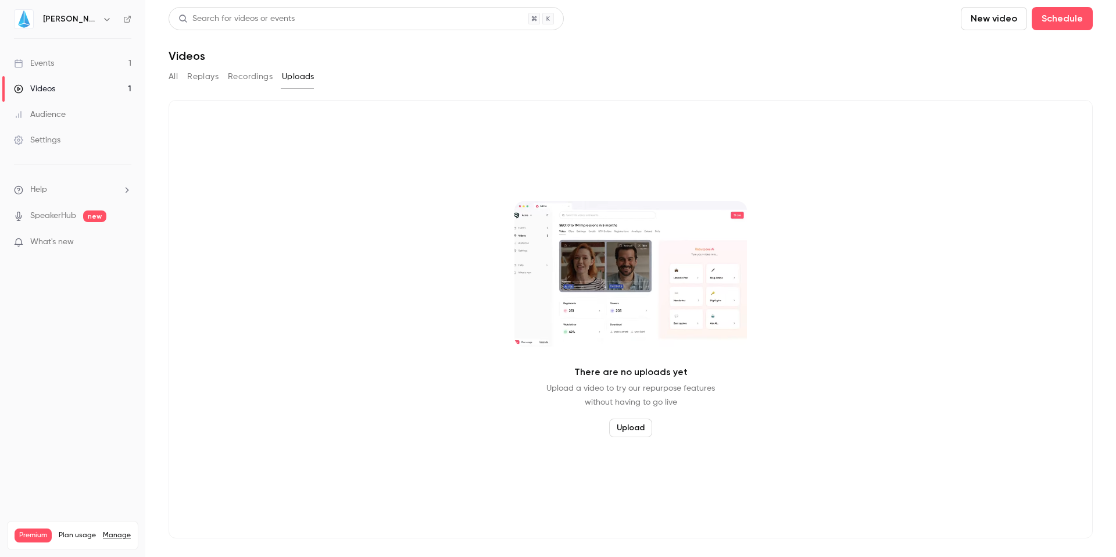
click at [266, 78] on button "Recordings" at bounding box center [250, 76] width 45 height 19
click at [204, 81] on button "Replays" at bounding box center [202, 76] width 31 height 19
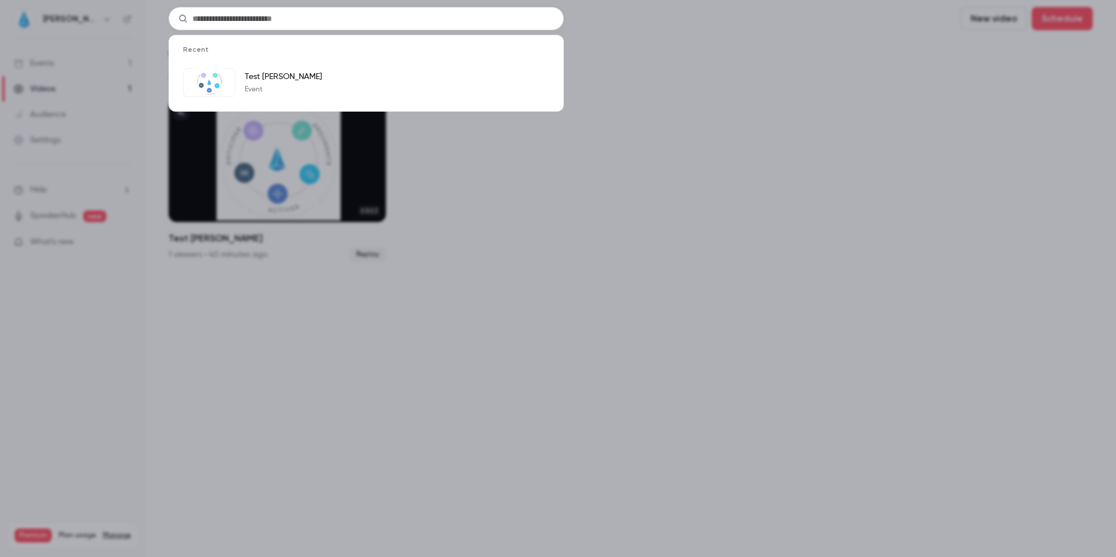
click at [556, 175] on div "Recent Test JIN Event" at bounding box center [558, 278] width 1116 height 557
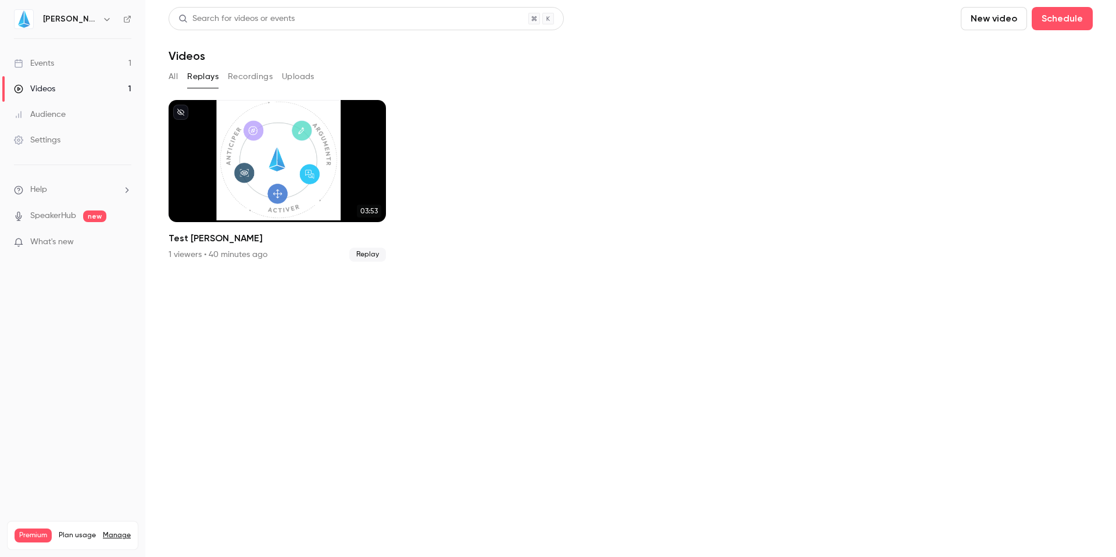
click at [48, 58] on div "Events" at bounding box center [34, 64] width 40 height 12
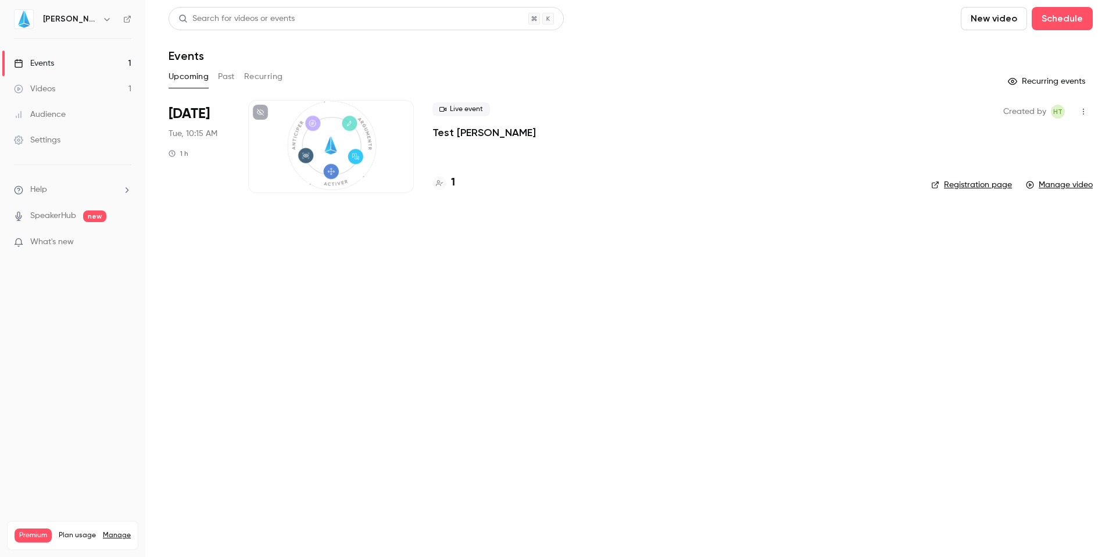
click at [66, 148] on link "Settings" at bounding box center [72, 140] width 145 height 26
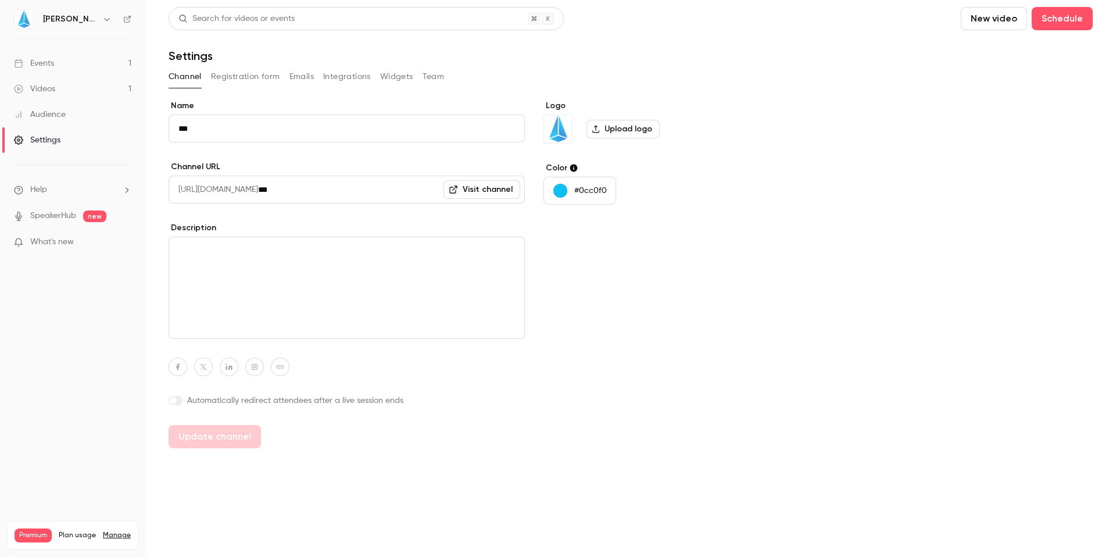
click at [357, 80] on button "Integrations" at bounding box center [347, 76] width 48 height 19
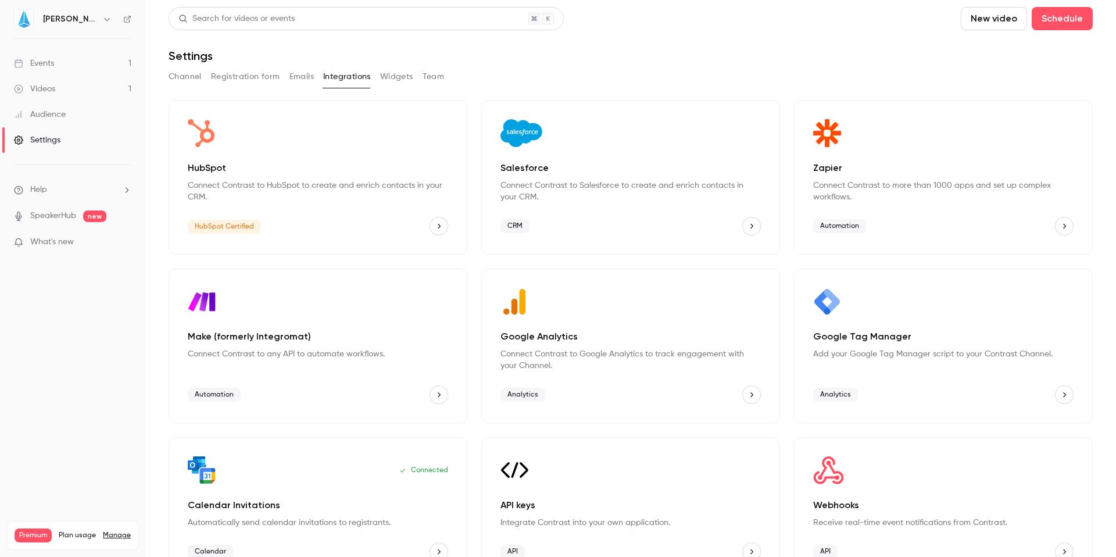
click at [440, 228] on button "HubSpot" at bounding box center [438, 226] width 19 height 19
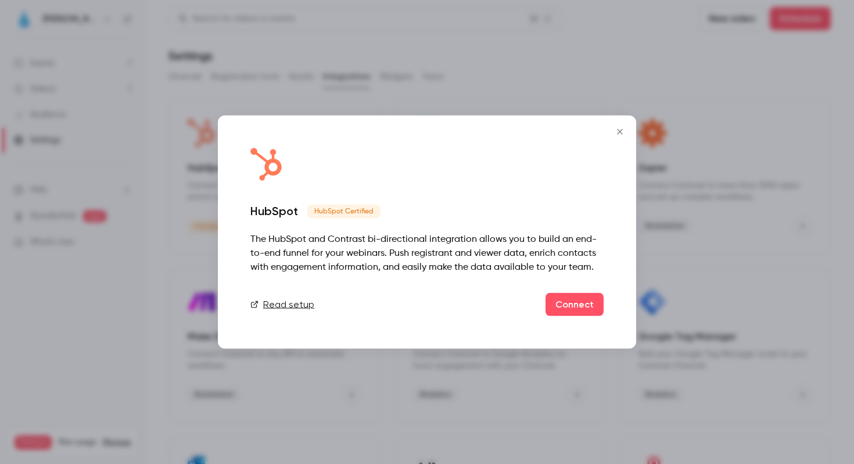
click at [627, 131] on button "Close" at bounding box center [619, 131] width 23 height 23
